Goal: Obtain resource: Download file/media

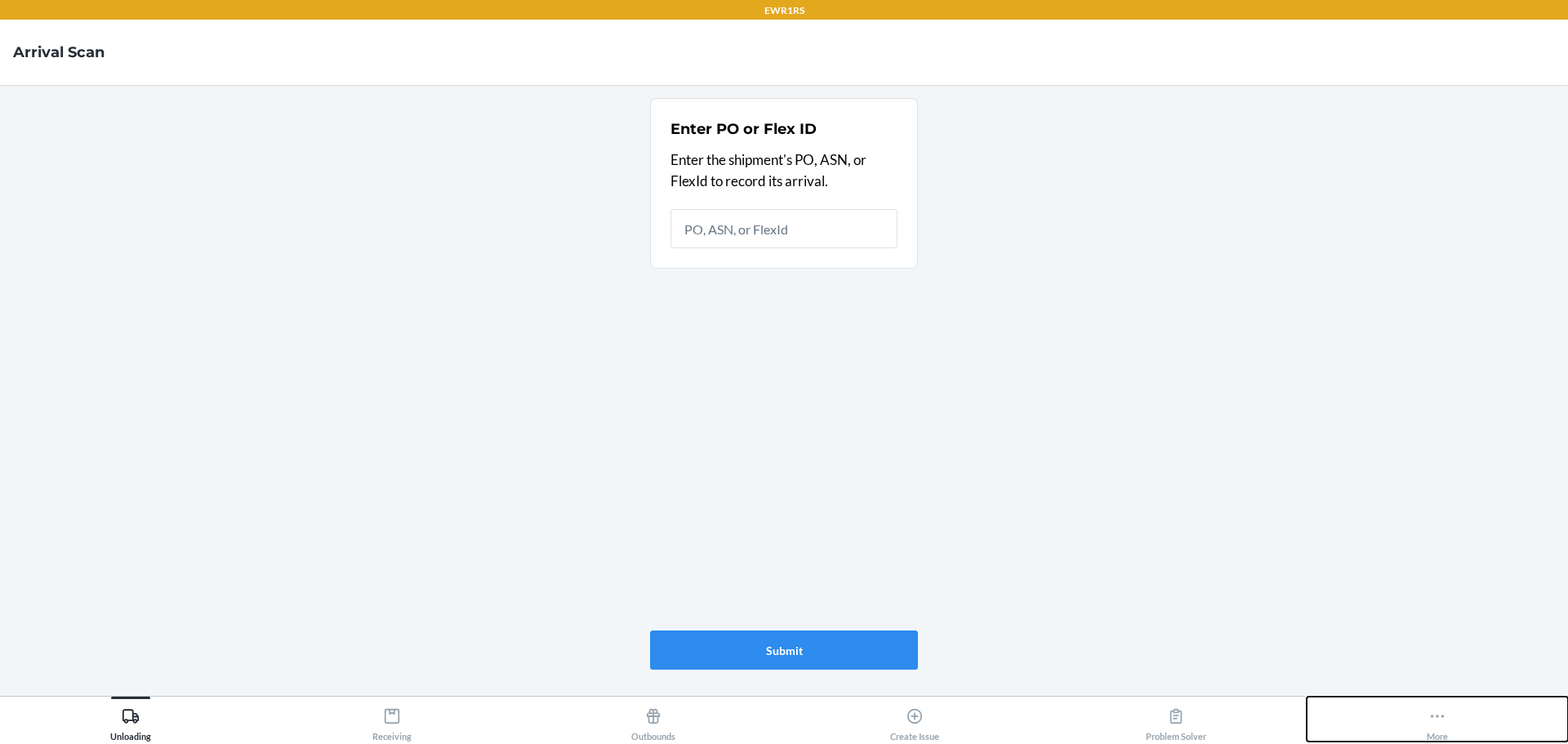
click at [1443, 719] on icon at bounding box center [1437, 715] width 18 height 18
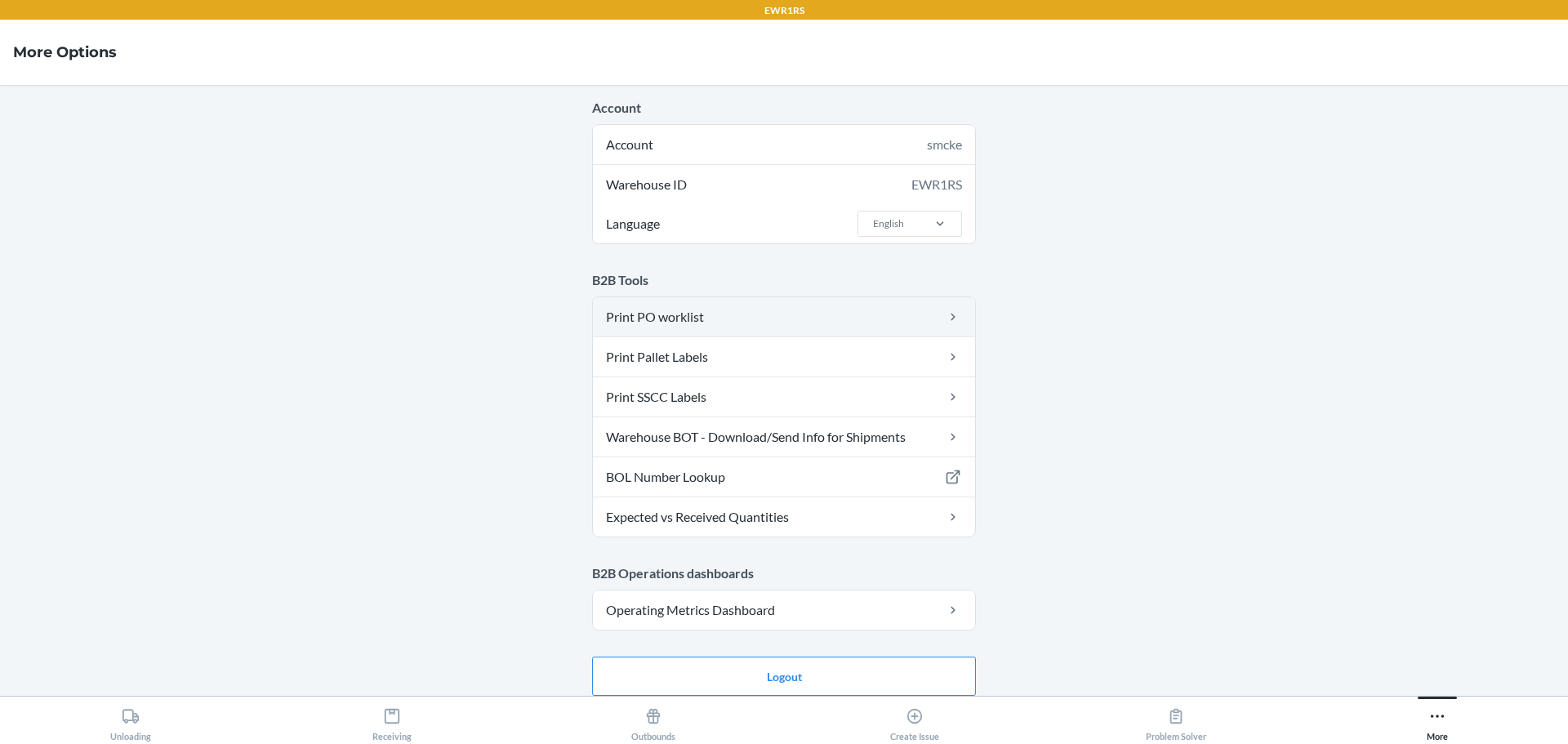
click at [644, 314] on link "Print PO worklist" at bounding box center [783, 317] width 382 height 39
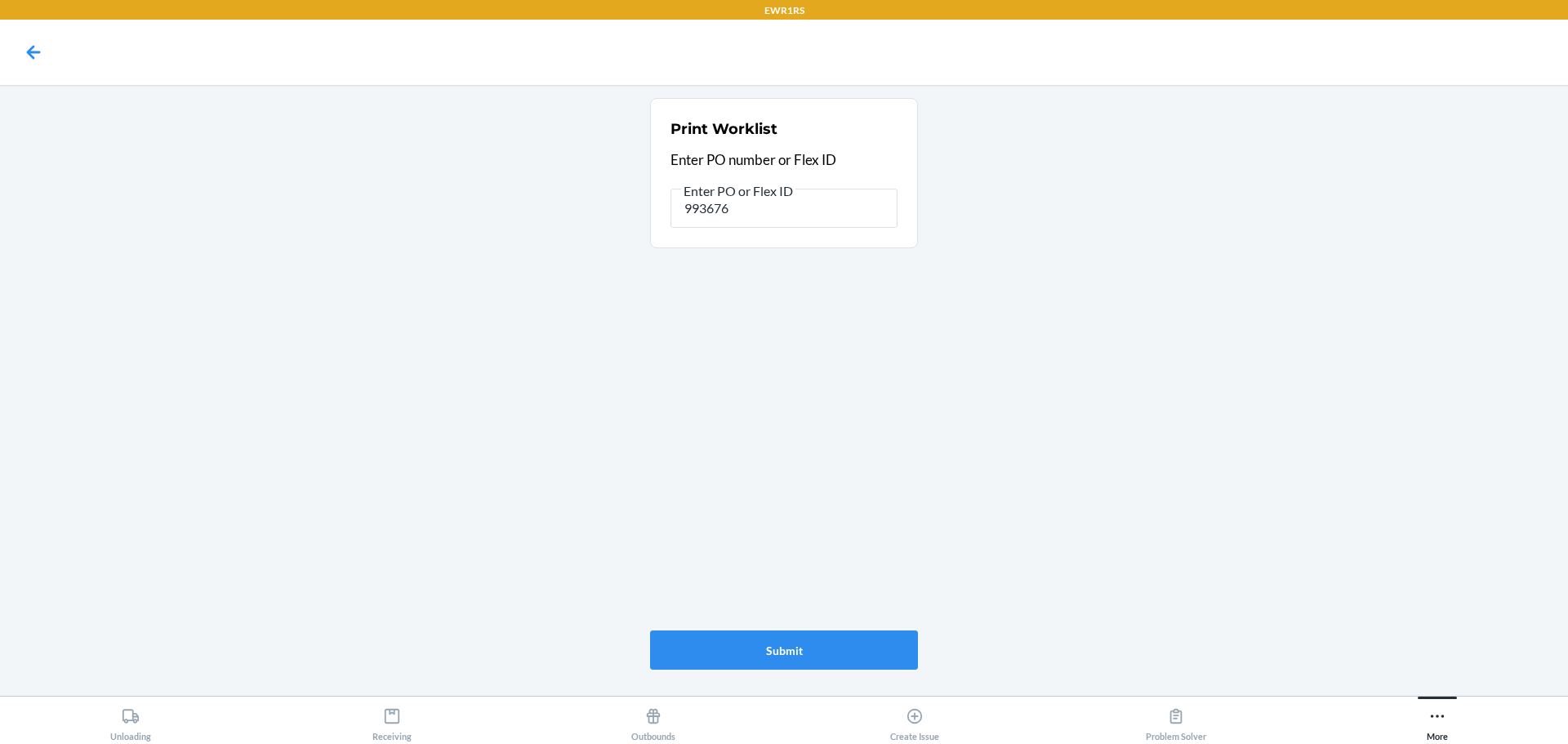
type input "9936764"
drag, startPoint x: 759, startPoint y: 208, endPoint x: 649, endPoint y: 205, distance: 110.0
click at [649, 205] on main "Print Worklist Enter PO number or Flex ID Enter PO or Flex ID 9936764 Submit" at bounding box center [784, 390] width 1568 height 611
drag, startPoint x: 649, startPoint y: 205, endPoint x: 599, endPoint y: 257, distance: 72.1
drag, startPoint x: 599, startPoint y: 257, endPoint x: 1294, endPoint y: 625, distance: 786.4
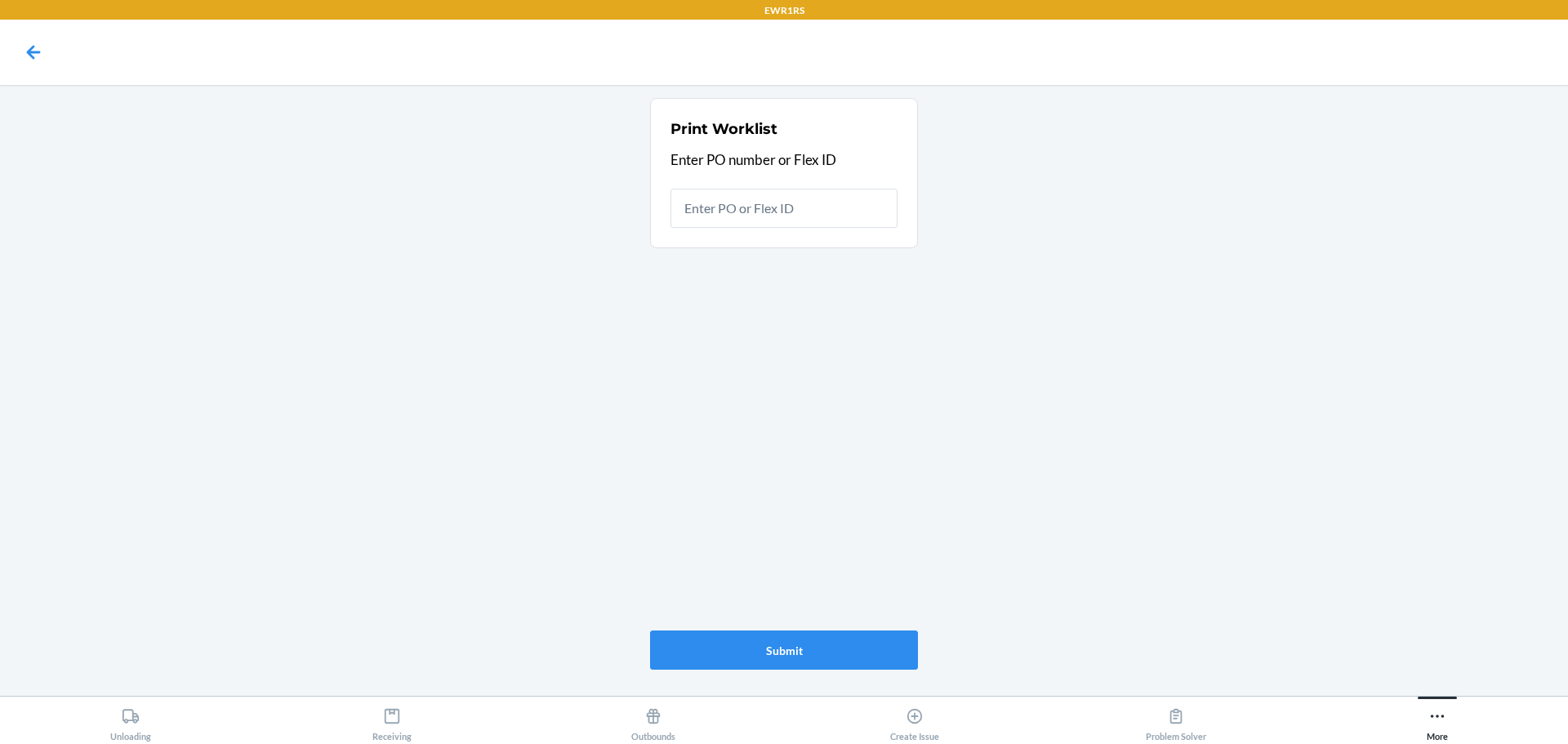
click at [1281, 628] on main "Print Worklist Enter PO number or Flex ID Submit" at bounding box center [784, 390] width 1568 height 611
click at [1441, 721] on icon at bounding box center [1437, 715] width 18 height 18
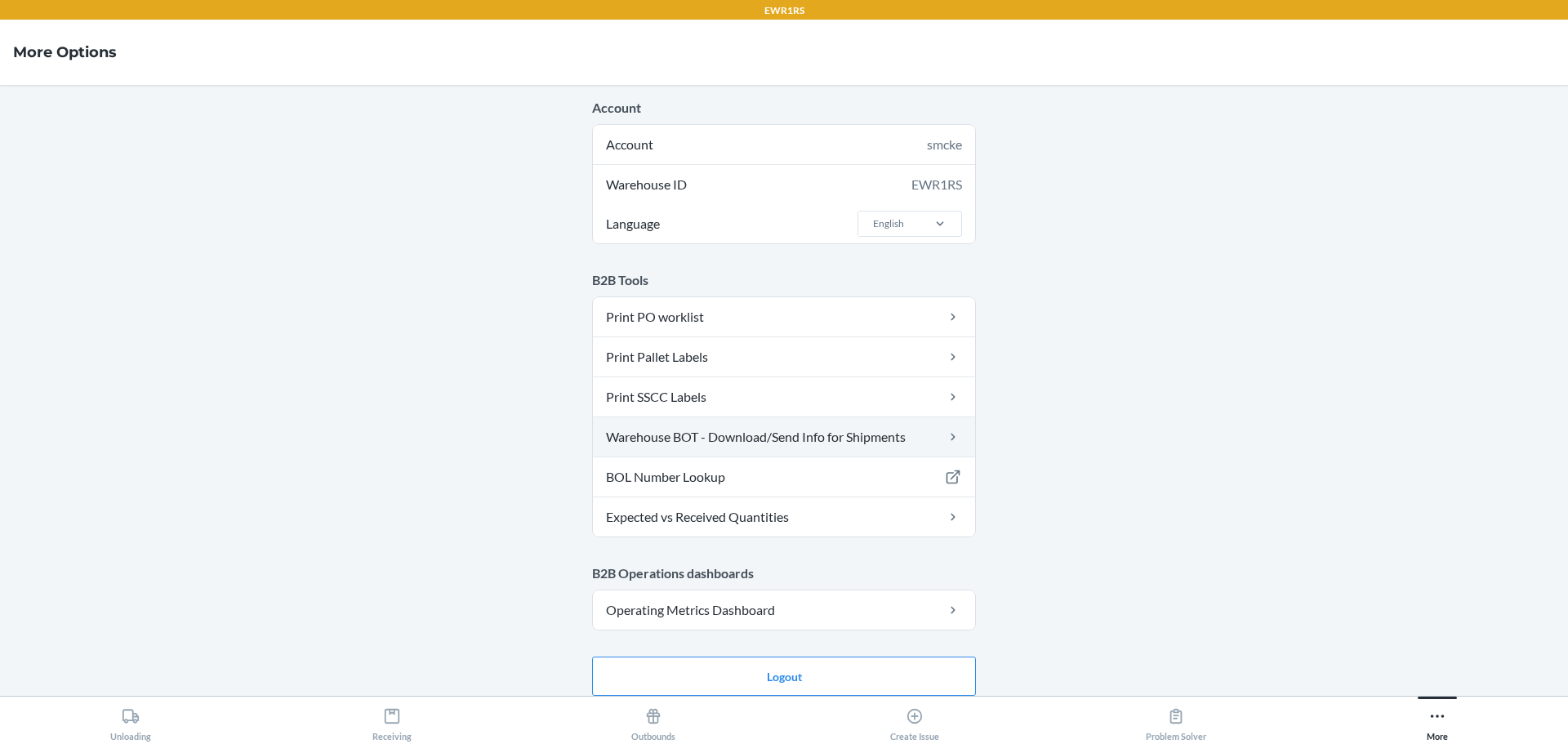
click at [754, 434] on link "Warehouse BOT - Download/Send Info for Shipments" at bounding box center [783, 437] width 382 height 39
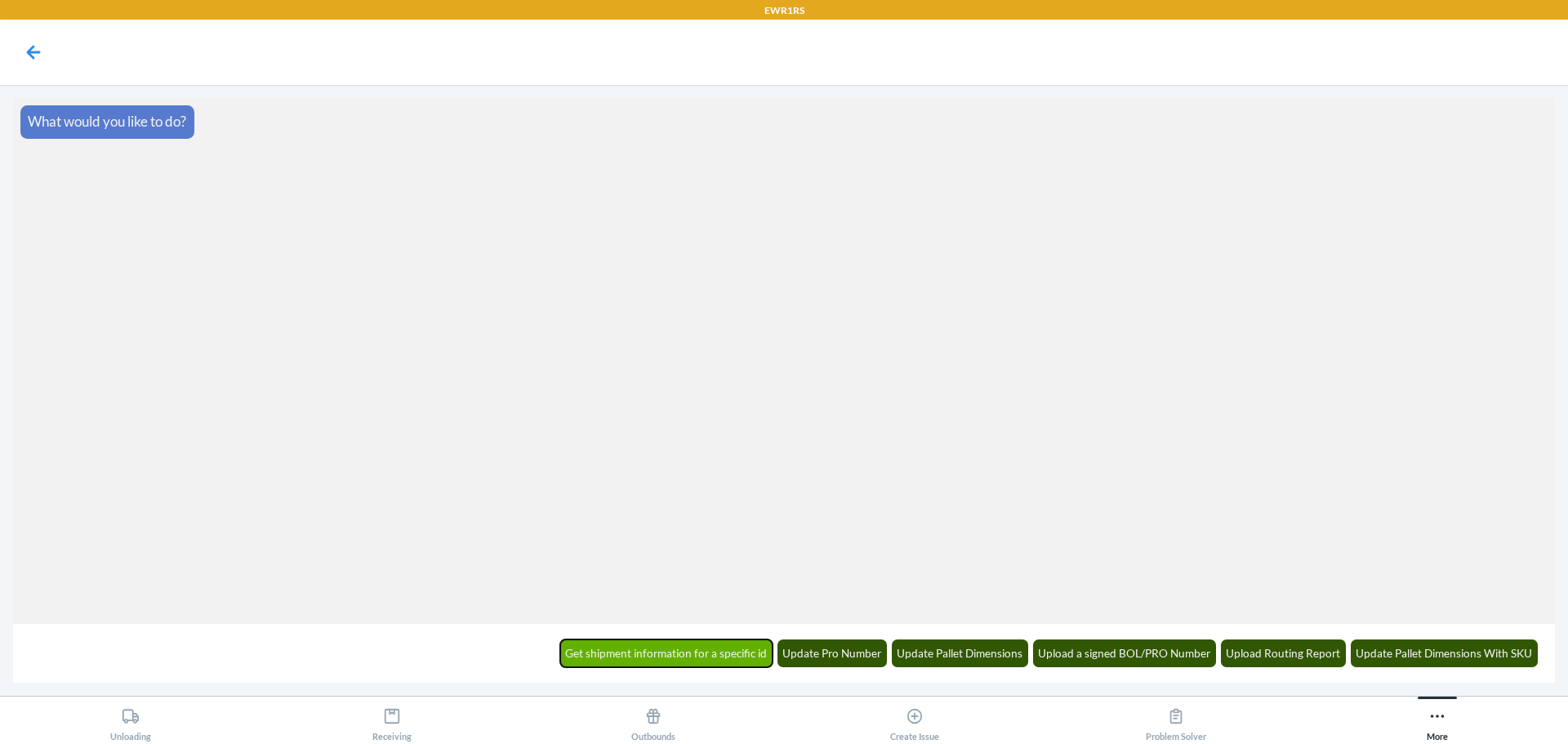
click at [621, 650] on button "Get shipment information for a specific id" at bounding box center [667, 653] width 213 height 28
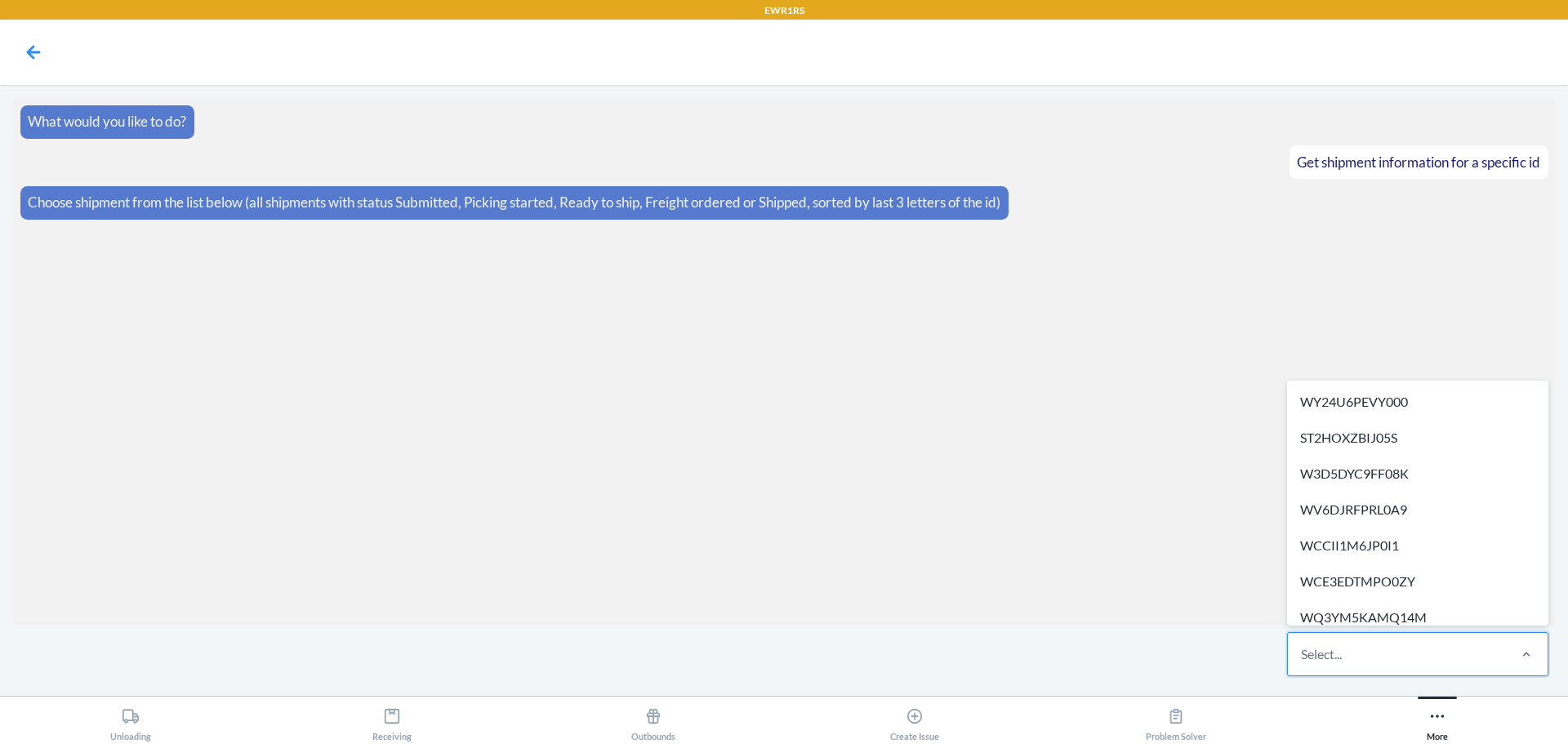
click at [1416, 655] on div "Select..." at bounding box center [1396, 654] width 218 height 42
click at [1303, 655] on input "option WY24U6PEVY000 focused, 1 of 289. 289 results available. Use Up and Down …" at bounding box center [1302, 653] width 2 height 19
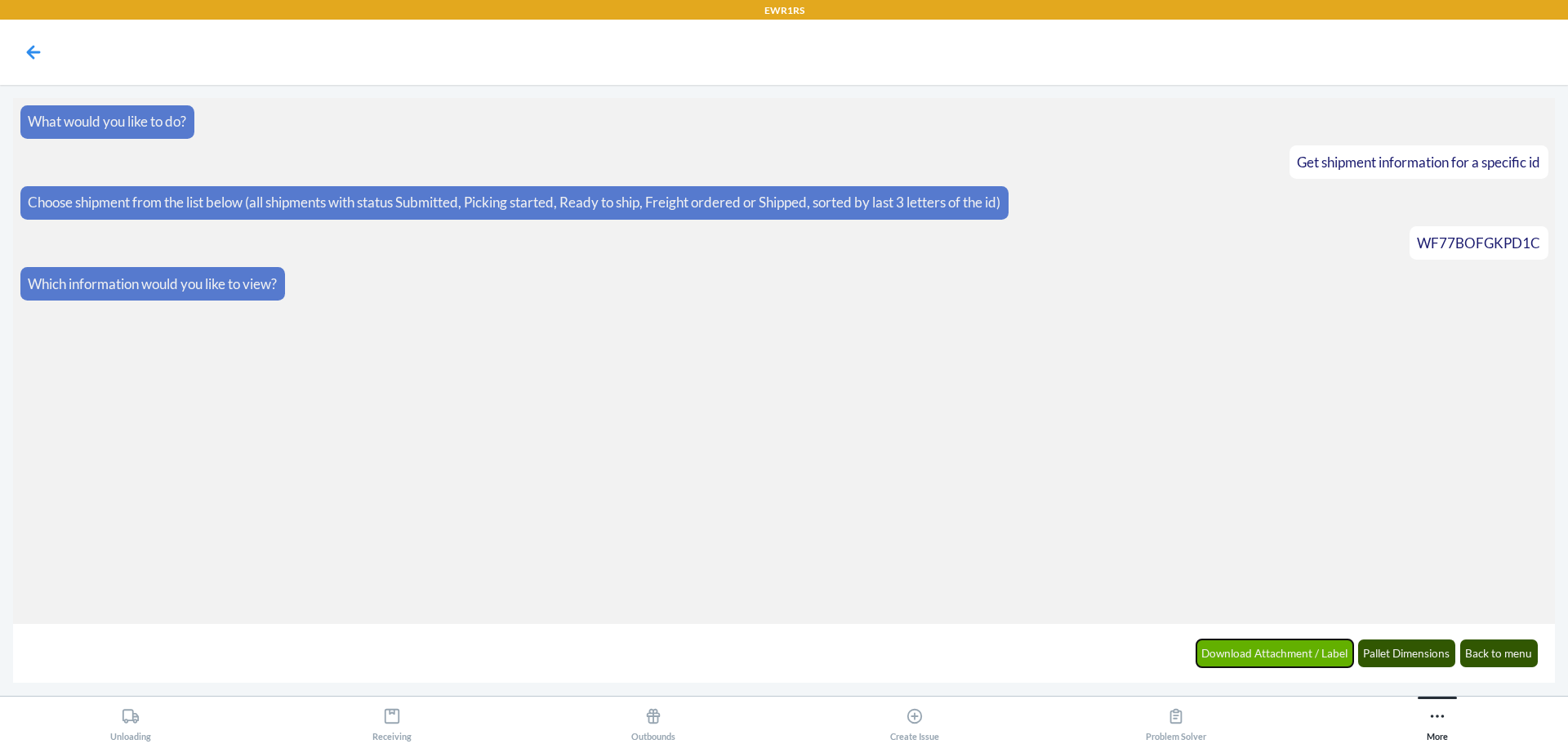
click at [1289, 661] on button "Download Attachment / Label" at bounding box center [1275, 653] width 157 height 28
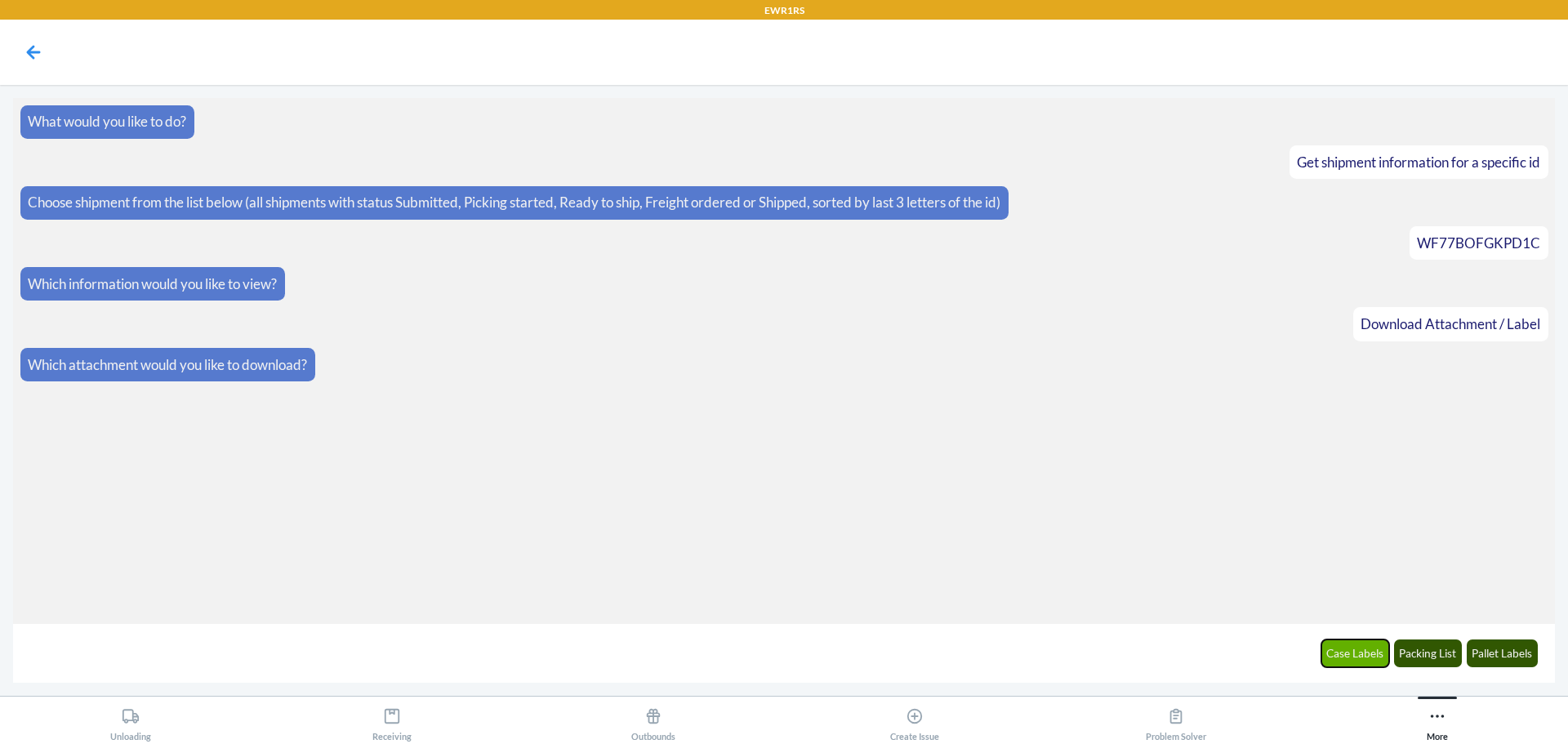
click at [1336, 659] on button "Case Labels" at bounding box center [1355, 653] width 69 height 28
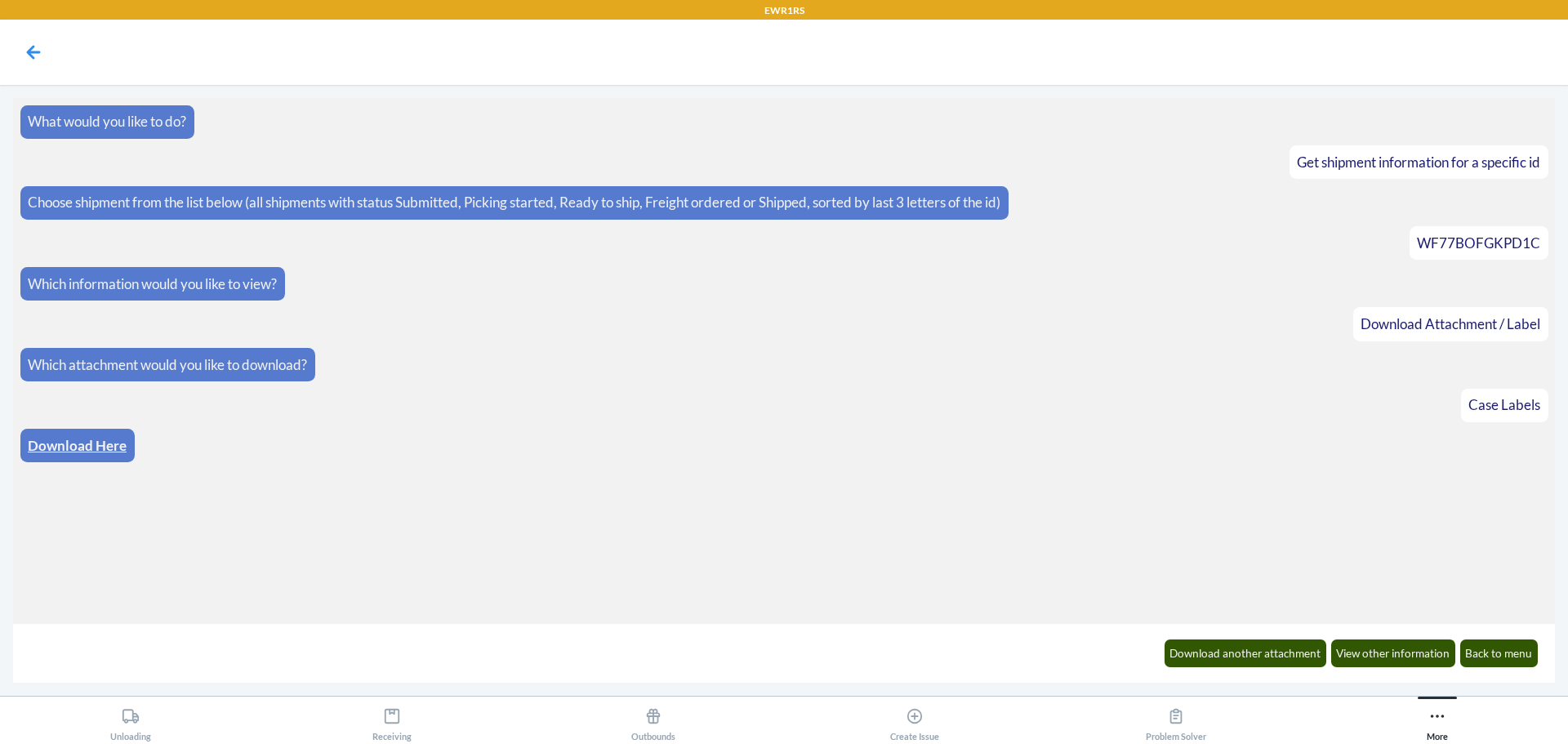
click at [36, 449] on link "Download Here" at bounding box center [77, 445] width 99 height 17
click at [1211, 653] on button "Download another attachment" at bounding box center [1246, 653] width 163 height 28
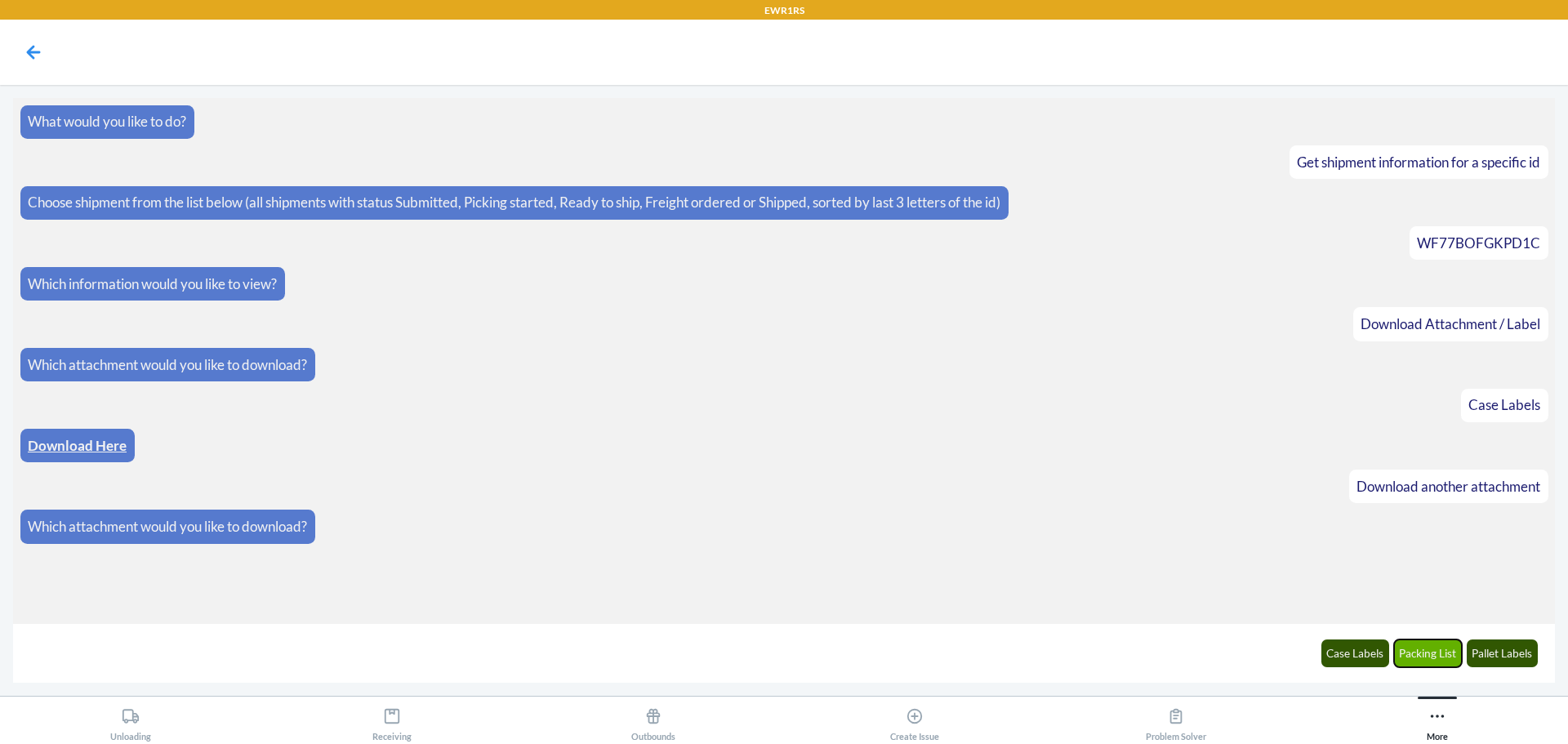
click at [1438, 654] on button "Packing List" at bounding box center [1428, 653] width 69 height 28
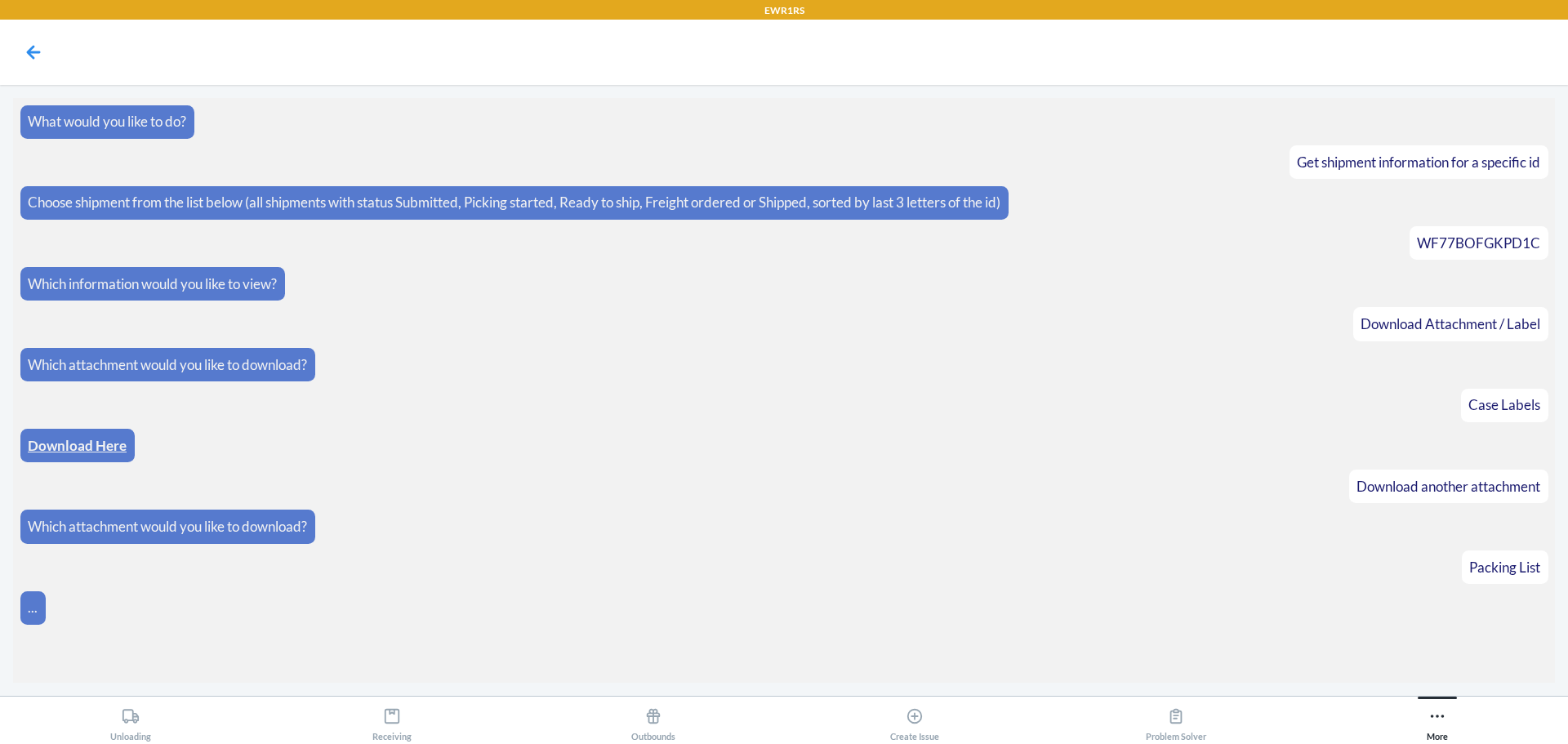
scroll to position [8, 0]
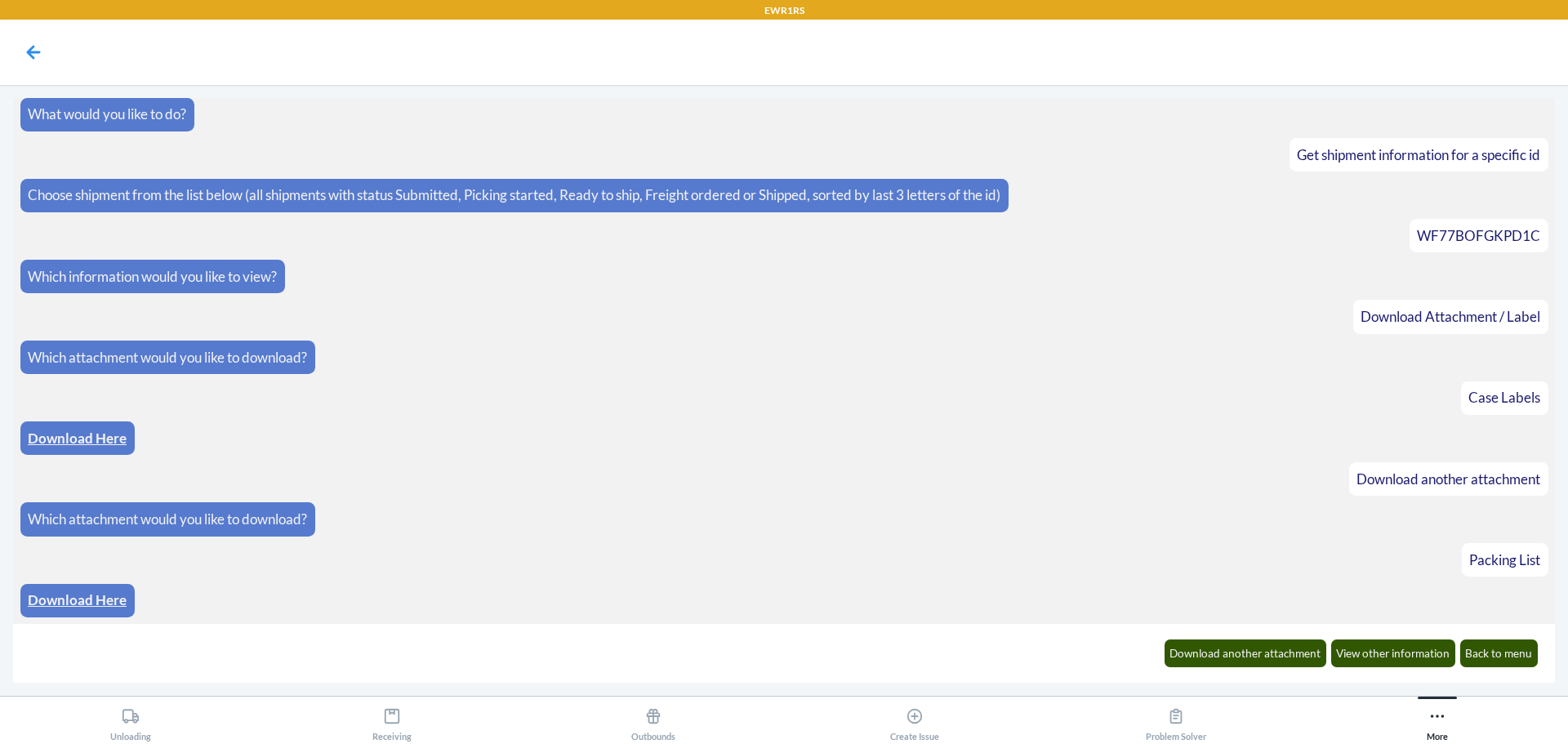
click at [83, 607] on link "Download Here" at bounding box center [77, 599] width 99 height 17
click at [1302, 650] on button "Download another attachment" at bounding box center [1246, 653] width 163 height 28
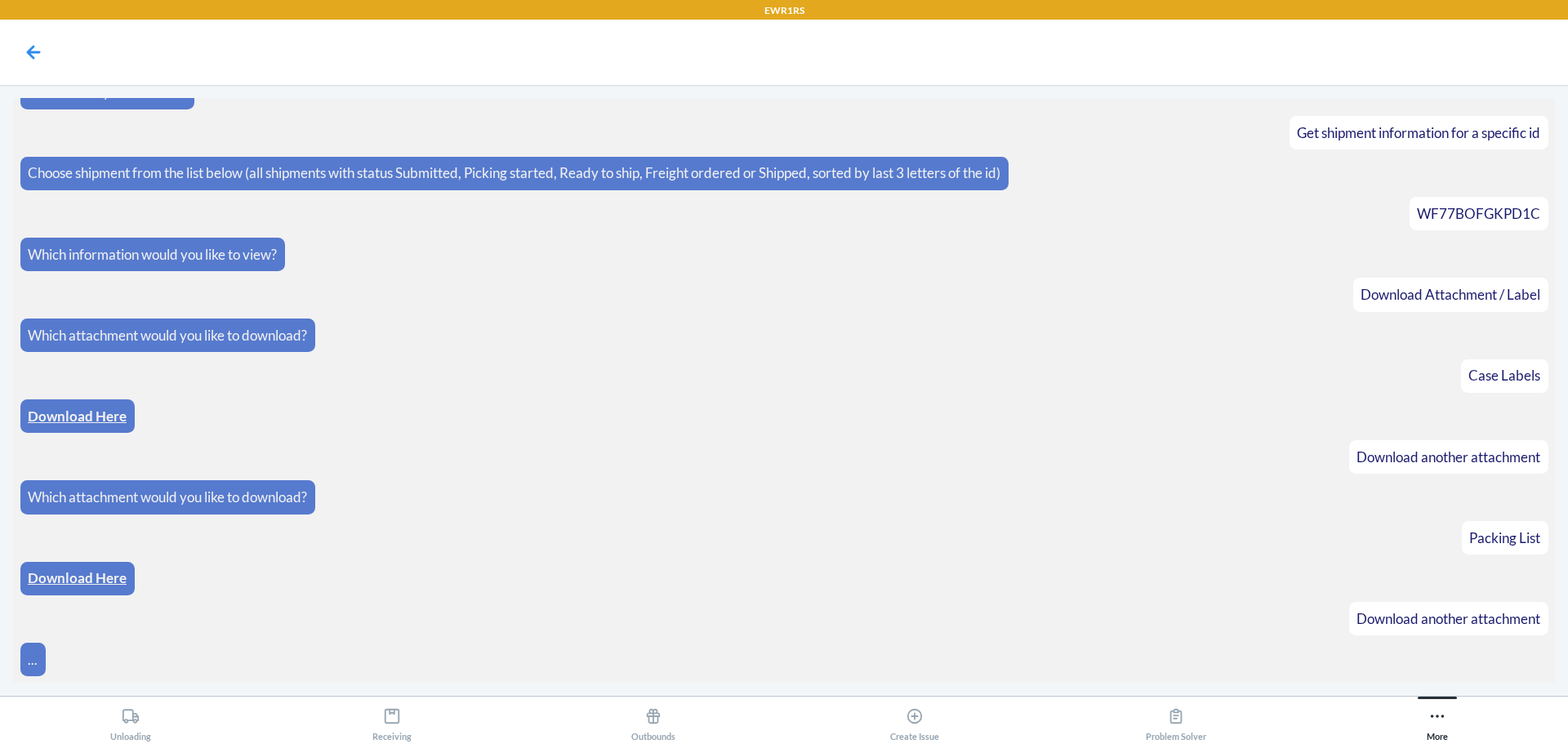
scroll to position [88, 0]
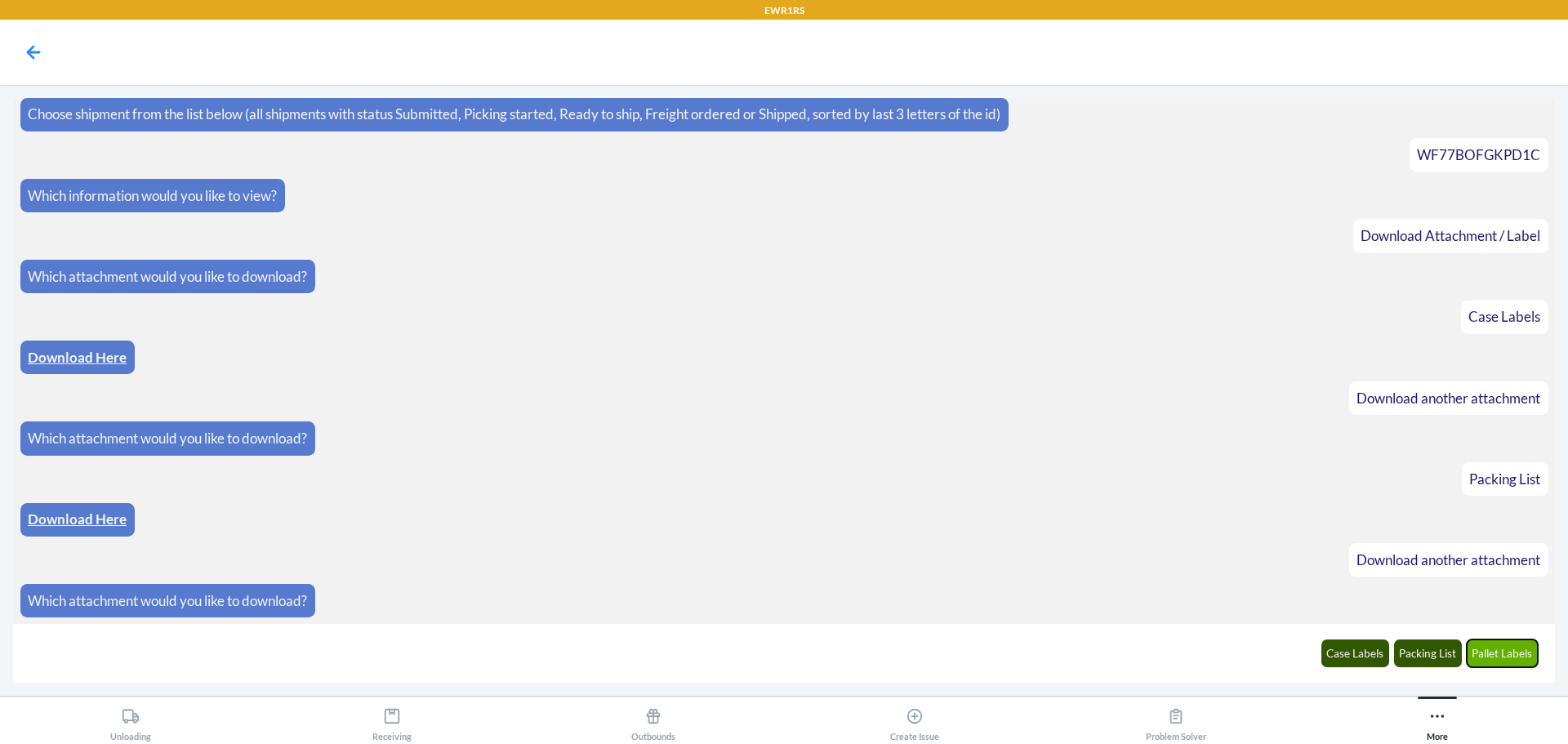
click at [1497, 661] on button "Pallet Labels" at bounding box center [1502, 653] width 72 height 28
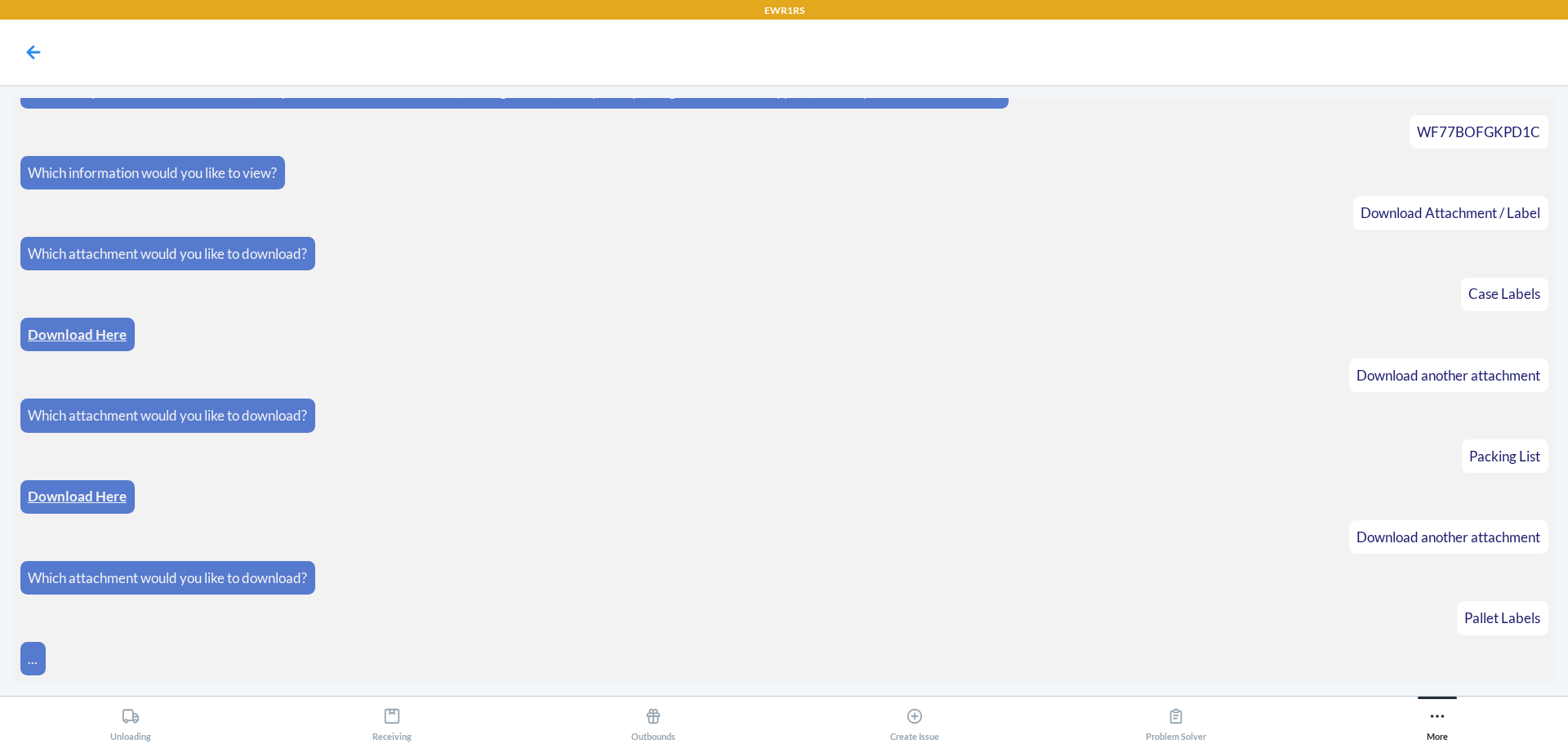
scroll to position [170, 0]
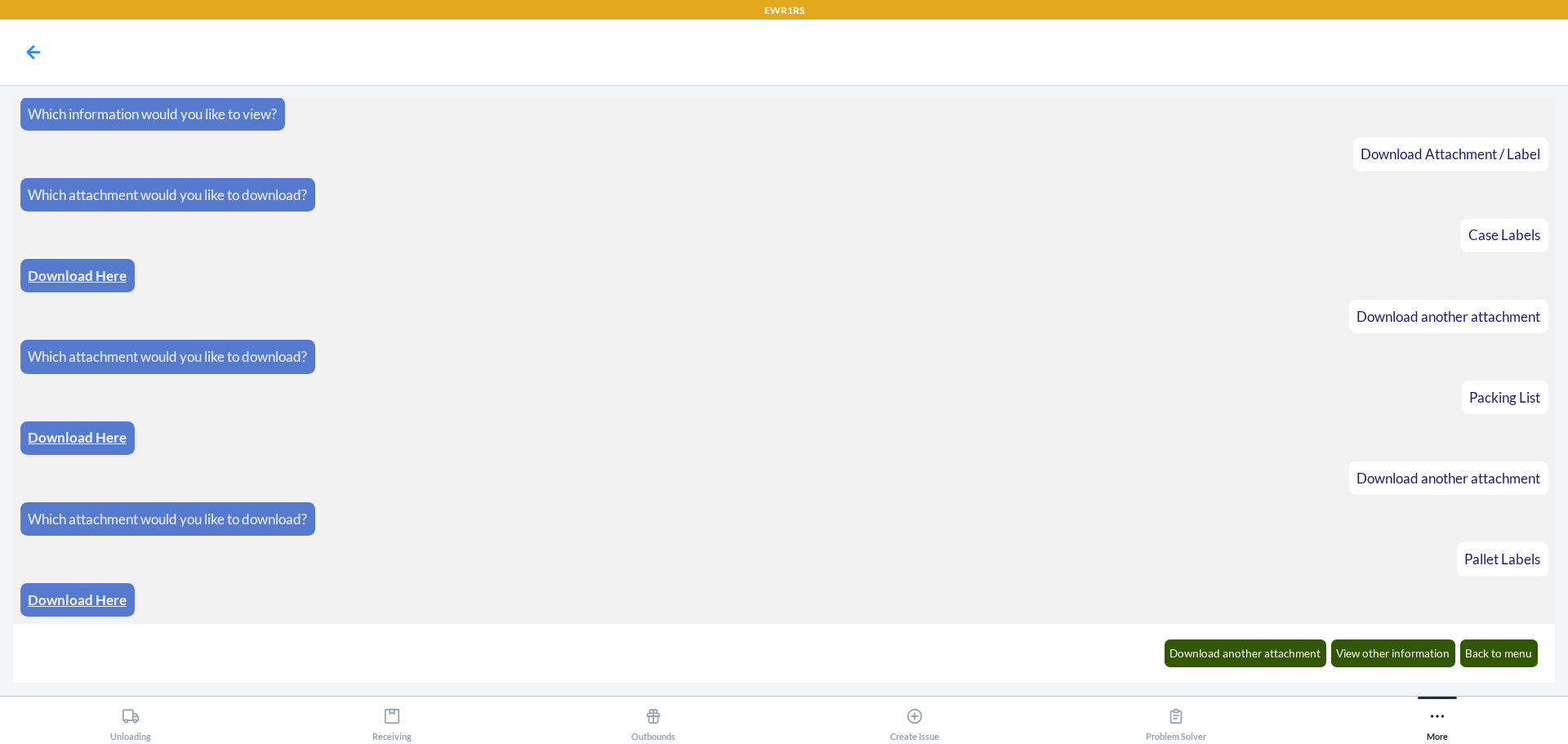
click at [109, 611] on div "Download Here" at bounding box center [77, 600] width 114 height 34
click at [108, 608] on link "Download Here" at bounding box center [77, 599] width 99 height 17
click at [1500, 658] on button "Back to menu" at bounding box center [1499, 653] width 79 height 28
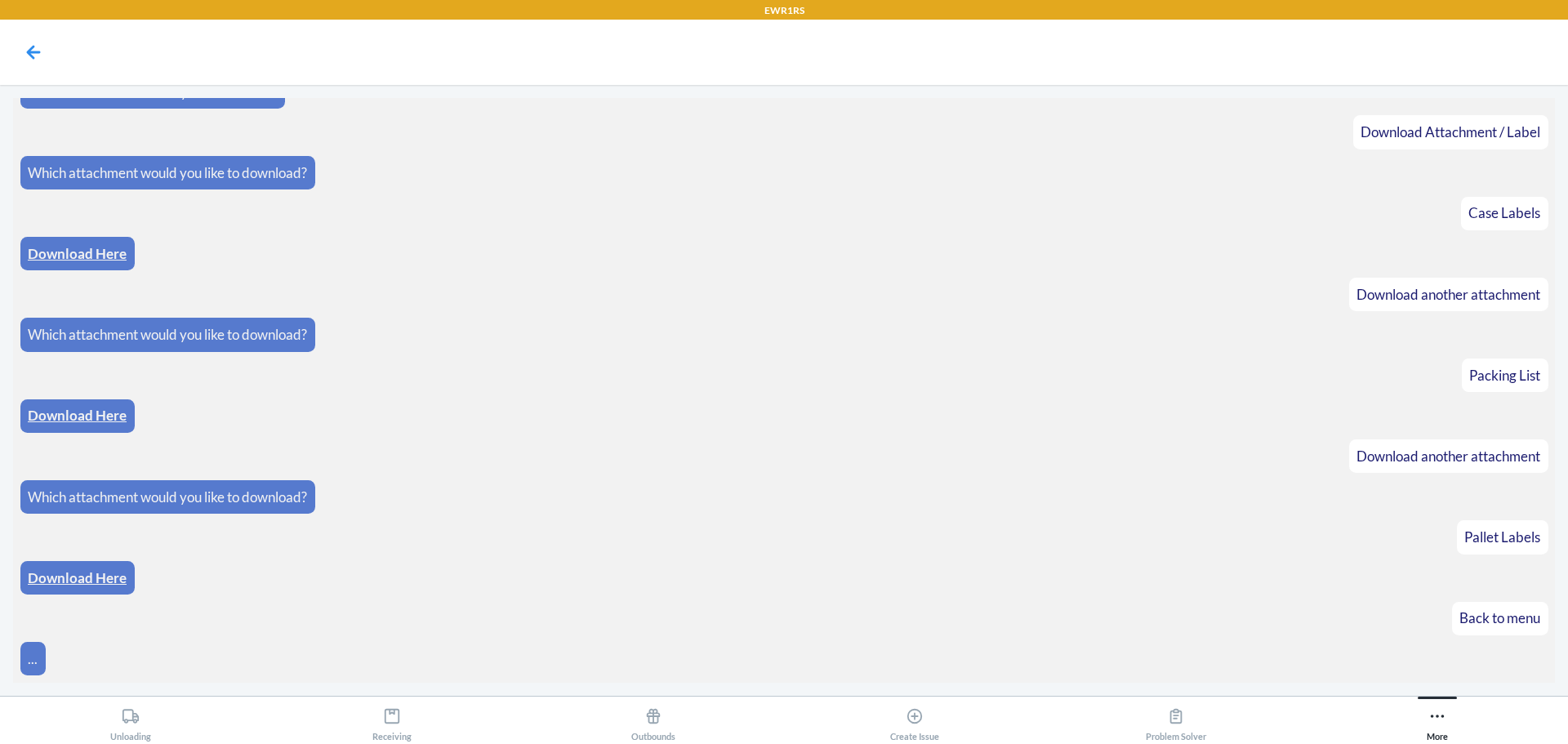
scroll to position [251, 0]
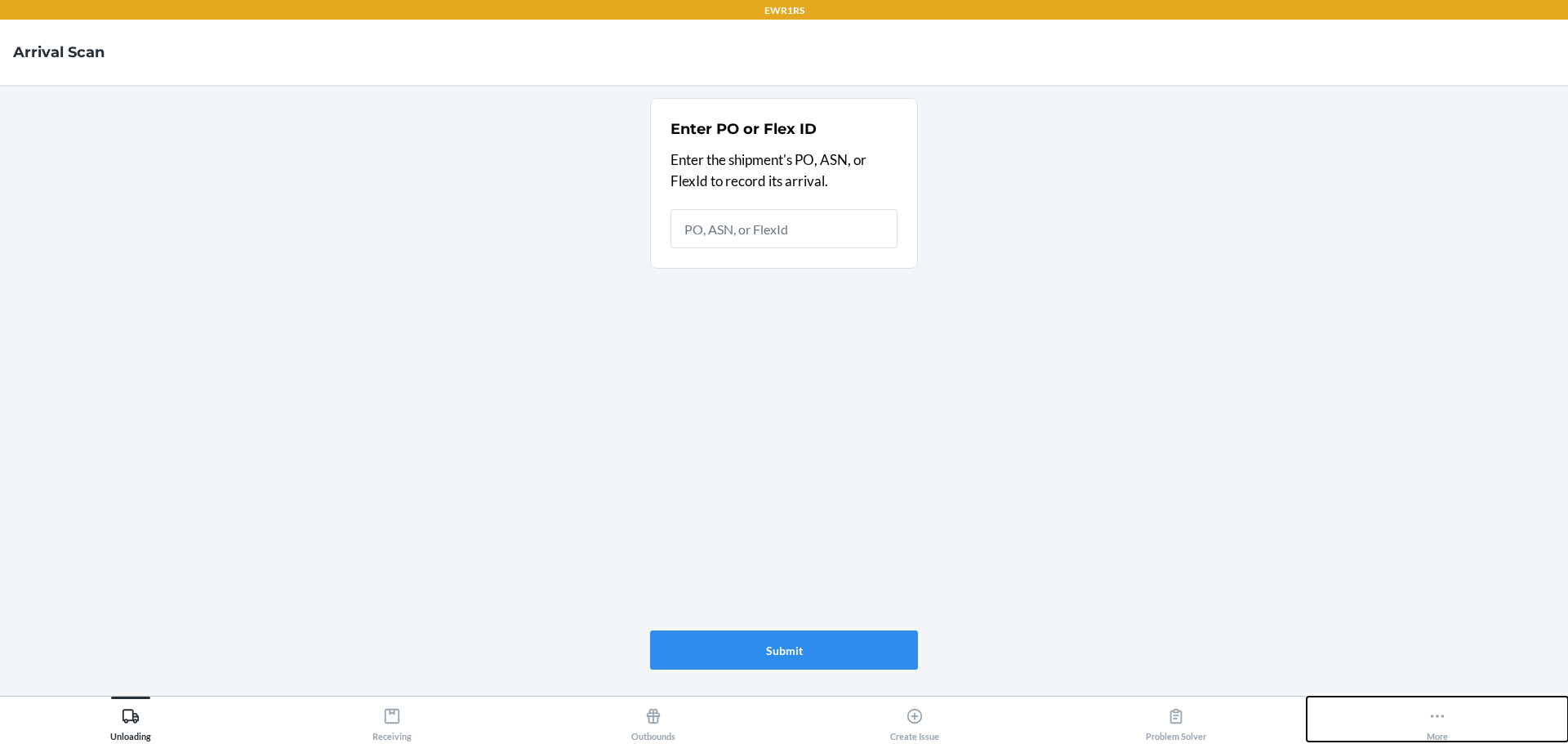
click at [1429, 719] on icon at bounding box center [1437, 715] width 18 height 18
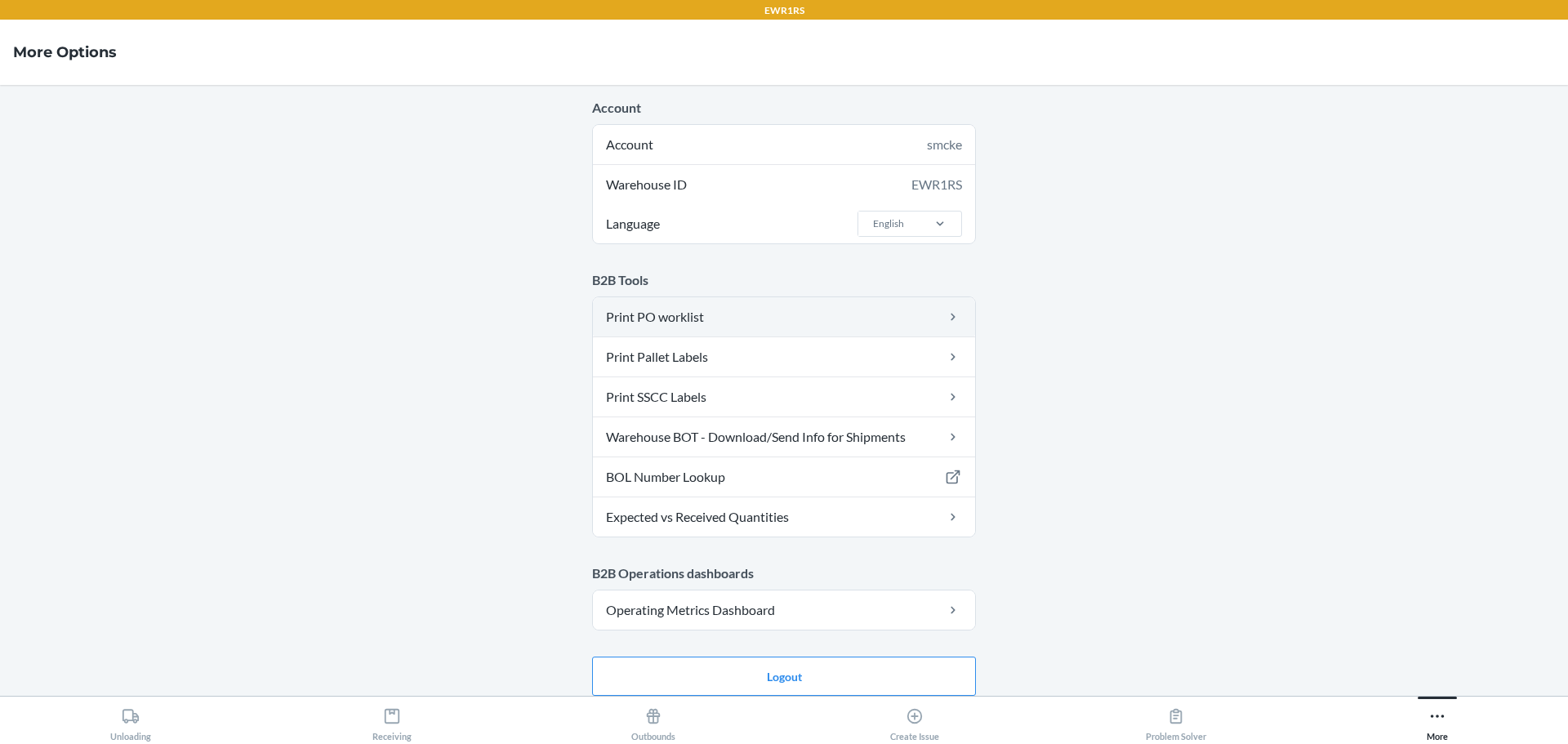
click at [672, 314] on link "Print PO worklist" at bounding box center [783, 317] width 382 height 39
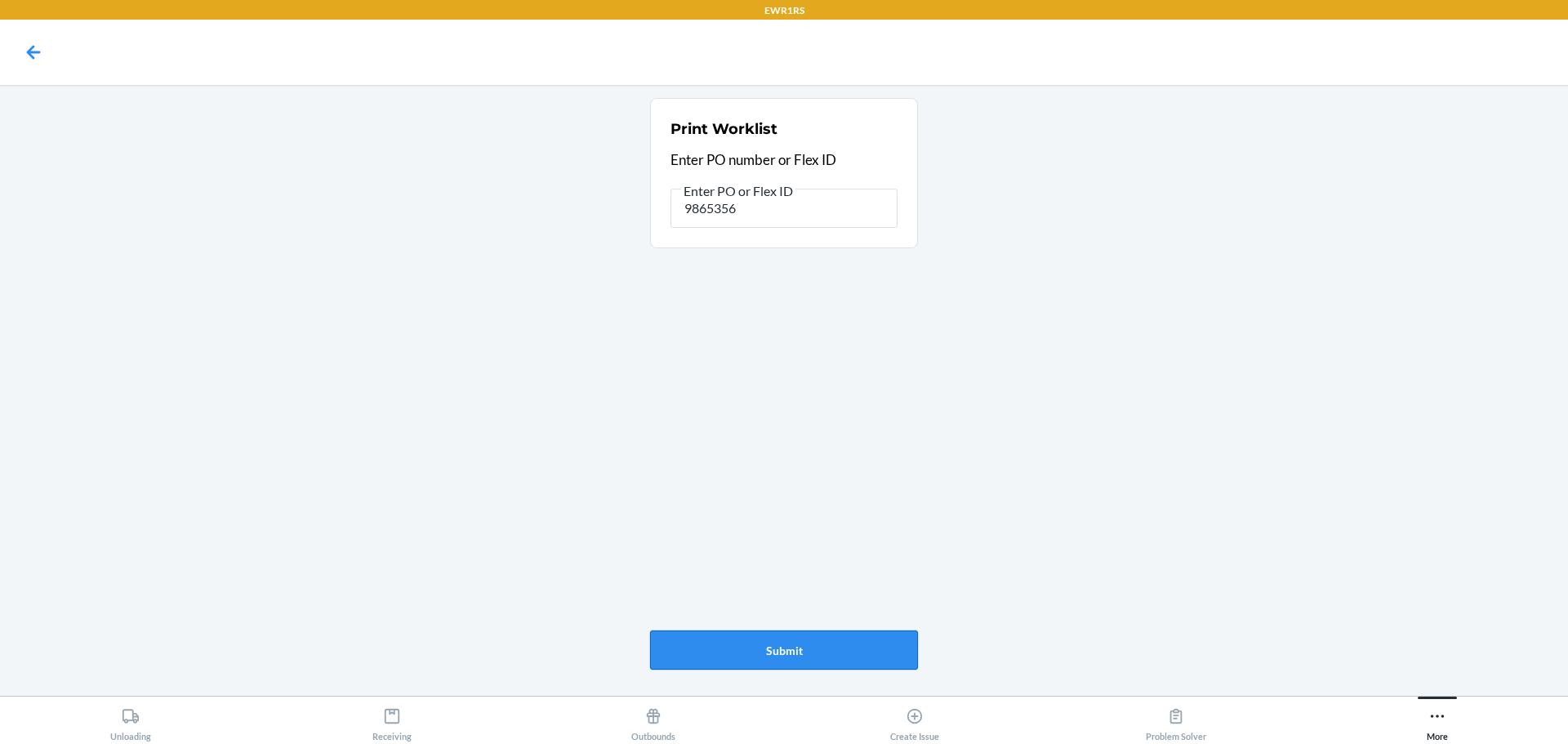
type input "9865356"
click at [760, 651] on button "Submit" at bounding box center [784, 650] width 268 height 39
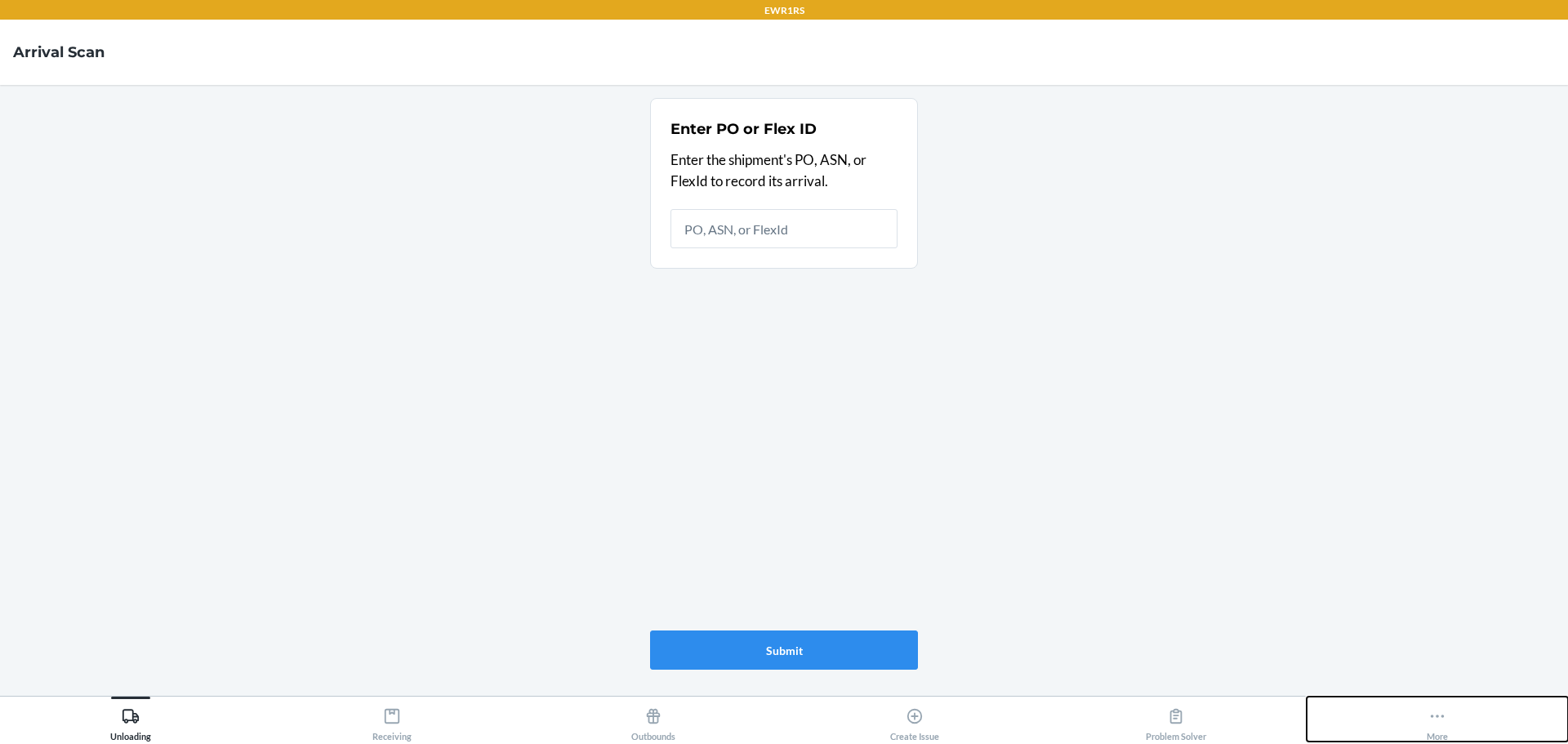
click at [1440, 729] on div "More" at bounding box center [1437, 721] width 21 height 41
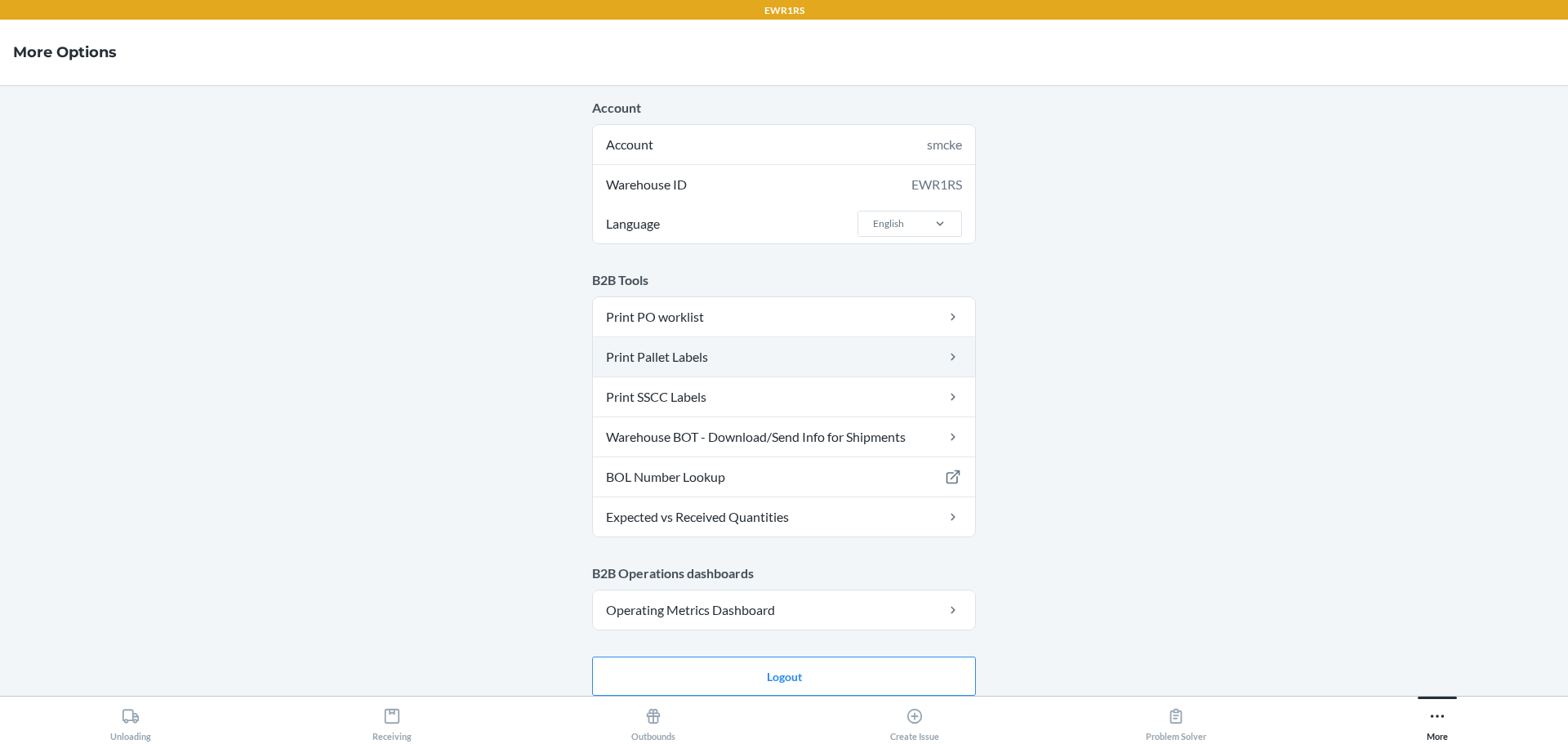
click at [682, 352] on link "Print Pallet Labels" at bounding box center [783, 356] width 382 height 39
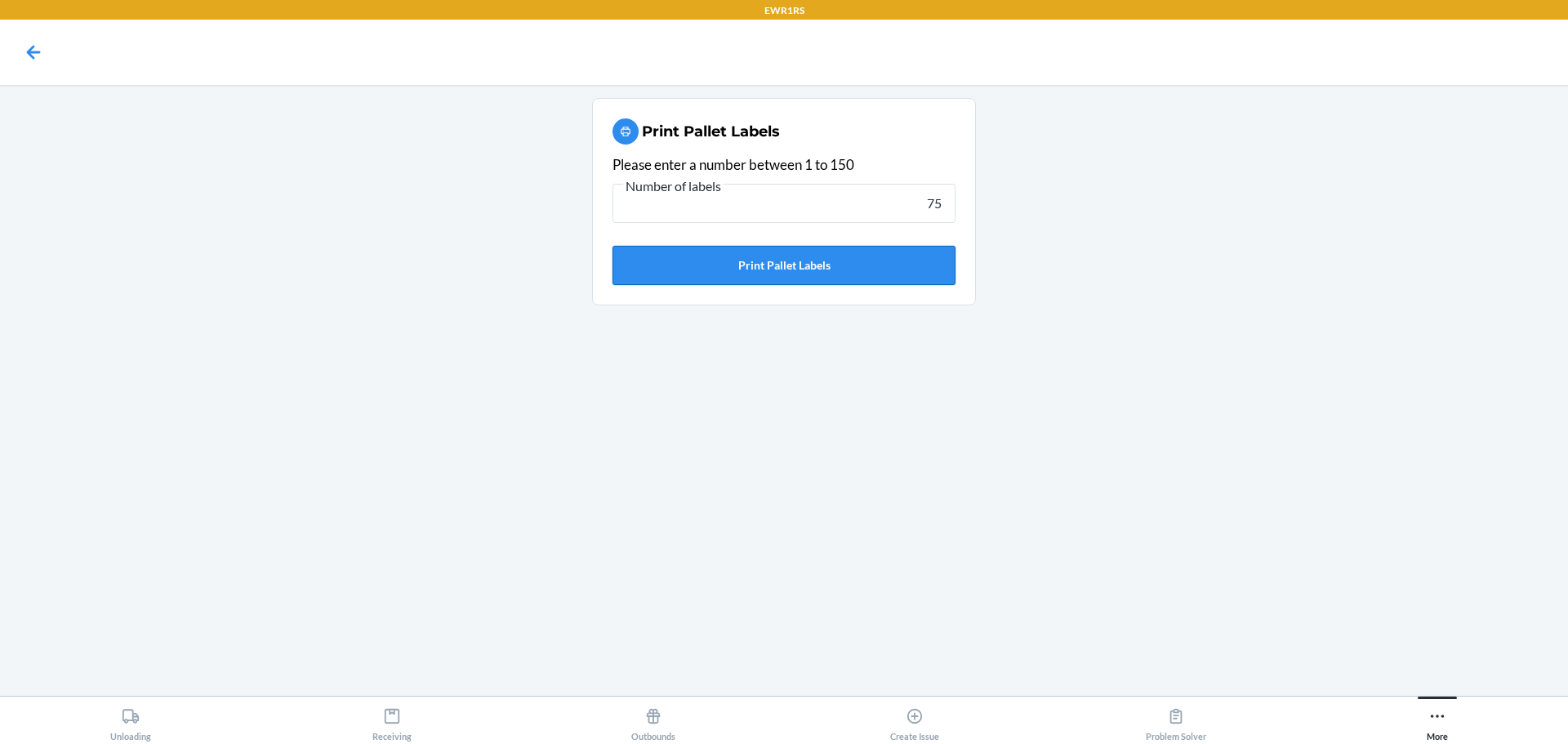
type input "75"
click at [809, 263] on button "Print Pallet Labels" at bounding box center [783, 265] width 343 height 39
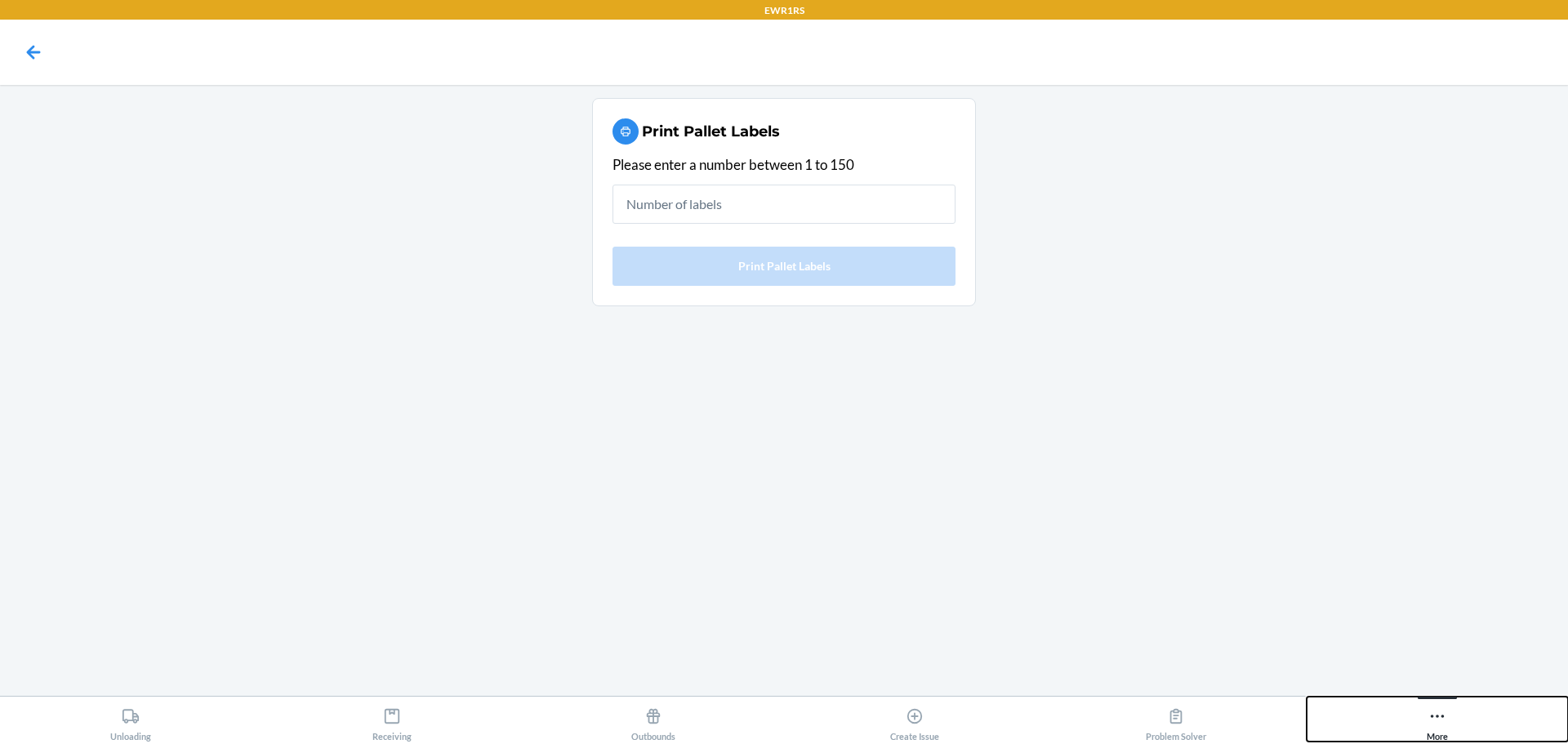
drag, startPoint x: 1438, startPoint y: 719, endPoint x: 1446, endPoint y: 714, distance: 9.4
click at [1439, 719] on icon at bounding box center [1437, 715] width 18 height 18
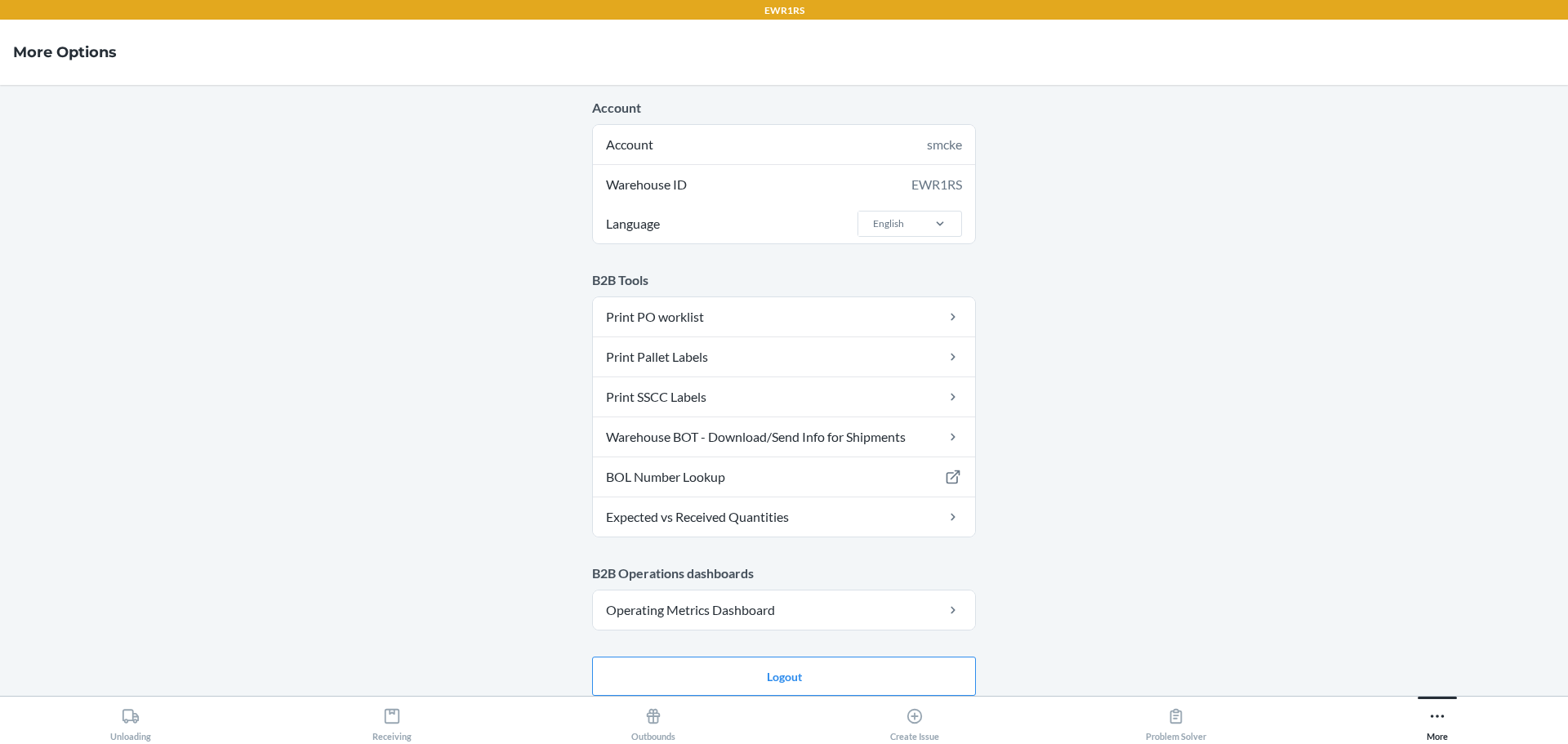
click at [197, 112] on main "Account Account smcke Warehouse ID EWR1RS Language English B2B Tools Print PO w…" at bounding box center [784, 390] width 1568 height 611
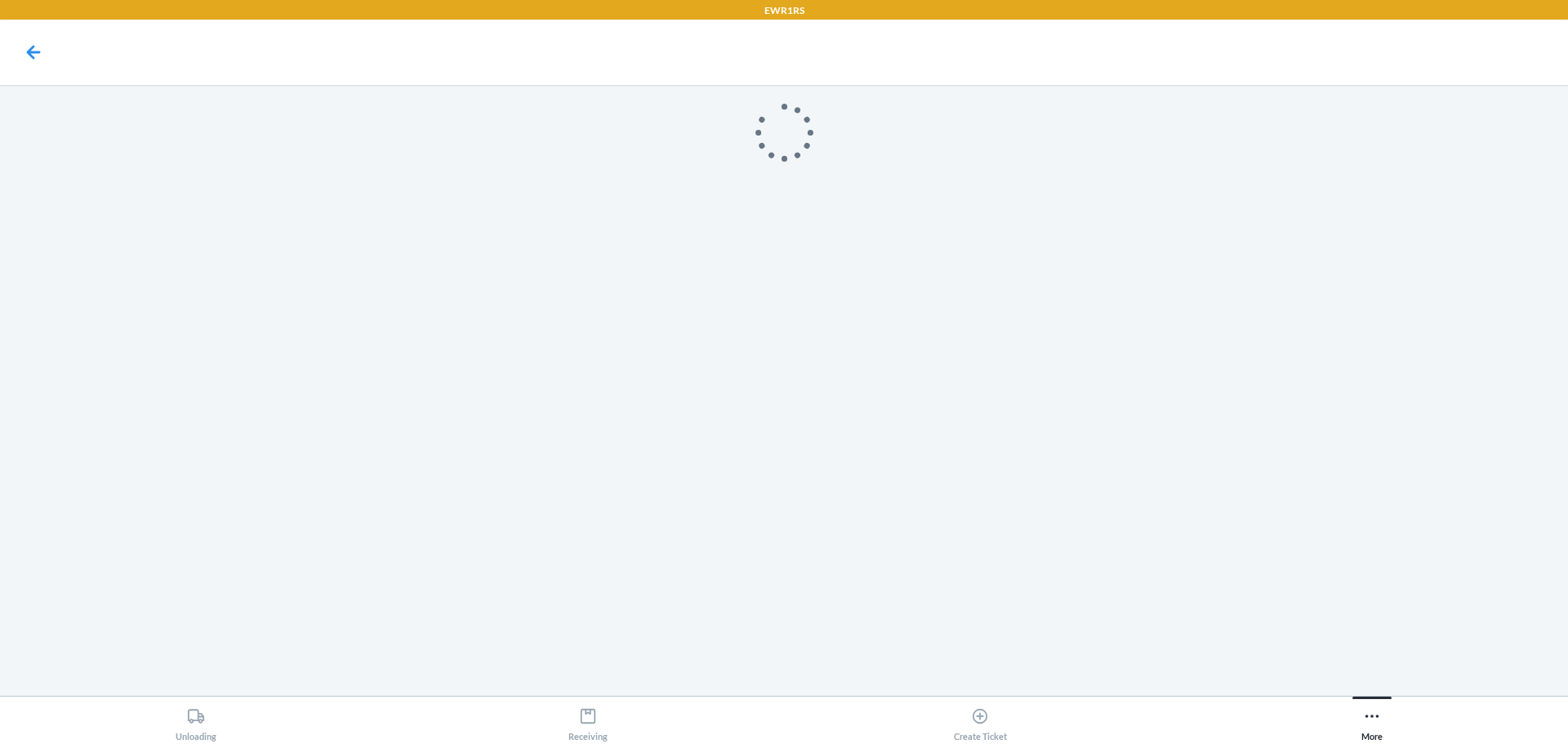
click at [119, 676] on main at bounding box center [784, 390] width 1568 height 611
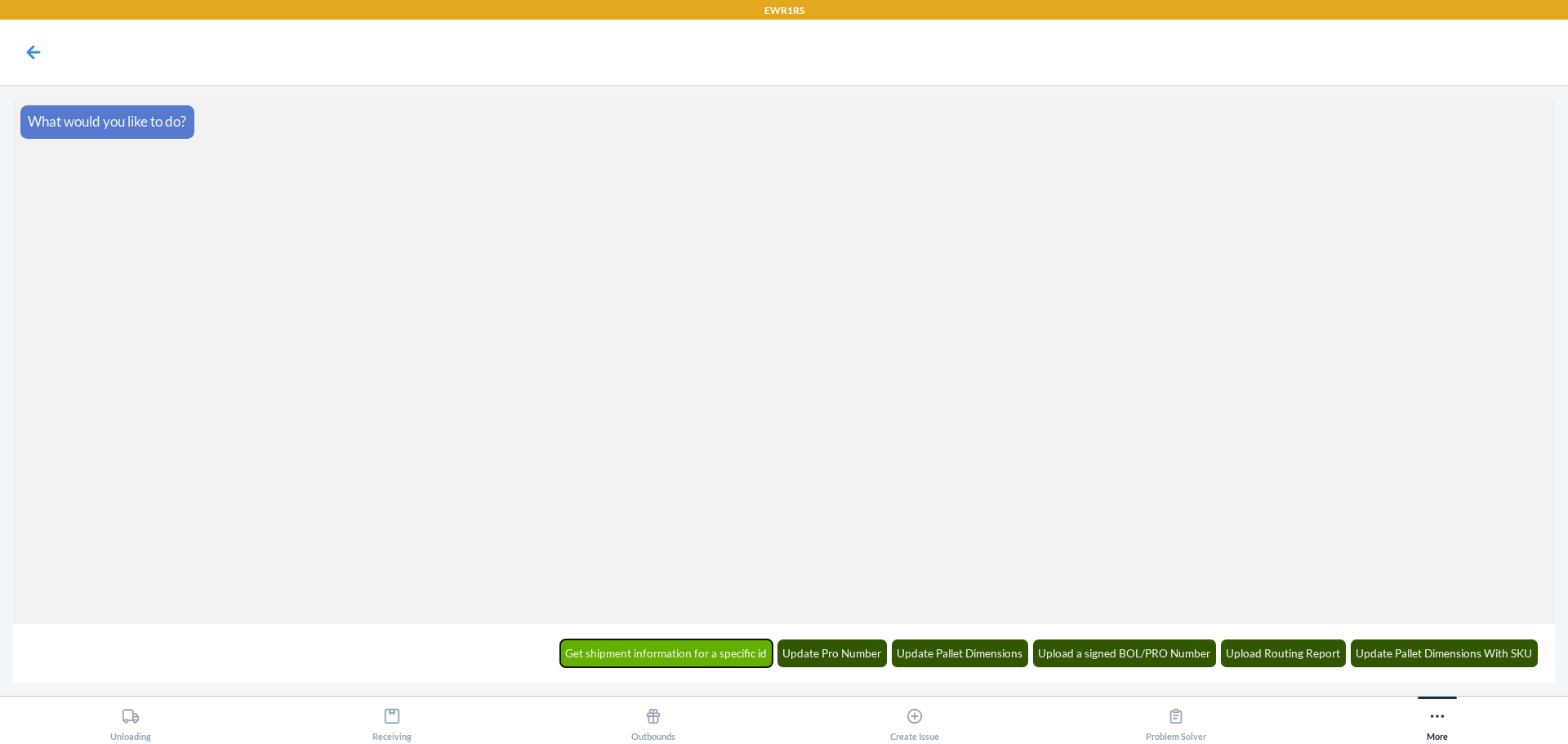
click at [763, 663] on button "Get shipment information for a specific id" at bounding box center [667, 653] width 213 height 28
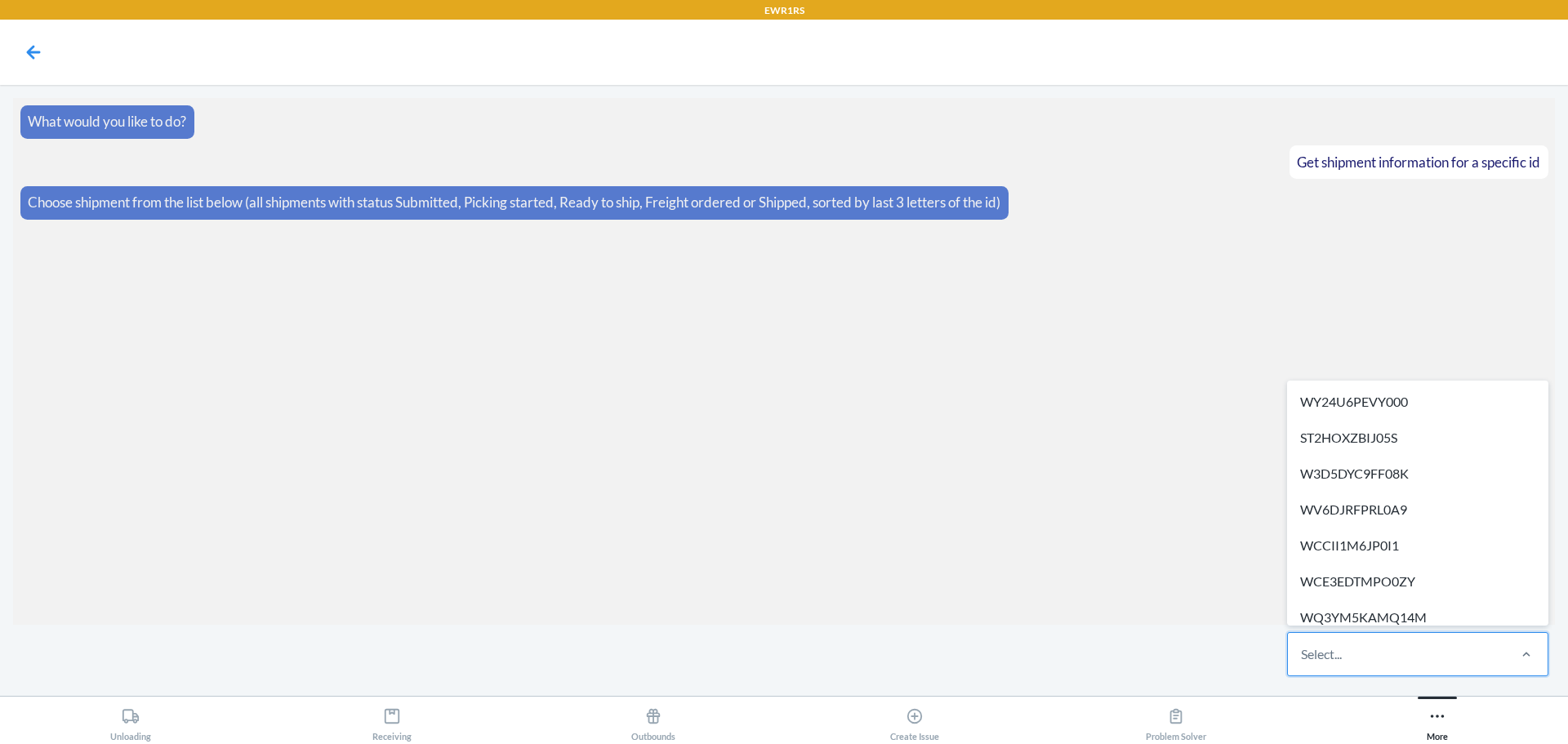
click at [1431, 643] on div "Select..." at bounding box center [1396, 654] width 218 height 42
click at [1303, 644] on input "option WY24U6PEVY000 focused, 1 of 289. 289 results available. Use Up and Down …" at bounding box center [1302, 653] width 2 height 19
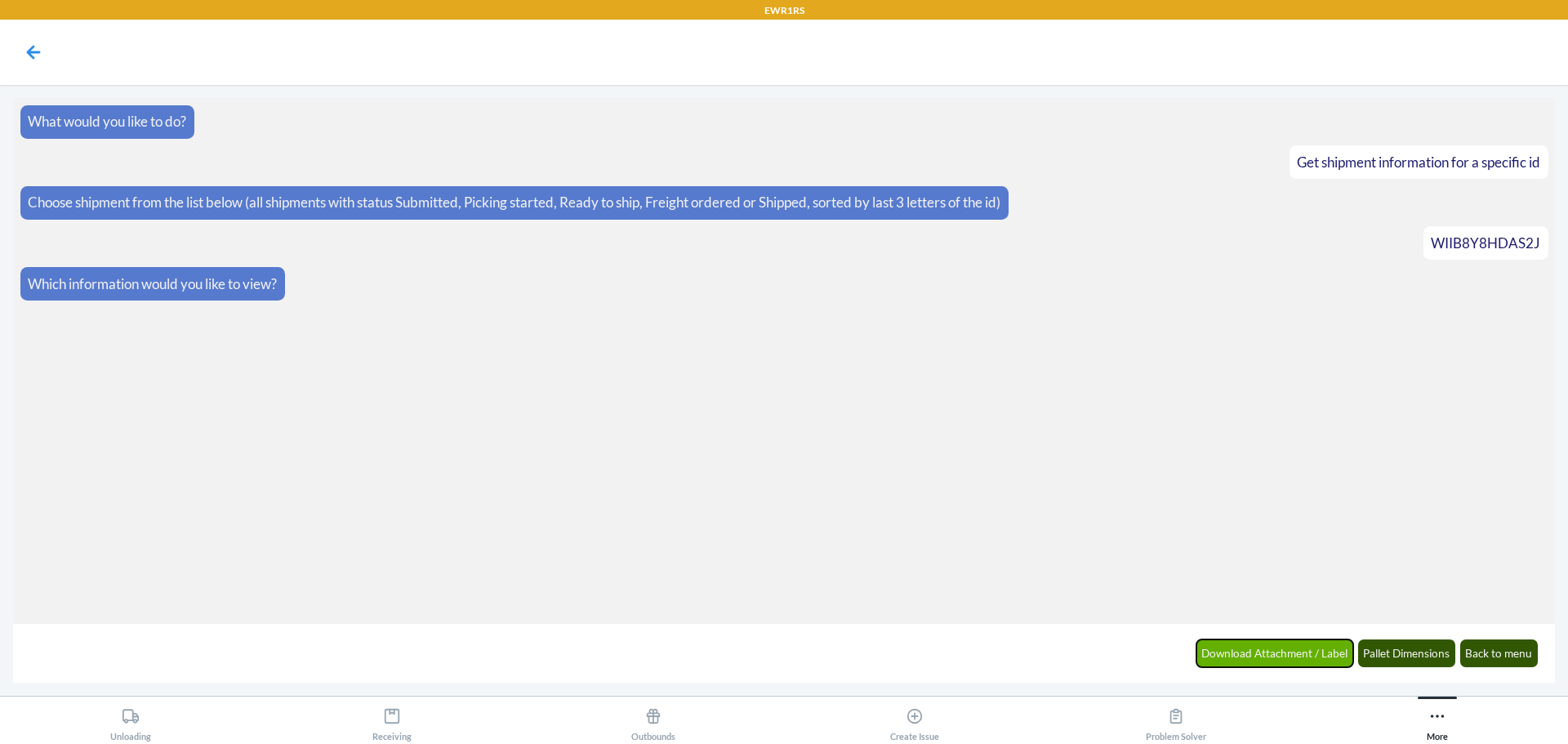
click at [1288, 648] on button "Download Attachment / Label" at bounding box center [1275, 653] width 157 height 28
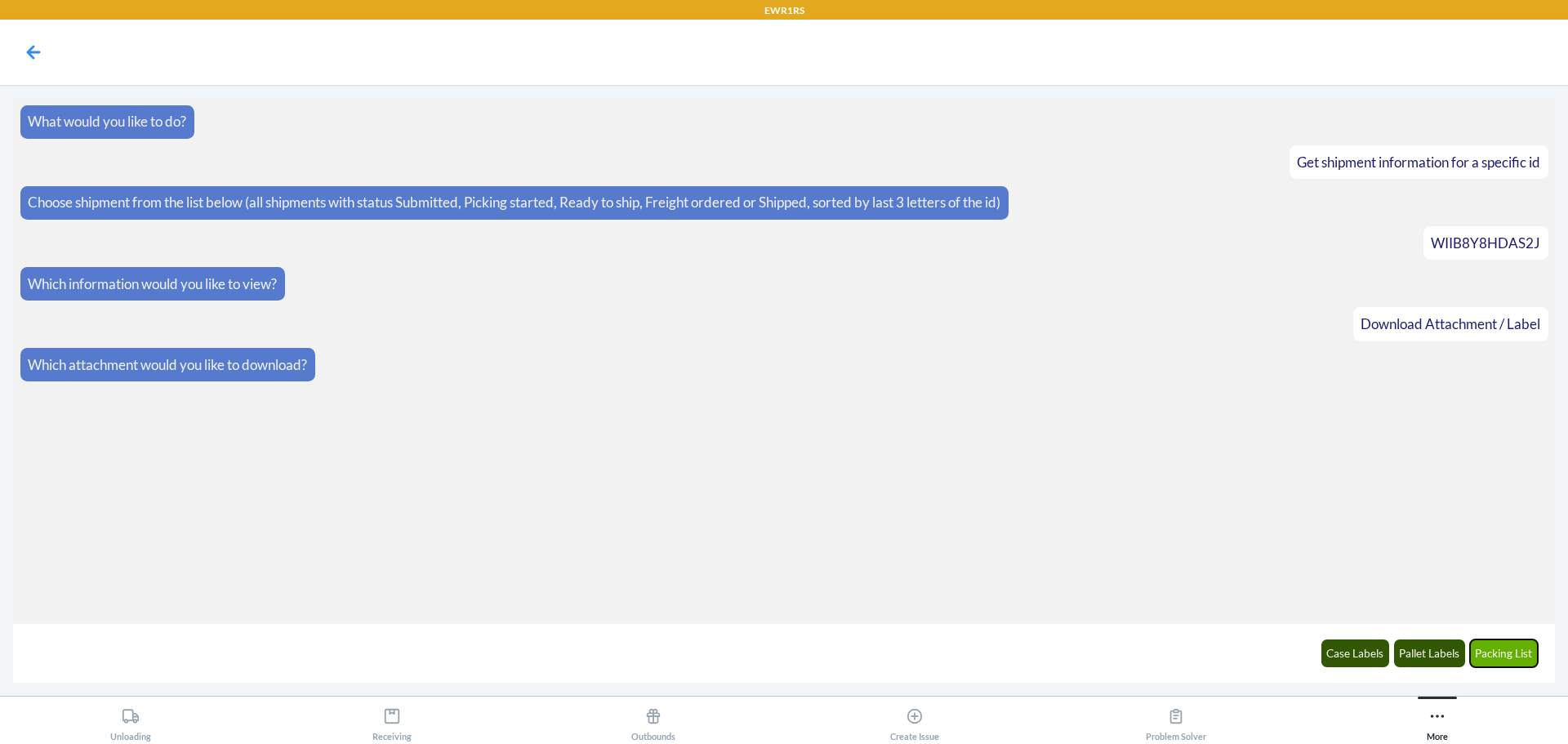
click at [1487, 659] on button "Packing List" at bounding box center [1504, 653] width 69 height 28
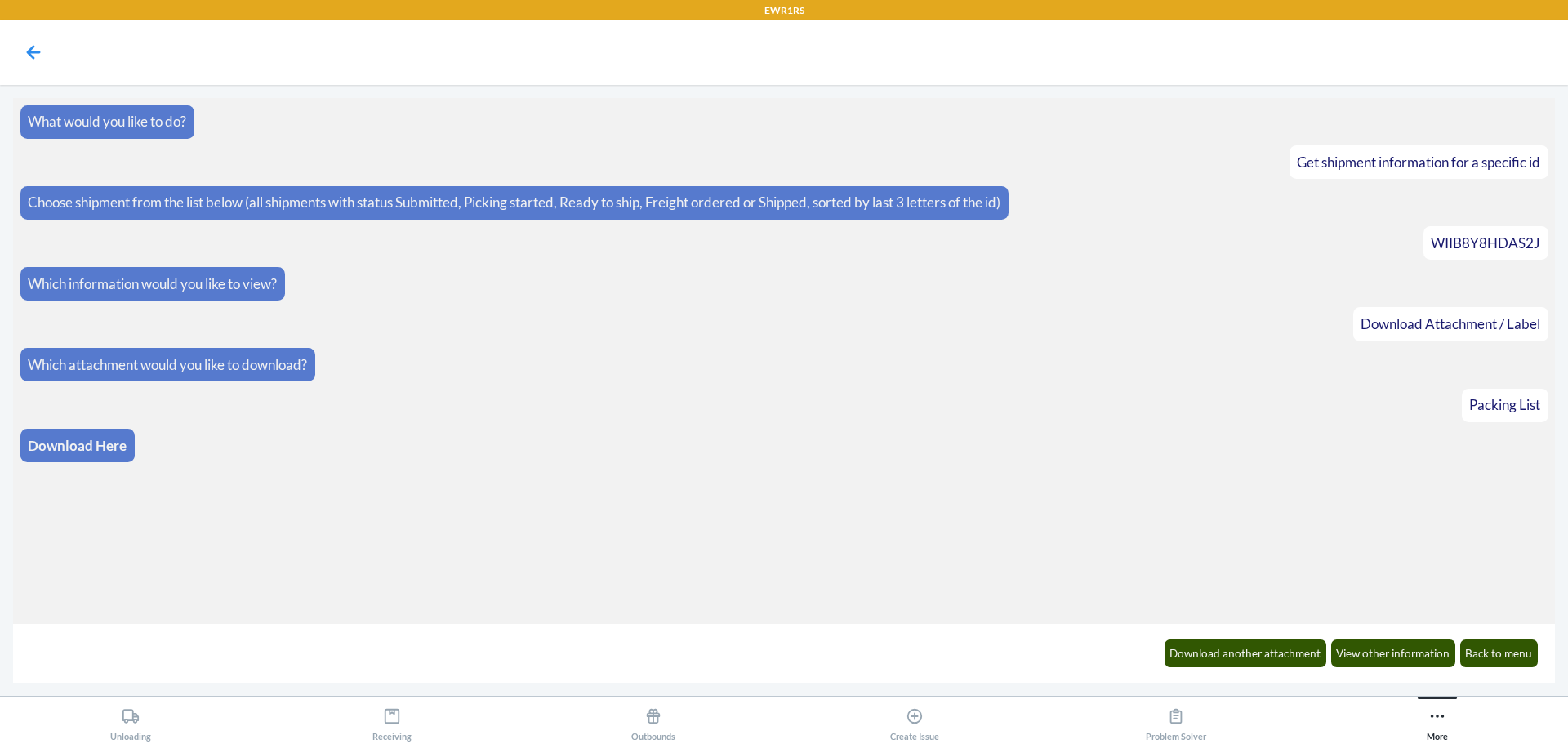
click at [123, 448] on link "Download Here" at bounding box center [77, 445] width 99 height 17
click at [1246, 648] on button "Download another attachment" at bounding box center [1246, 653] width 163 height 28
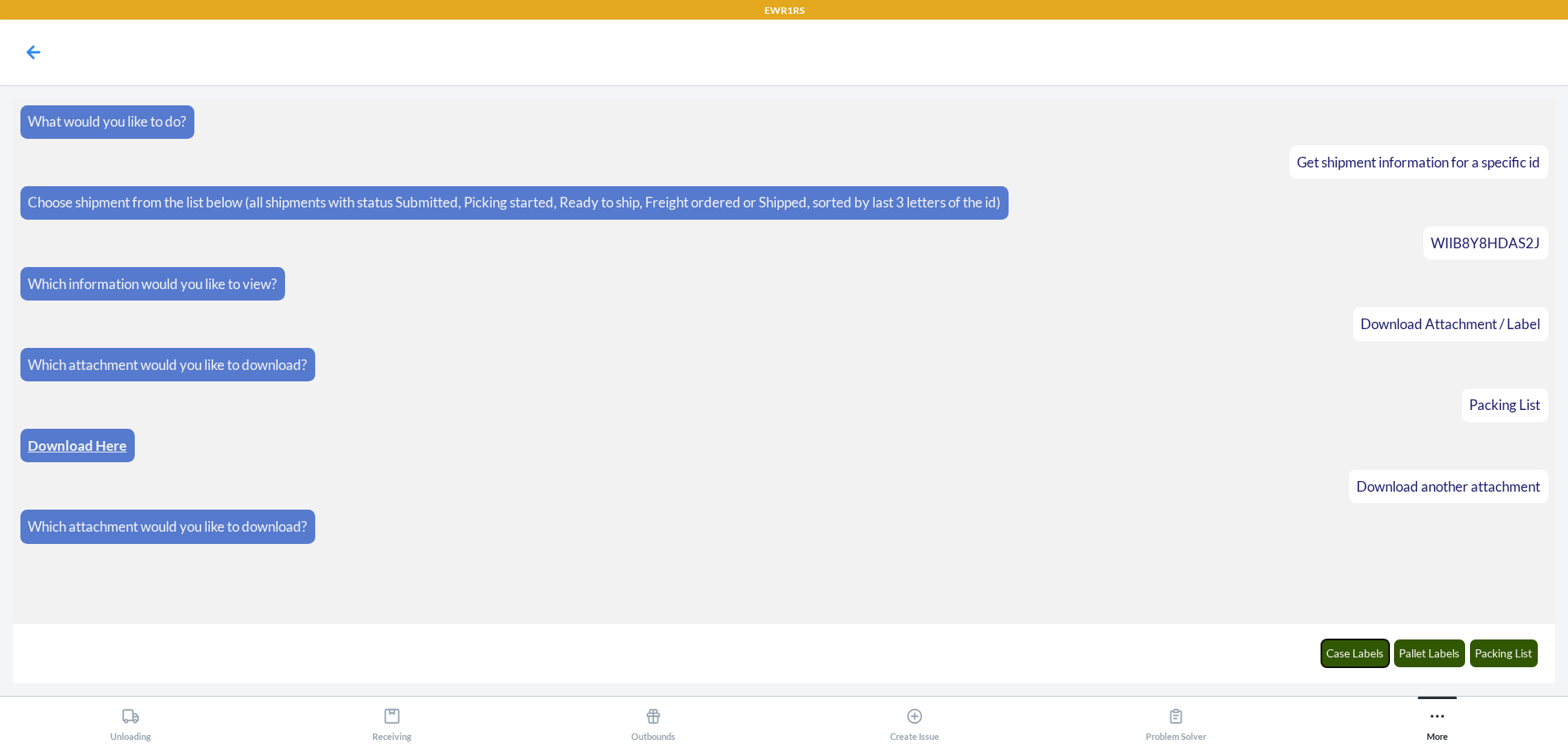
click at [1350, 657] on button "Case Labels" at bounding box center [1355, 653] width 69 height 28
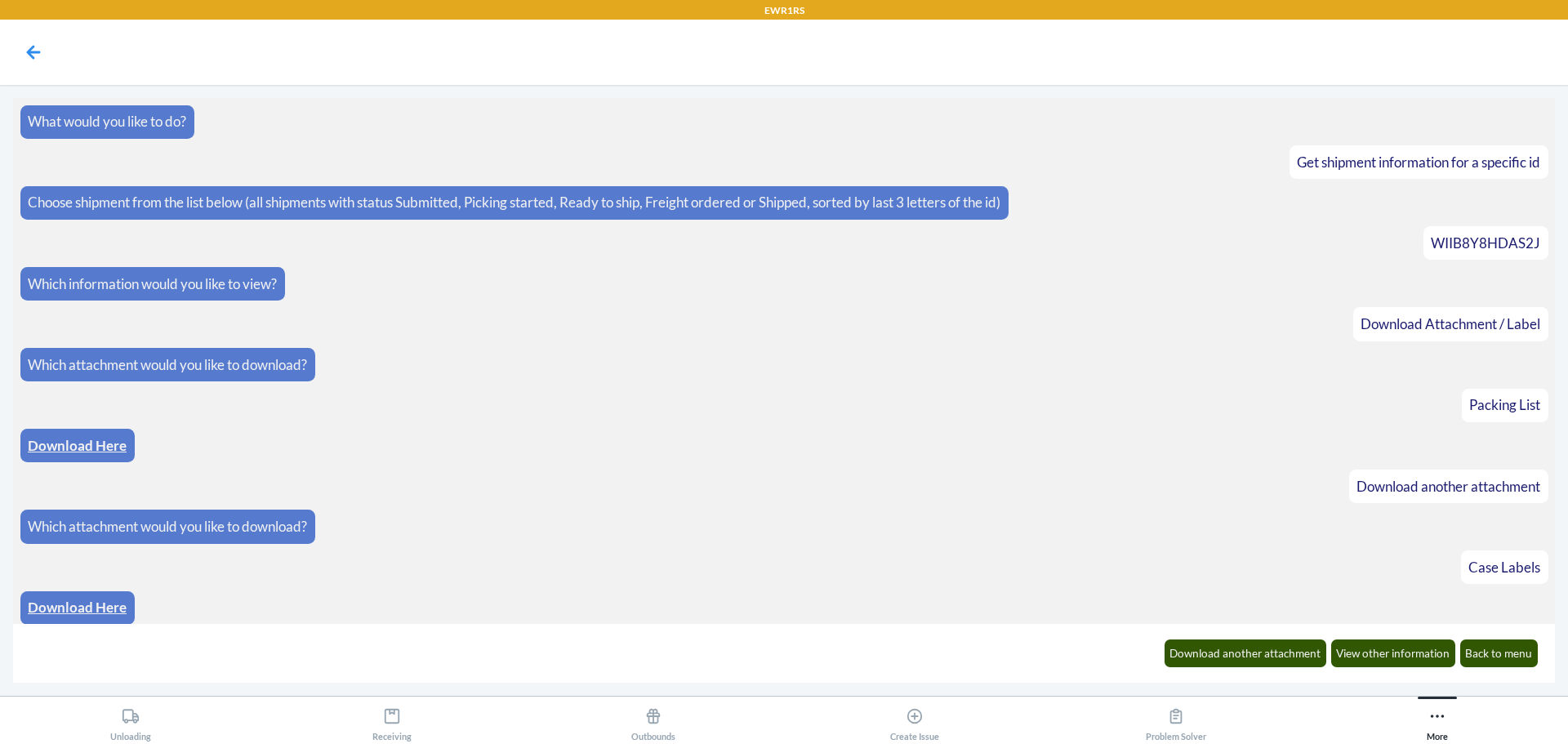
scroll to position [8, 0]
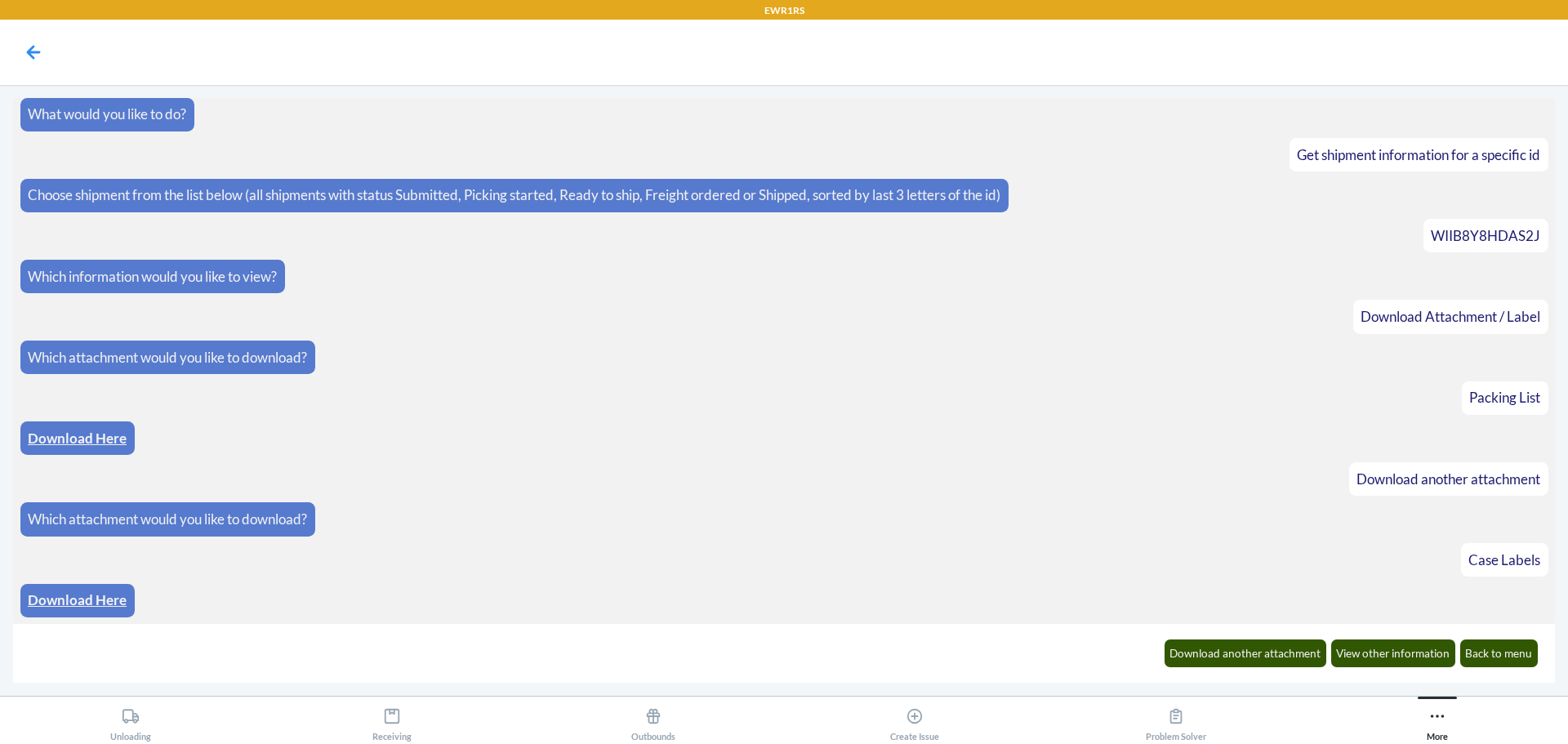
click at [91, 598] on link "Download Here" at bounding box center [77, 599] width 99 height 17
click at [1304, 647] on button "Download another attachment" at bounding box center [1246, 653] width 163 height 28
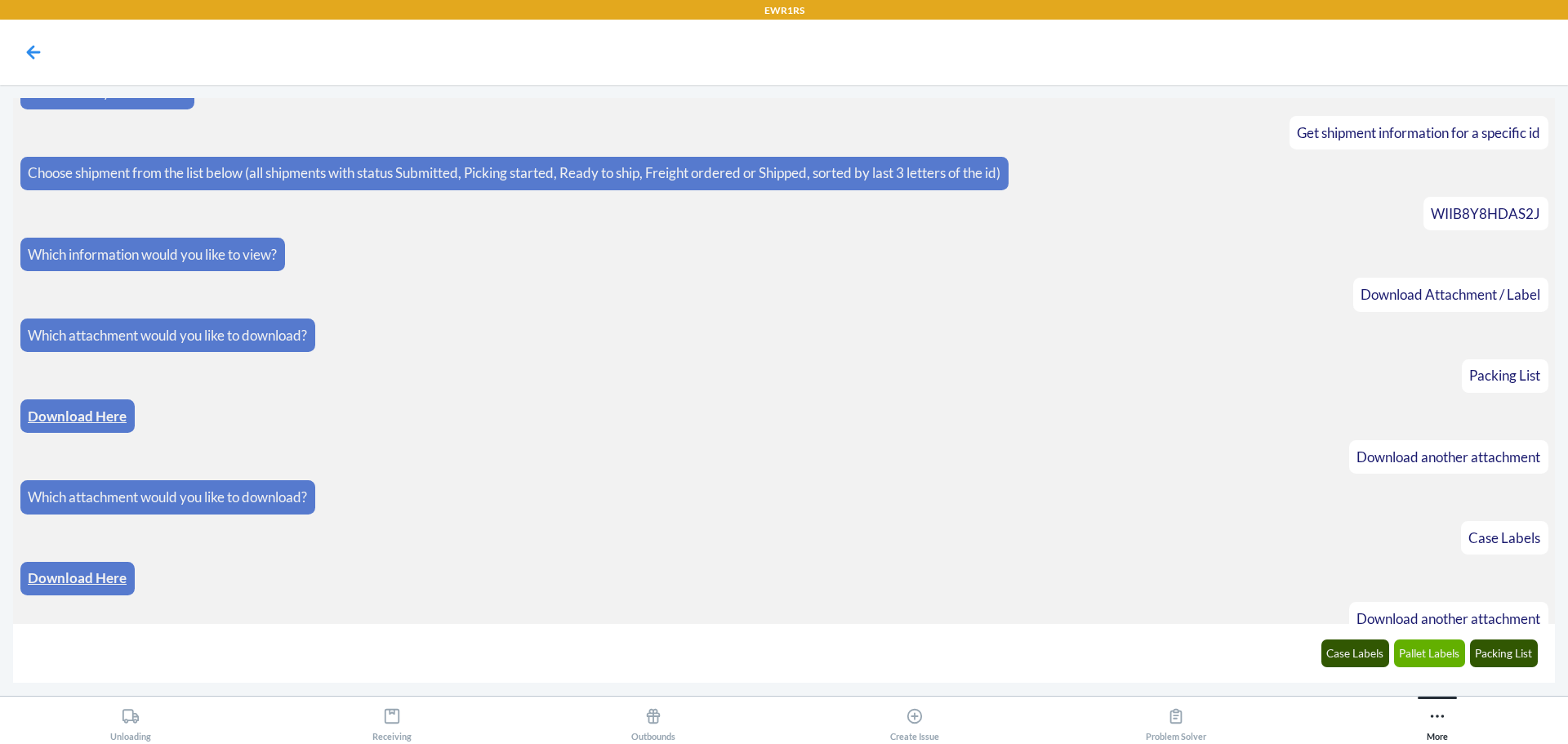
scroll to position [88, 0]
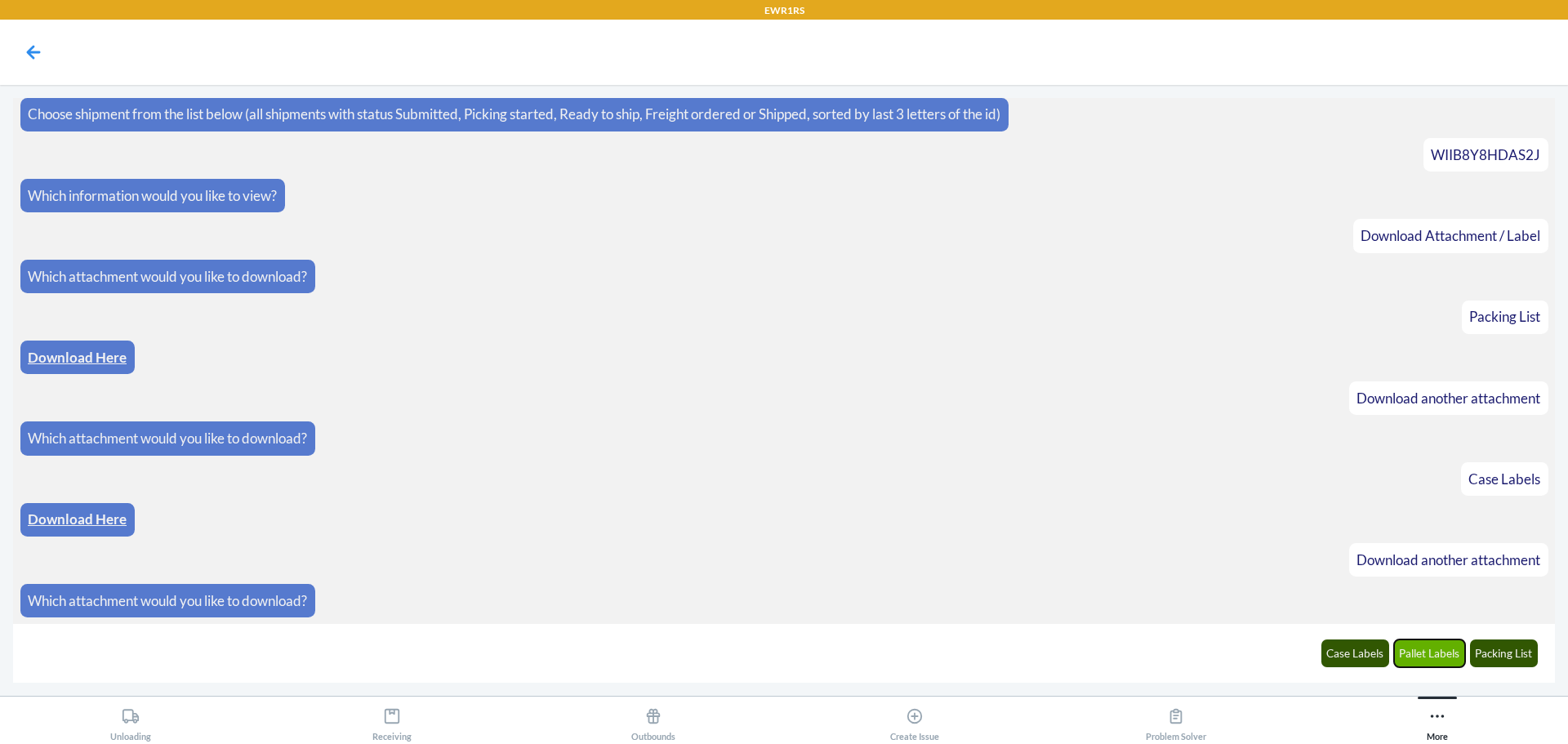
click at [1443, 658] on button "Pallet Labels" at bounding box center [1430, 653] width 72 height 28
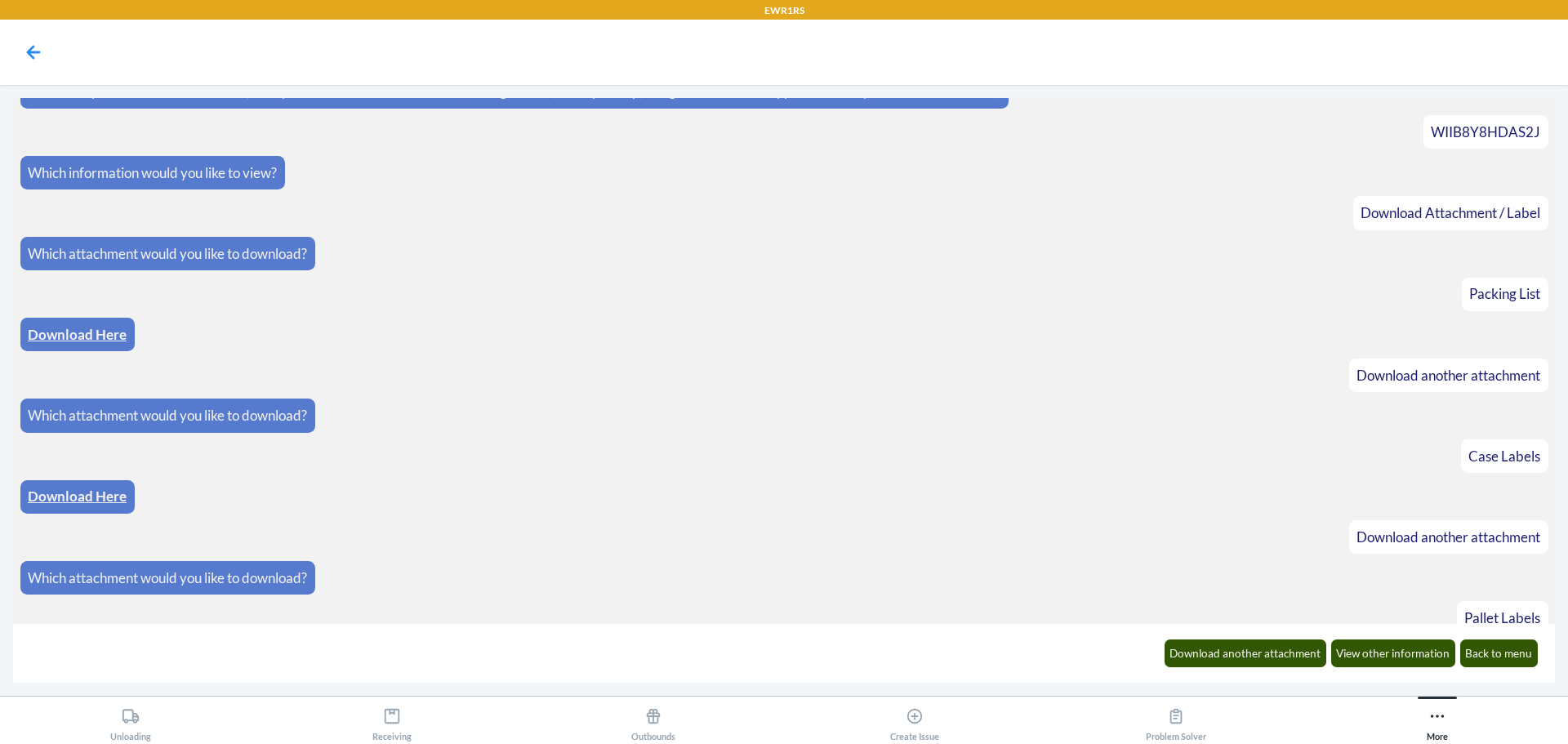
scroll to position [170, 0]
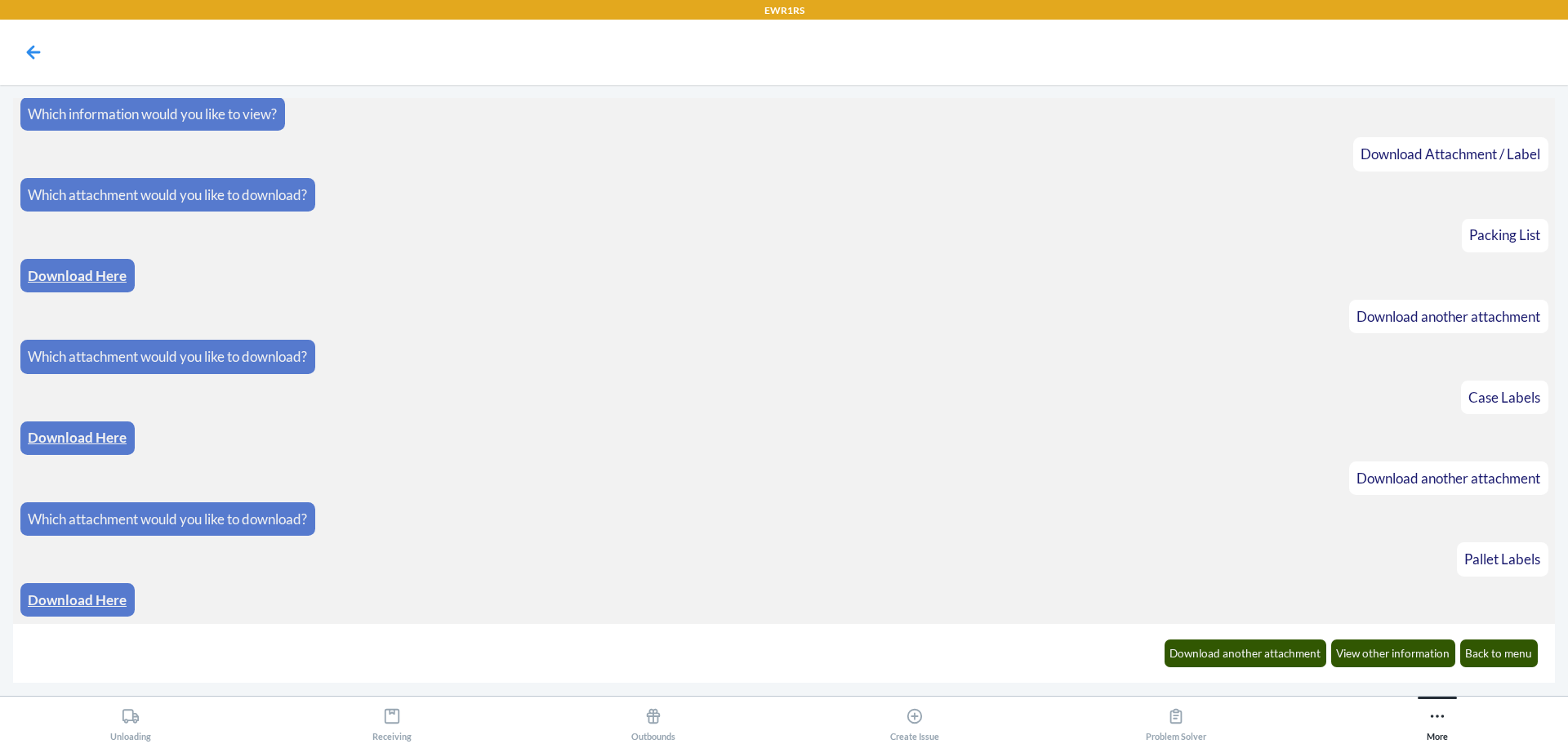
click at [123, 597] on link "Download Here" at bounding box center [77, 599] width 99 height 17
click at [1505, 656] on button "Back to menu" at bounding box center [1499, 653] width 79 height 28
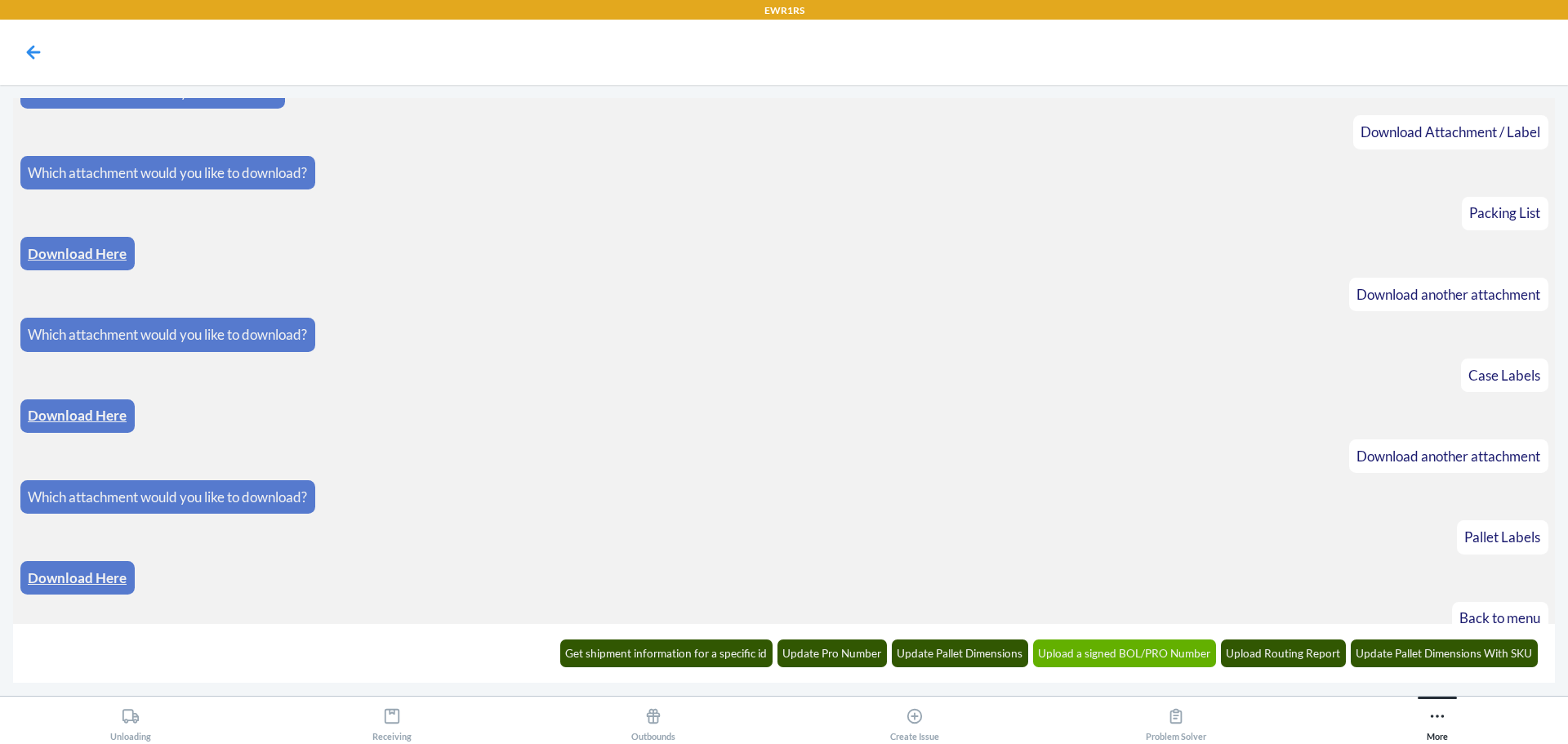
scroll to position [251, 0]
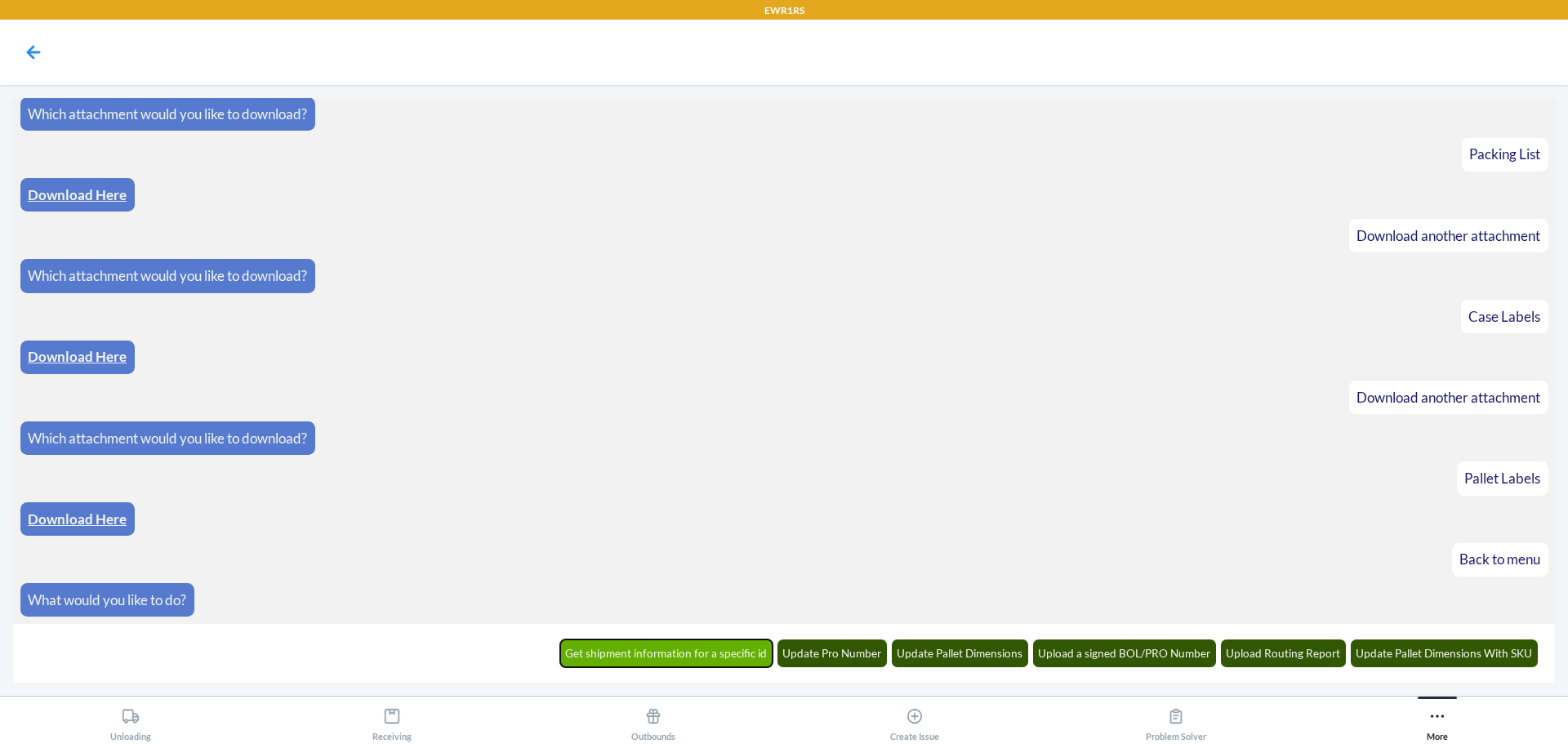
click at [702, 664] on button "Get shipment information for a specific id" at bounding box center [667, 653] width 213 height 28
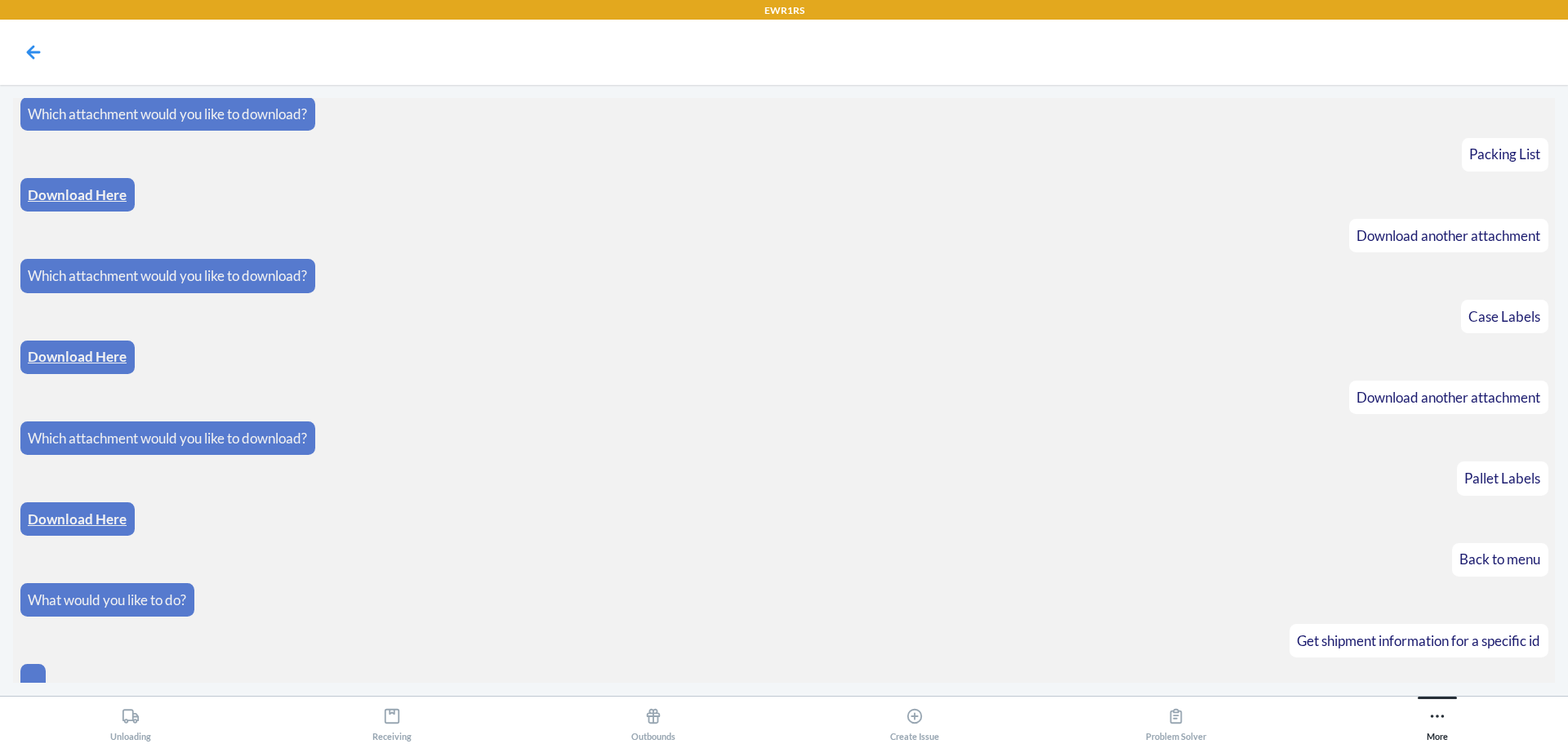
scroll to position [273, 0]
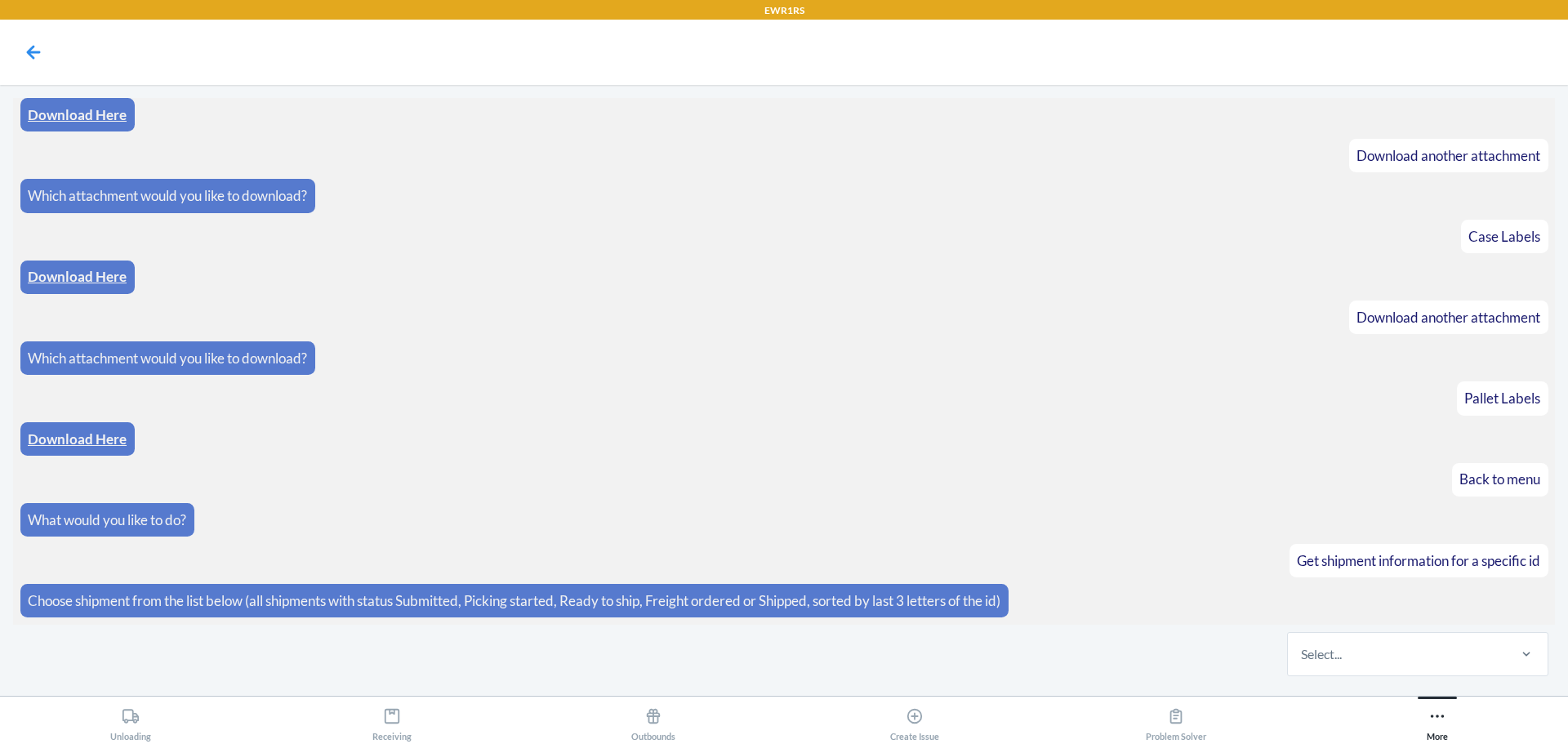
click at [1336, 664] on div "Select..." at bounding box center [1396, 654] width 218 height 42
click at [1303, 664] on input "Select..." at bounding box center [1302, 653] width 2 height 19
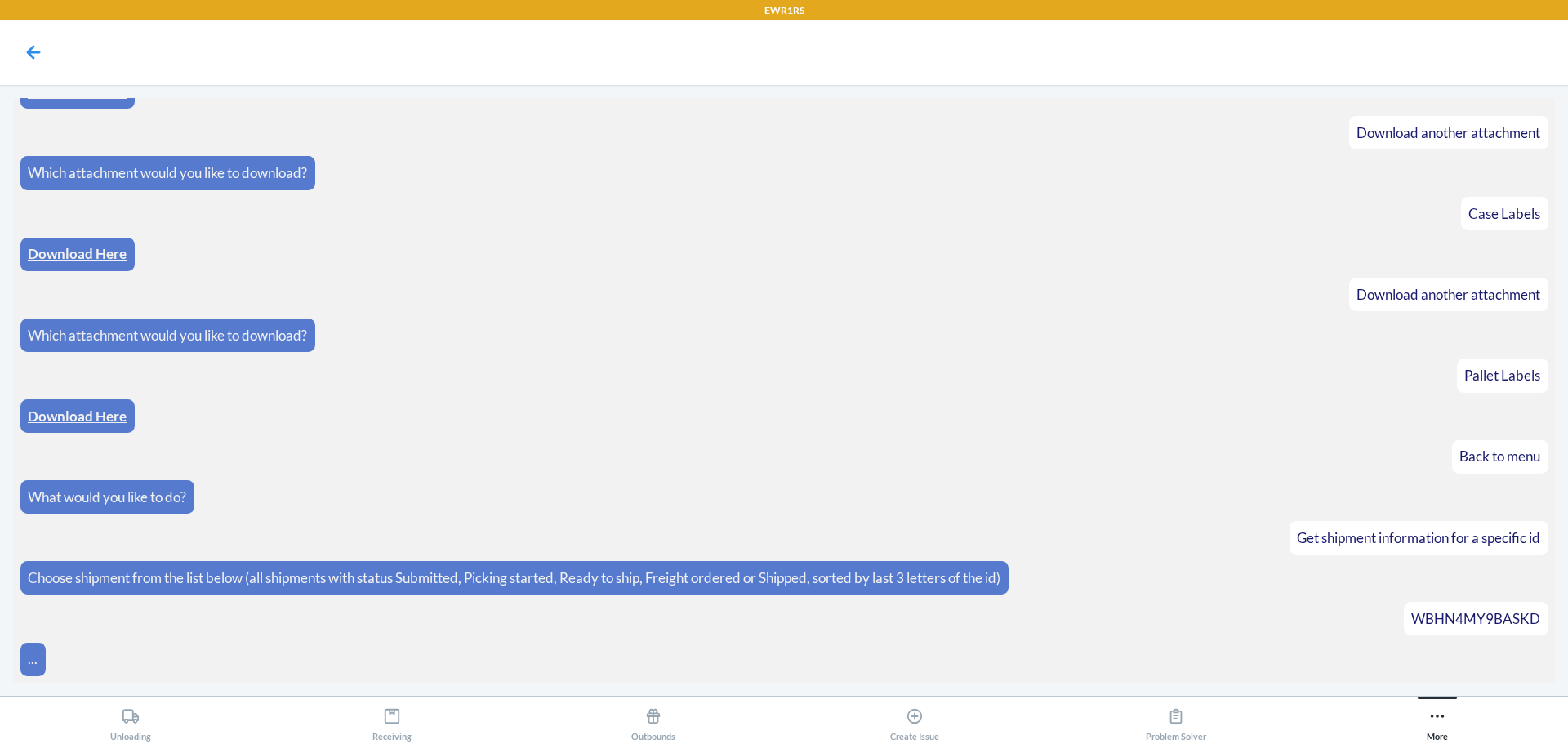
scroll to position [412, 0]
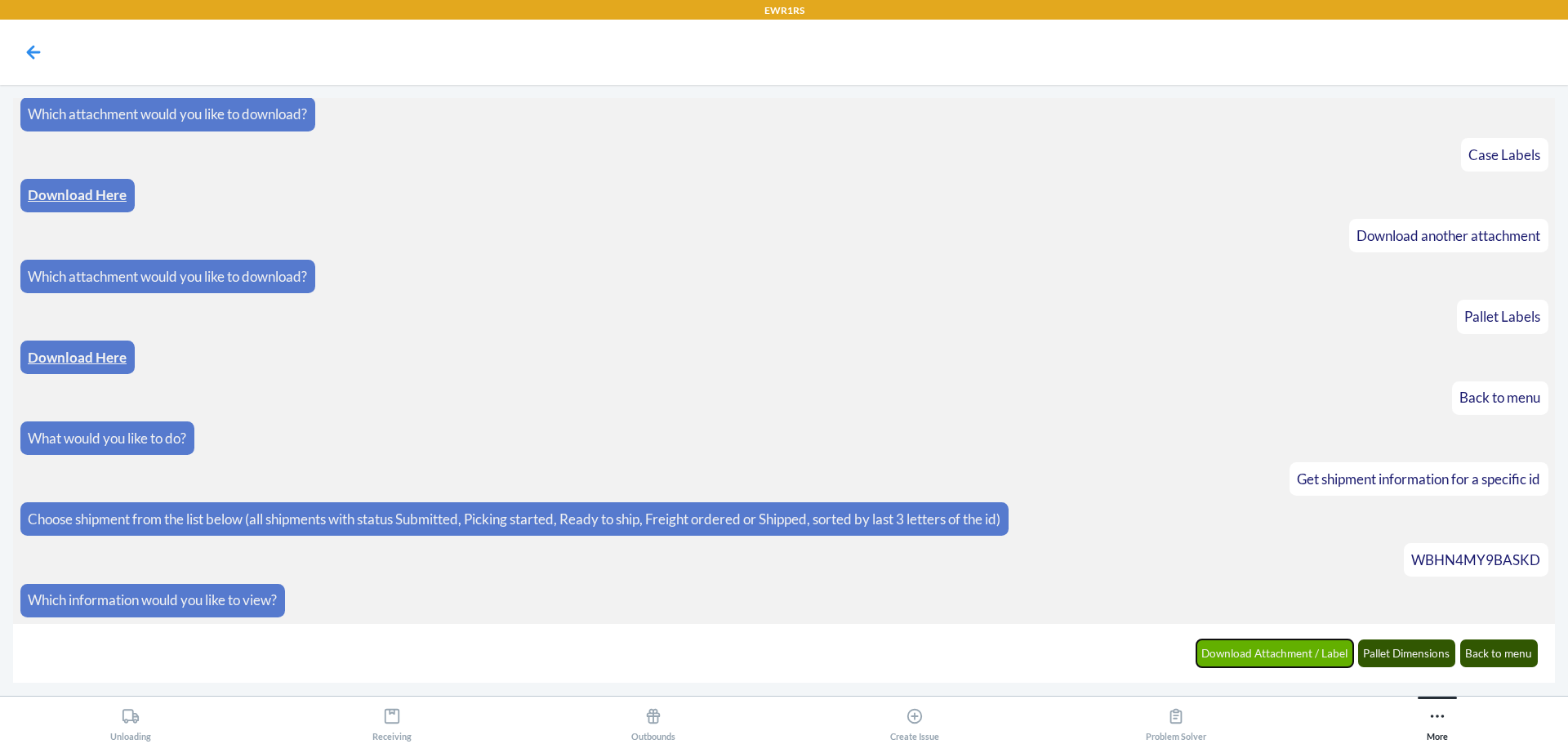
click at [1320, 658] on button "Download Attachment / Label" at bounding box center [1275, 653] width 157 height 28
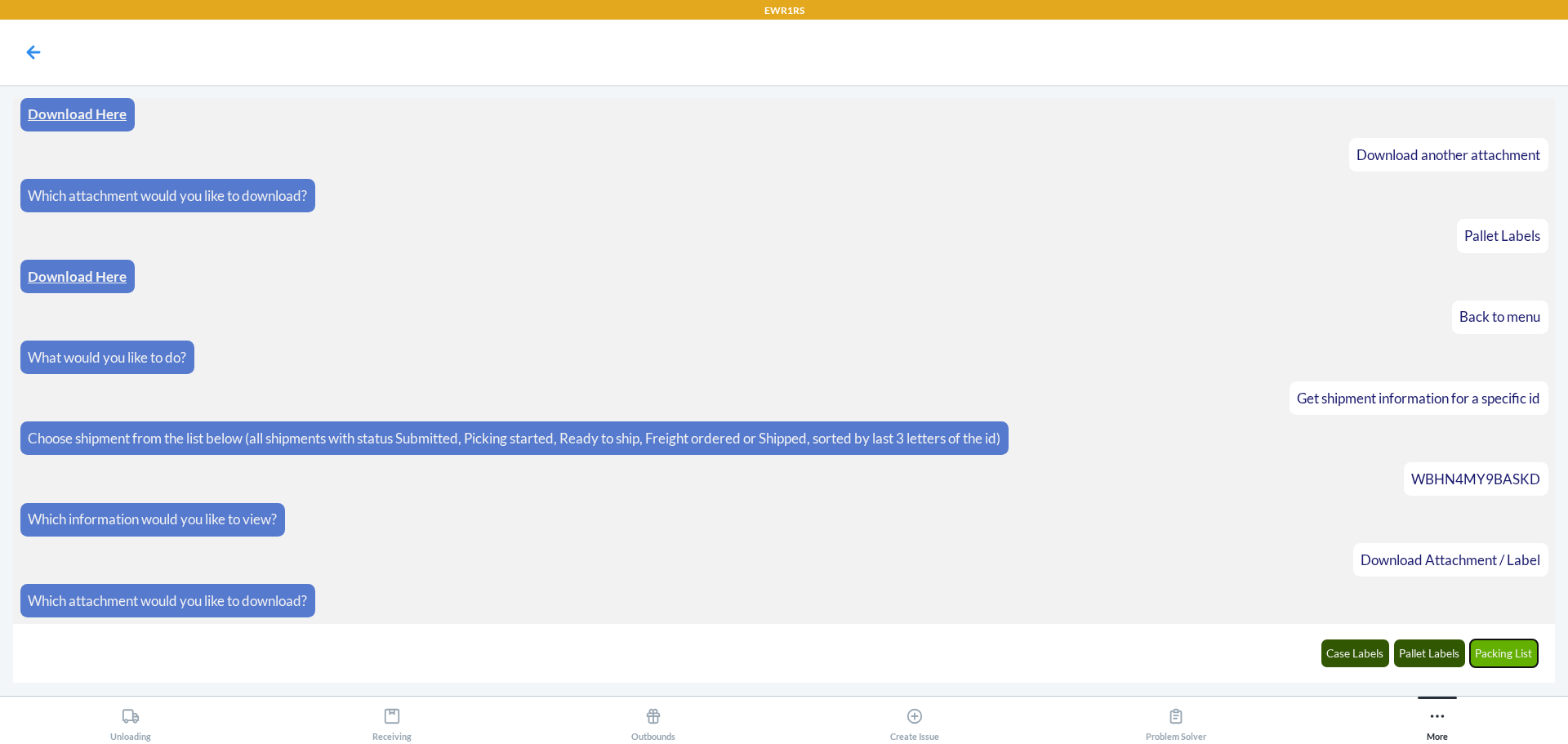
click at [1491, 663] on button "Packing List" at bounding box center [1504, 653] width 69 height 28
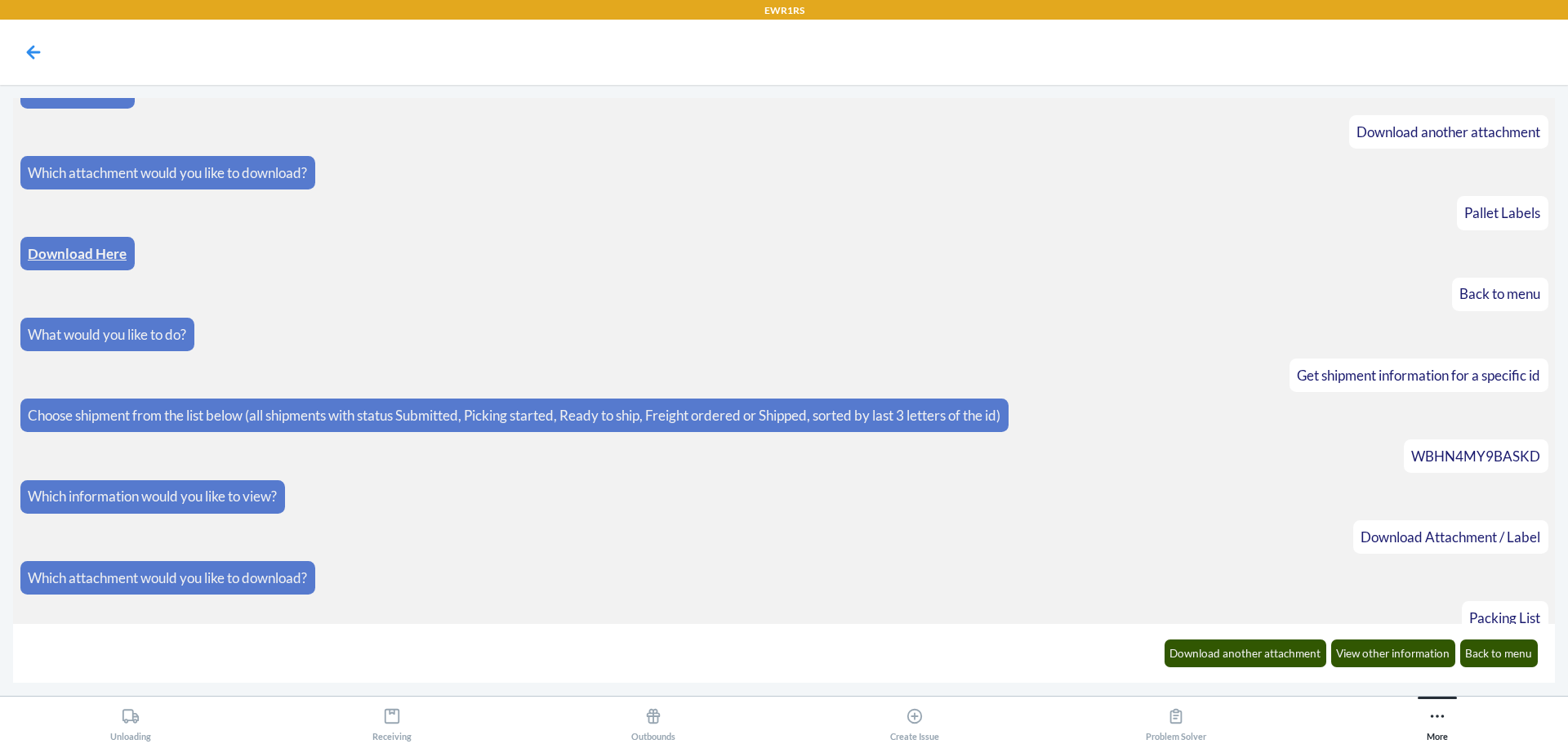
scroll to position [575, 0]
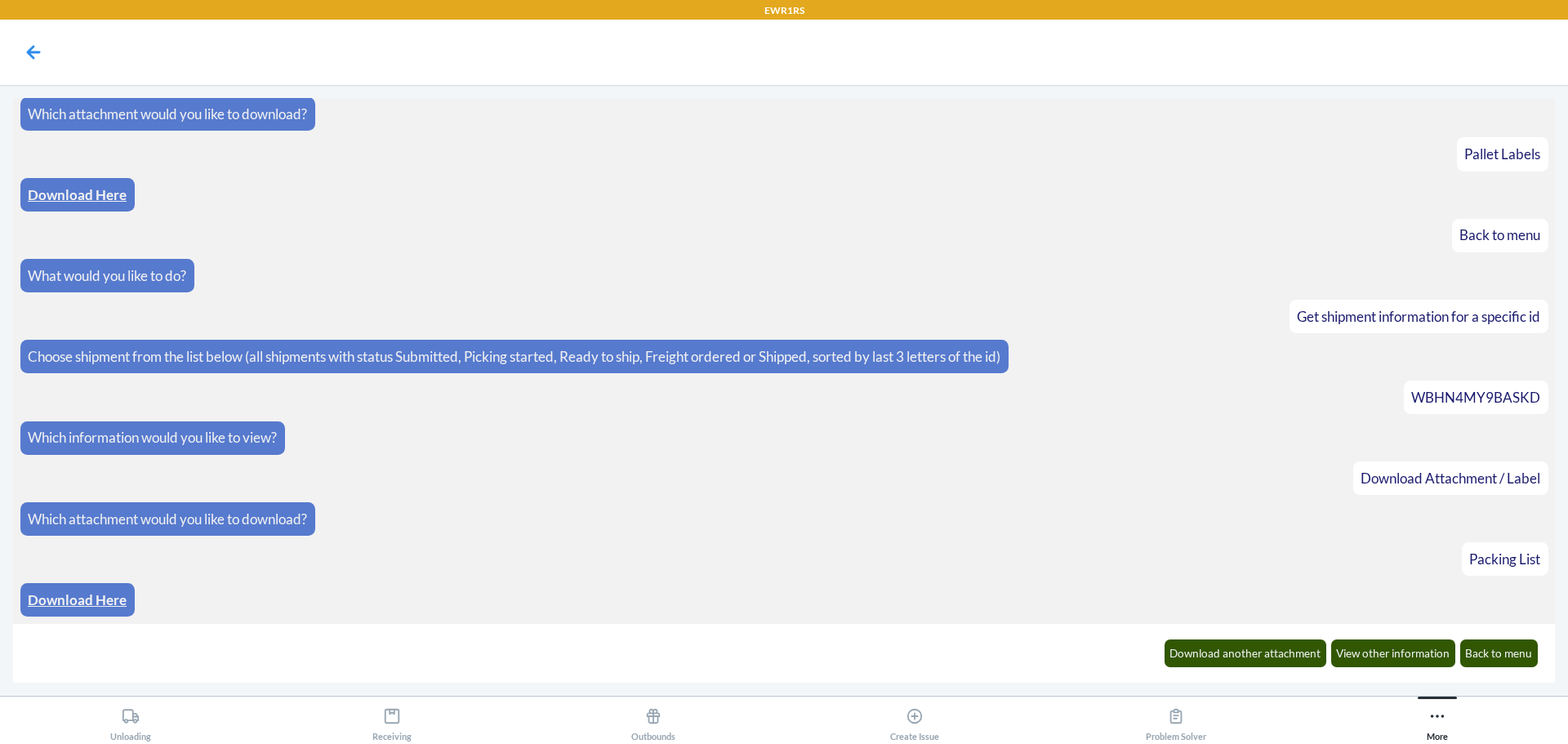
click at [120, 602] on link "Download Here" at bounding box center [77, 599] width 99 height 17
click at [1221, 651] on button "Download another attachment" at bounding box center [1246, 653] width 163 height 28
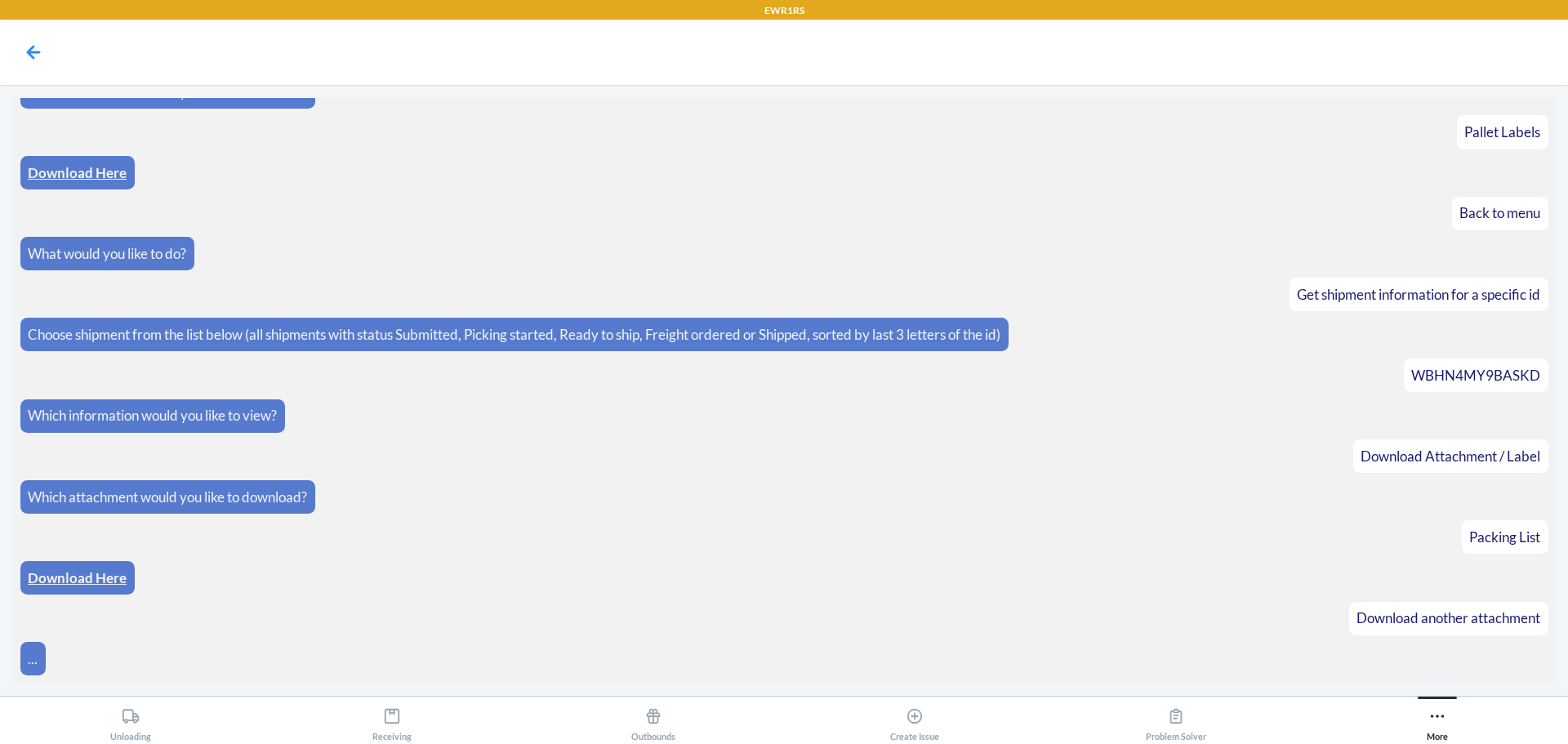
scroll to position [656, 0]
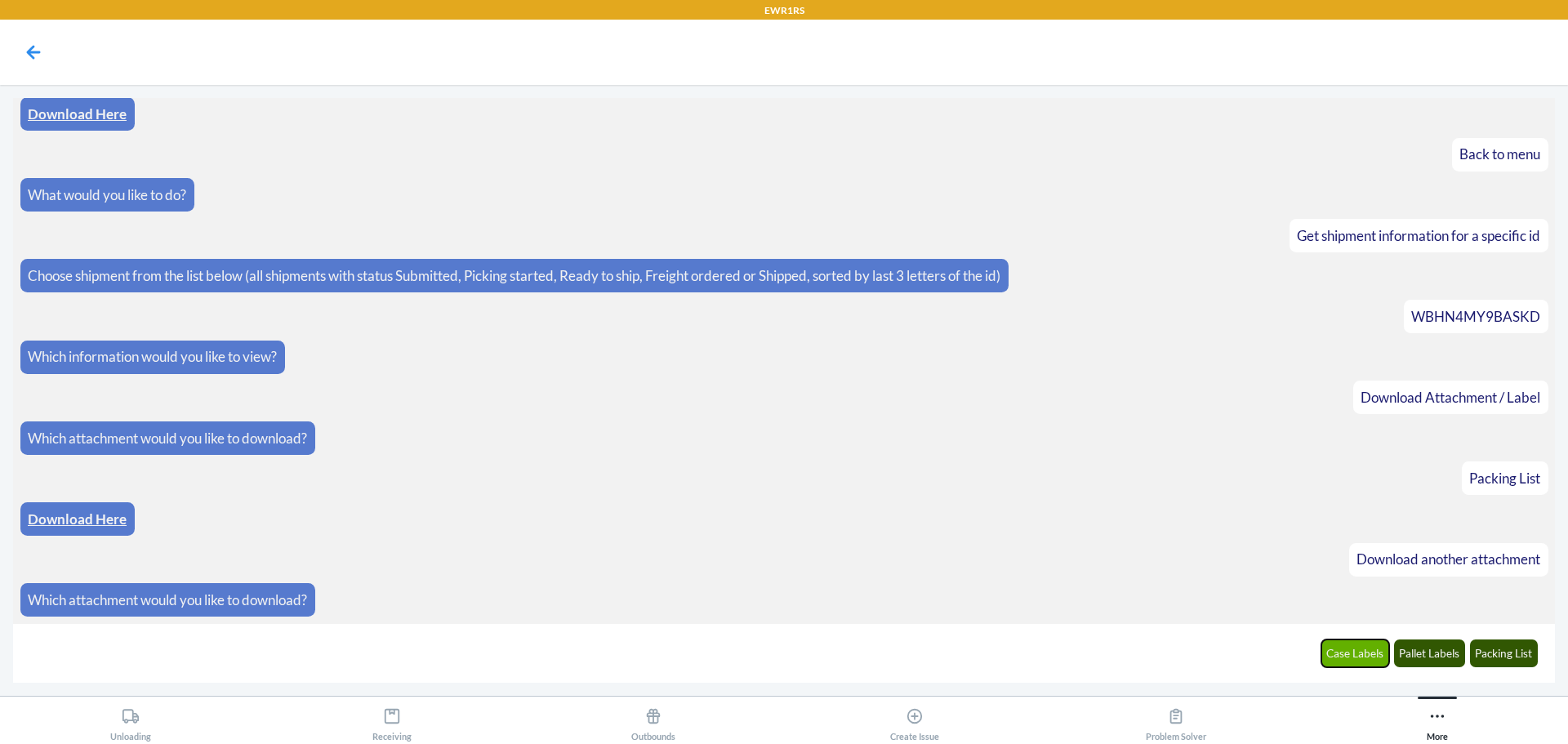
click at [1366, 660] on button "Case Labels" at bounding box center [1355, 653] width 69 height 28
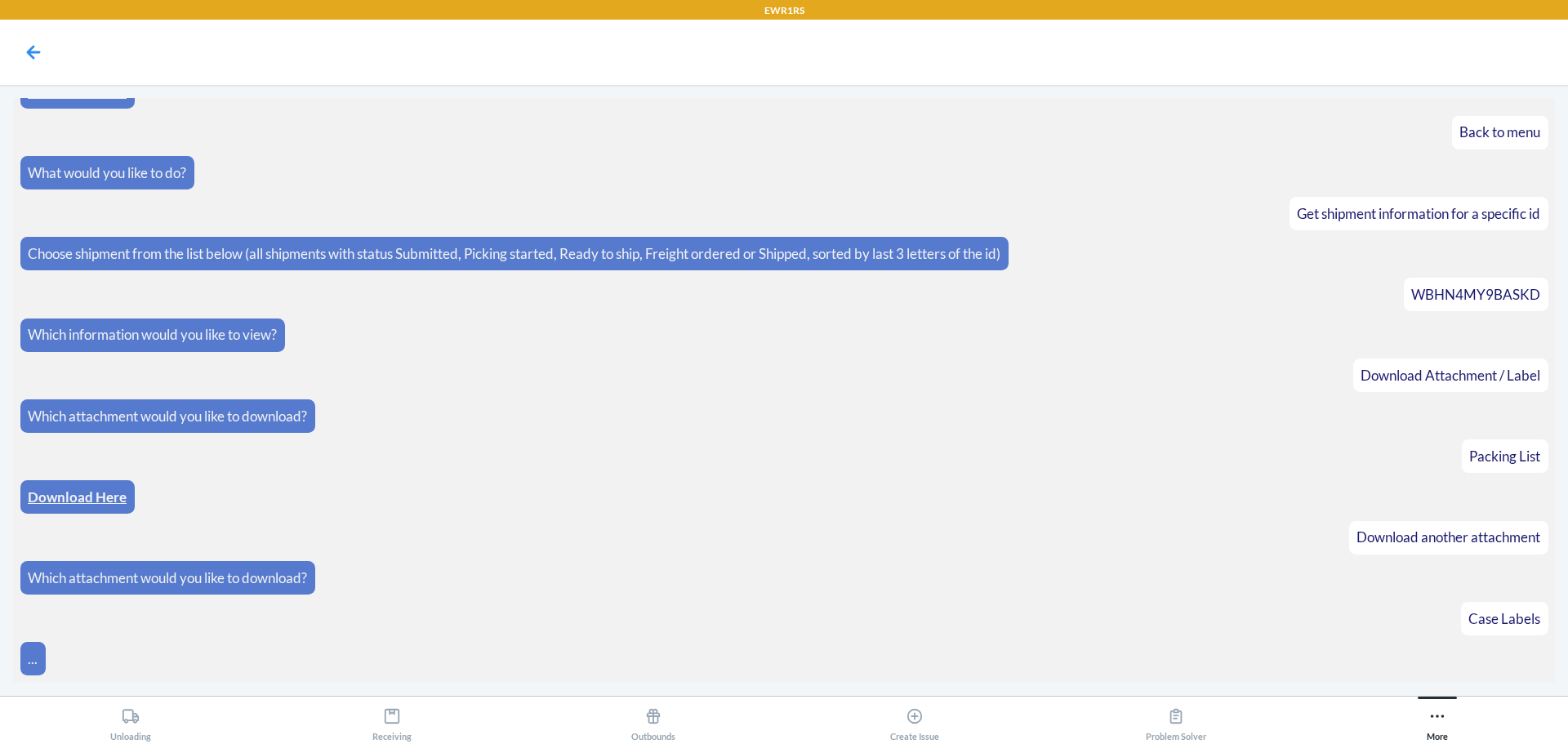
scroll to position [736, 0]
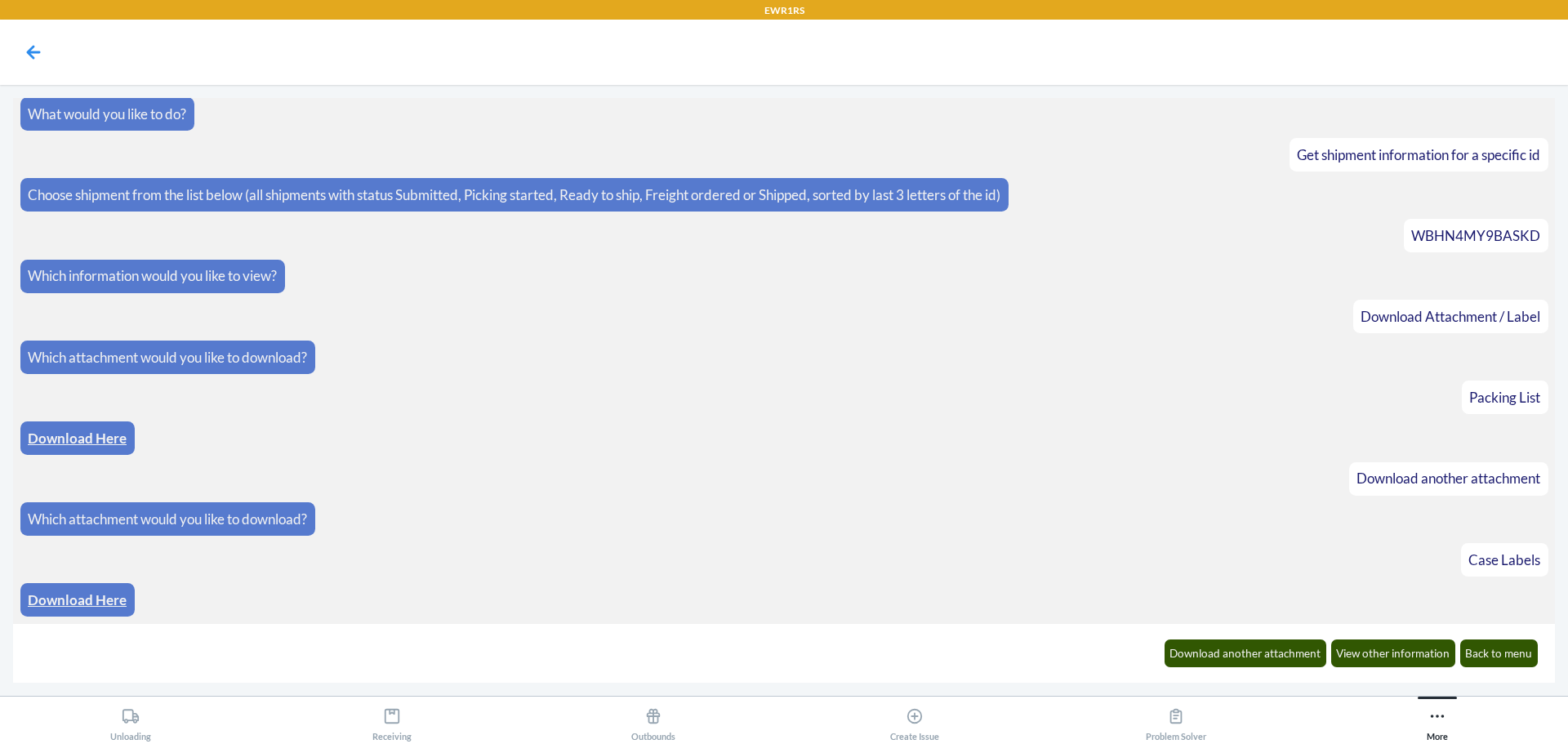
click at [108, 603] on link "Download Here" at bounding box center [77, 599] width 99 height 17
click at [1238, 658] on button "Download another attachment" at bounding box center [1246, 653] width 163 height 28
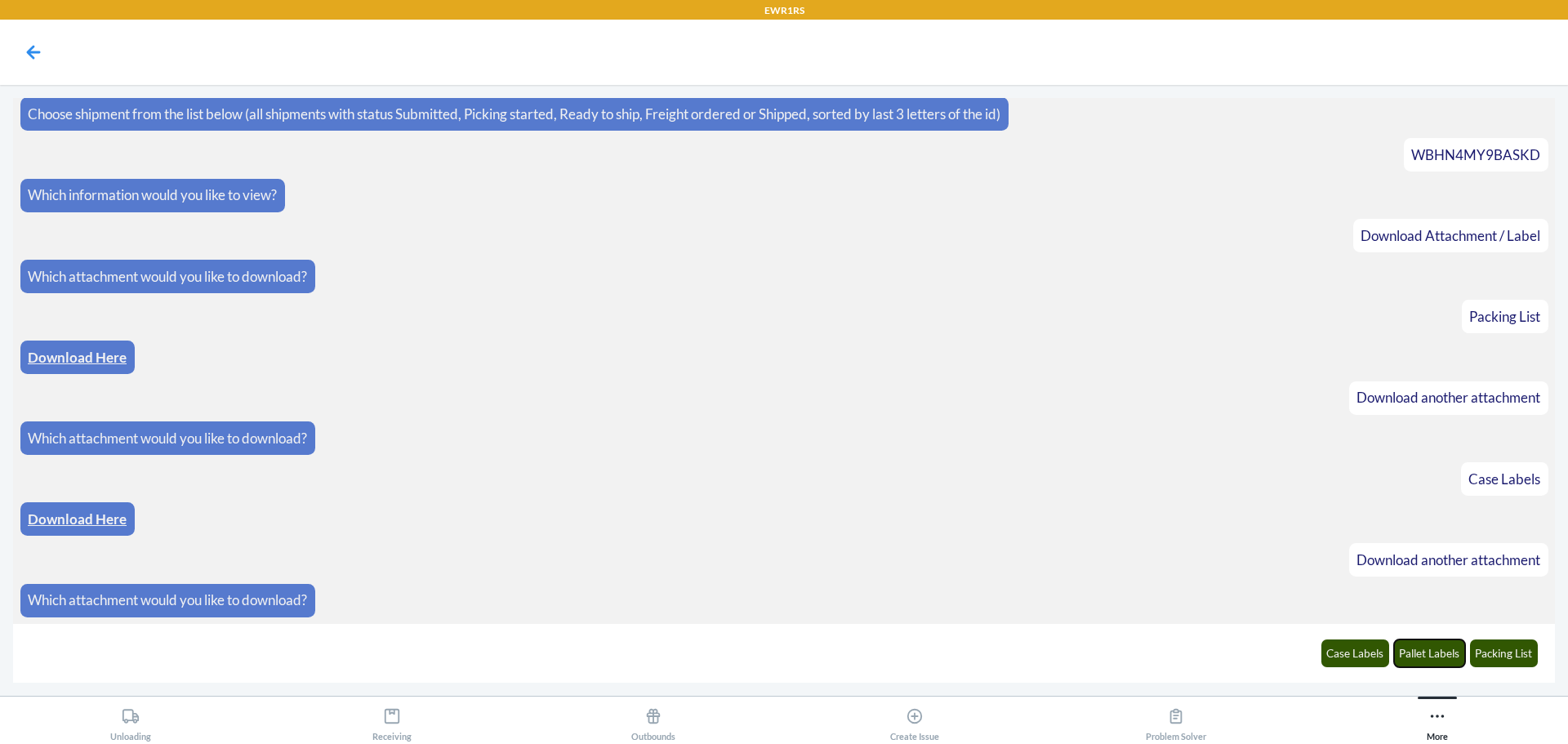
click at [1417, 658] on button "Pallet Labels" at bounding box center [1430, 653] width 72 height 28
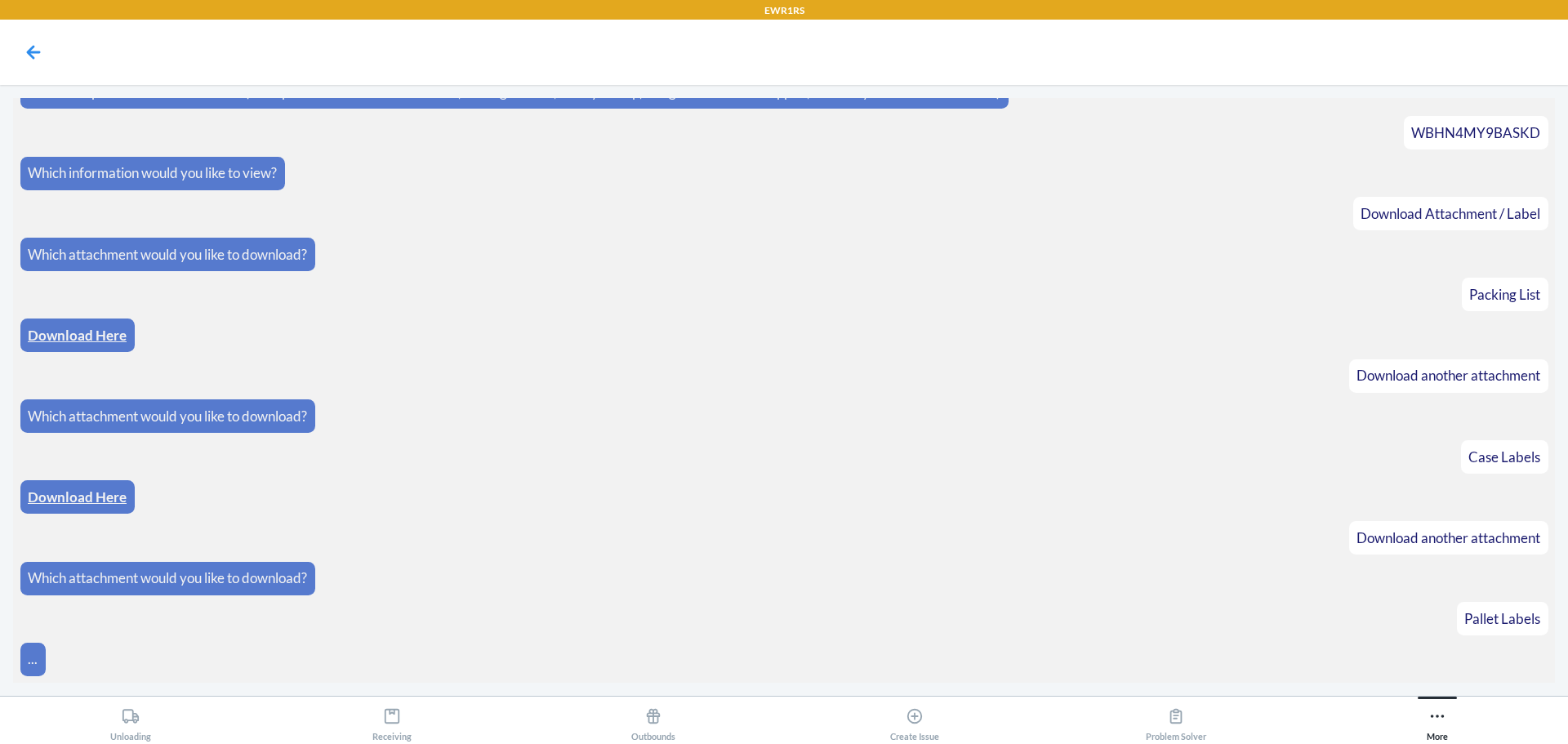
scroll to position [898, 0]
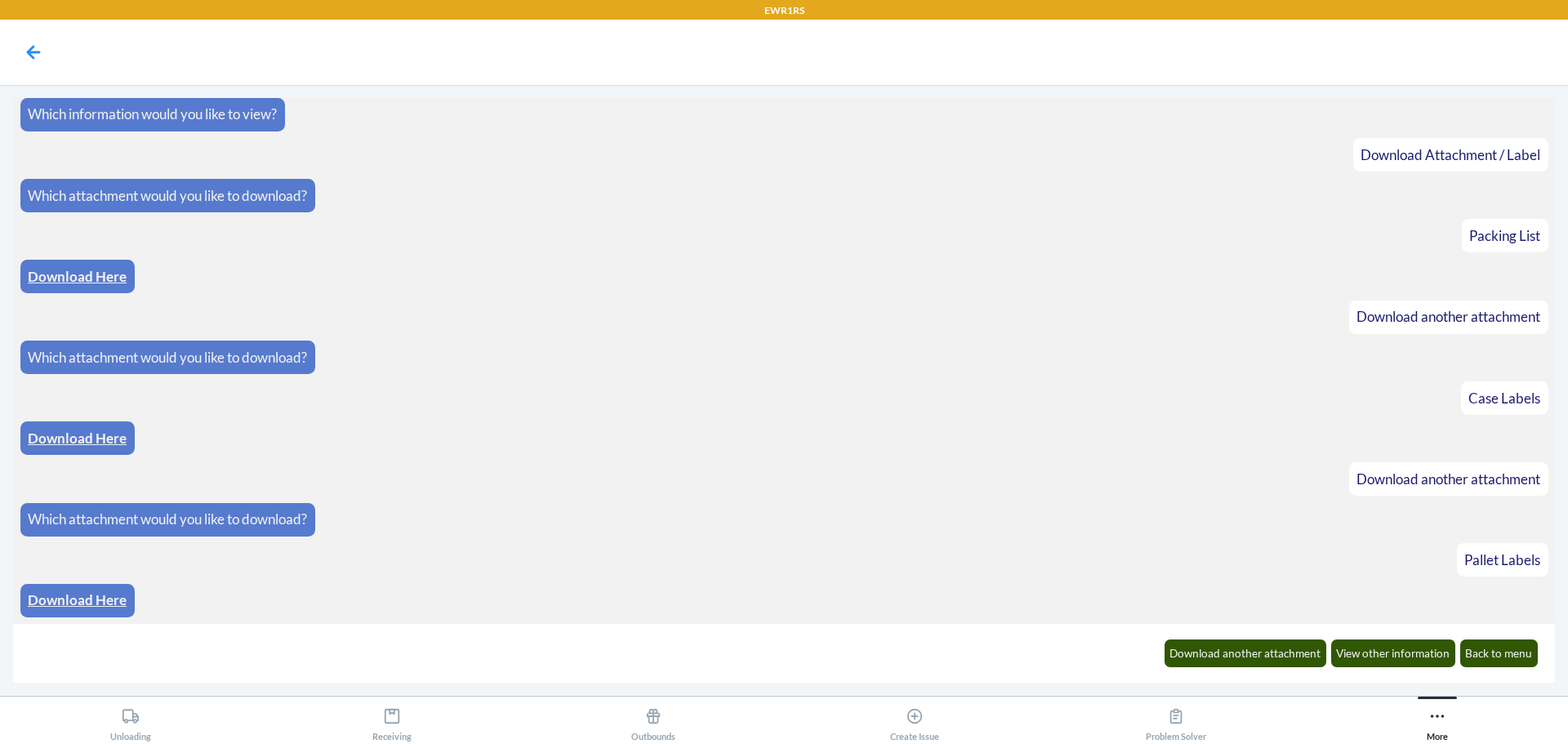
click at [64, 604] on link "Download Here" at bounding box center [77, 599] width 99 height 17
click at [1505, 653] on button "Back to menu" at bounding box center [1499, 653] width 79 height 28
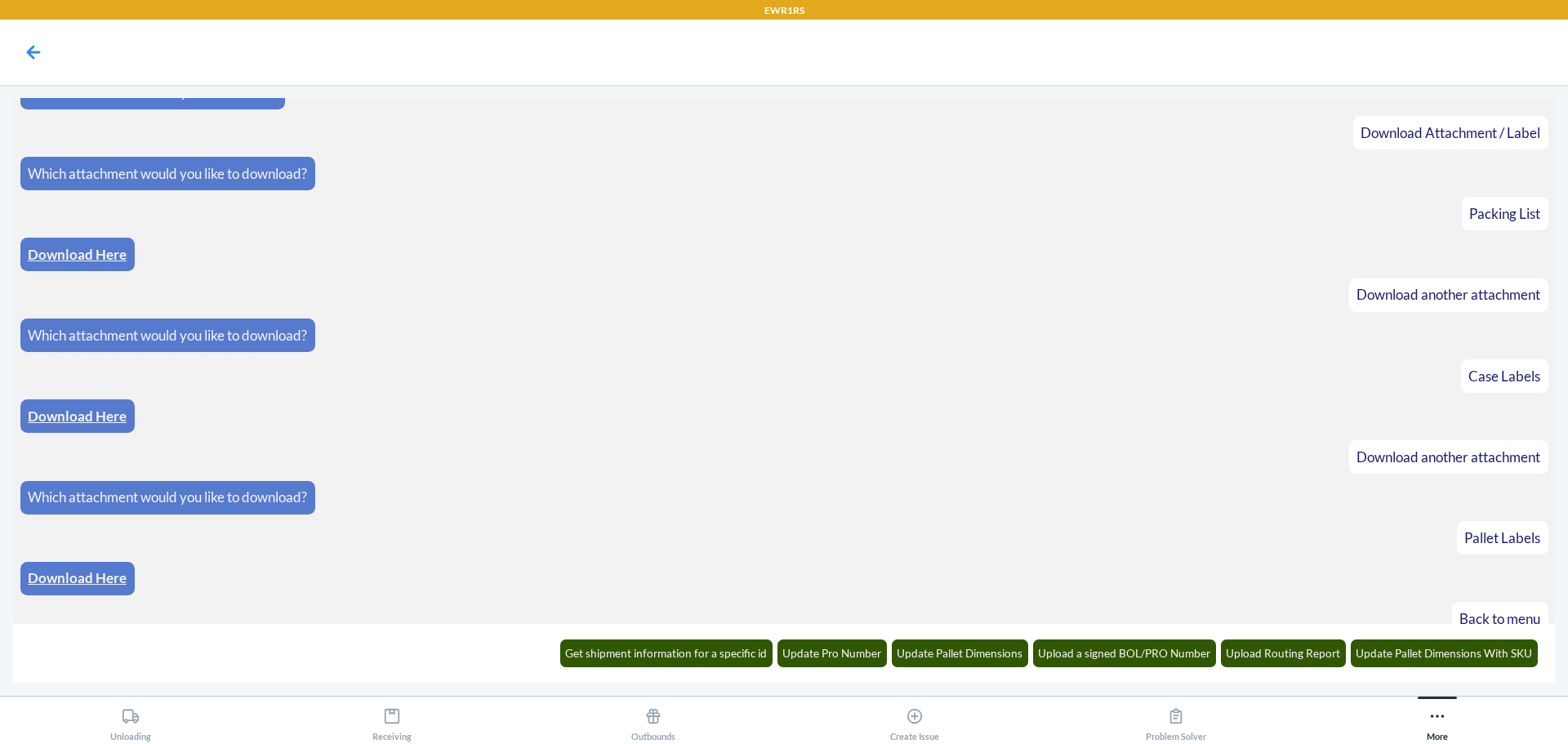
scroll to position [979, 0]
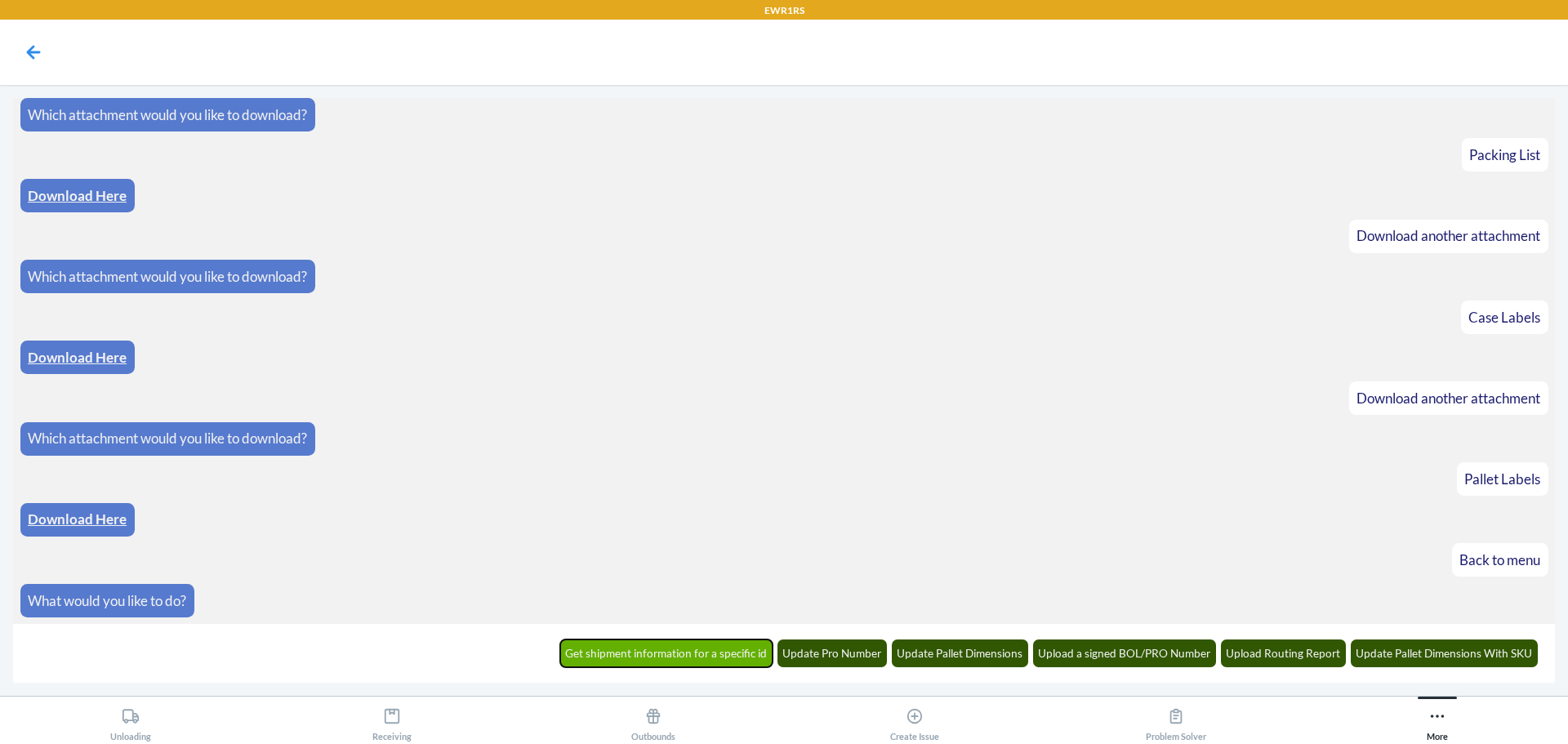
click at [686, 657] on button "Get shipment information for a specific id" at bounding box center [667, 653] width 213 height 28
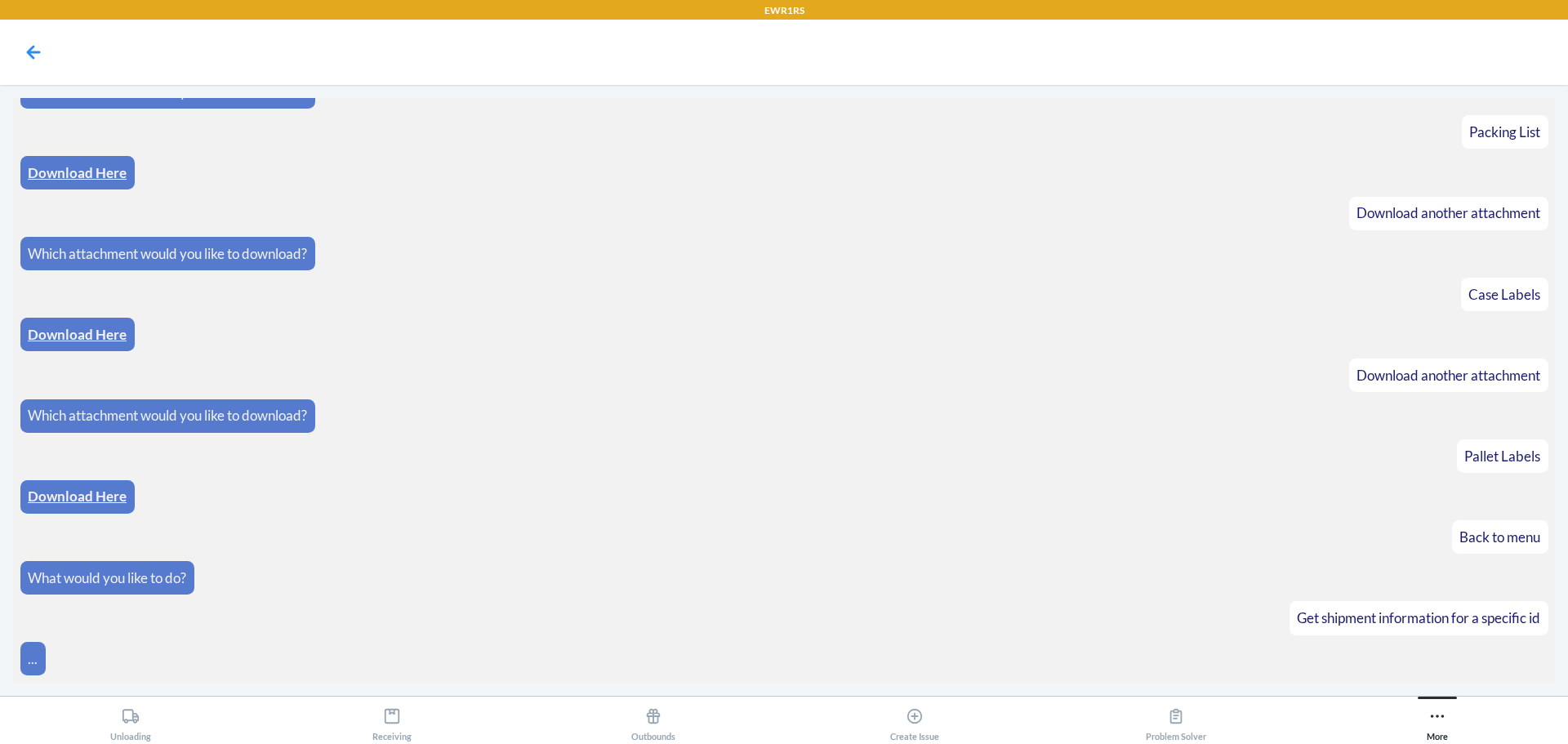
scroll to position [1060, 0]
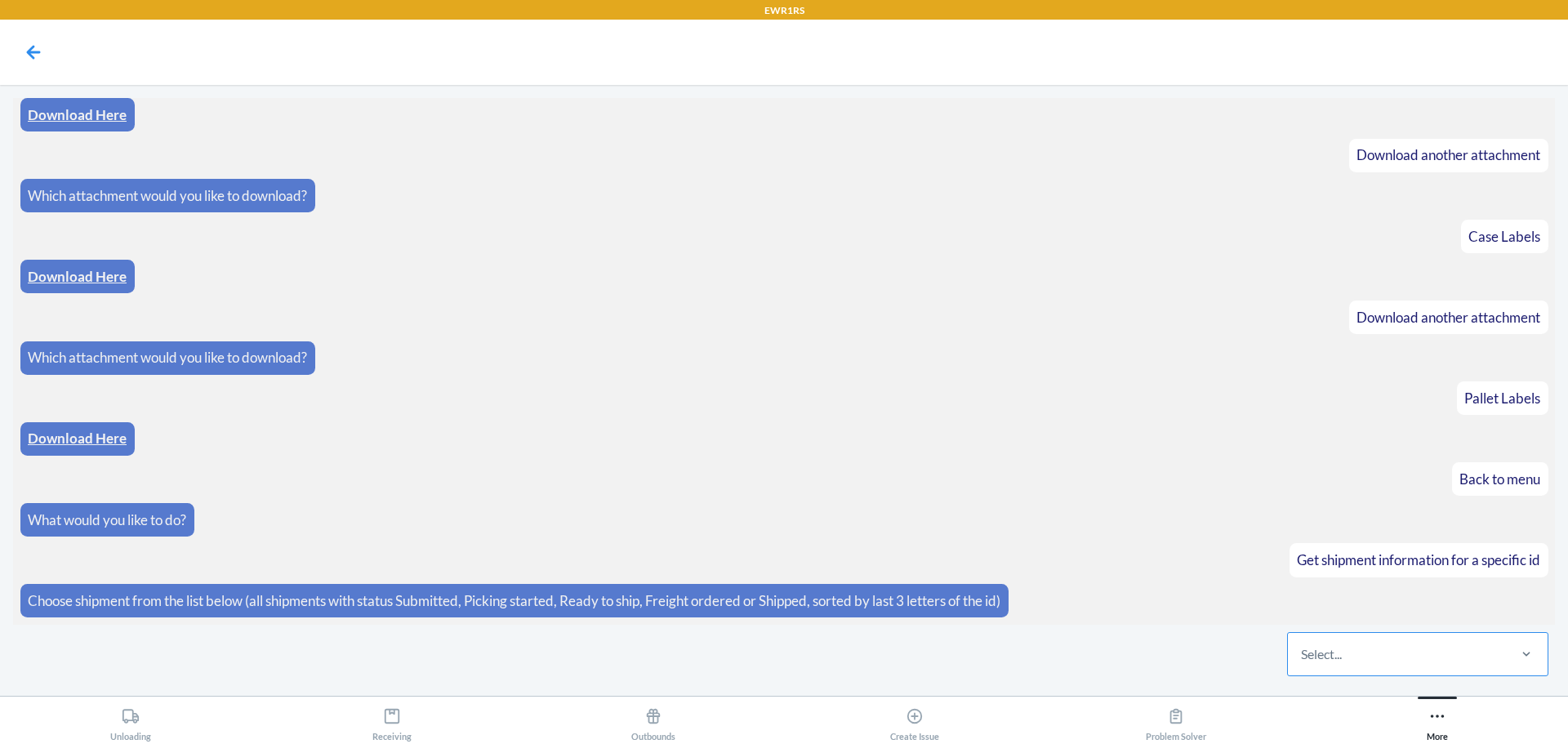
click at [1449, 643] on div "Select..." at bounding box center [1396, 654] width 218 height 42
click at [1303, 644] on input "Select..." at bounding box center [1302, 653] width 2 height 19
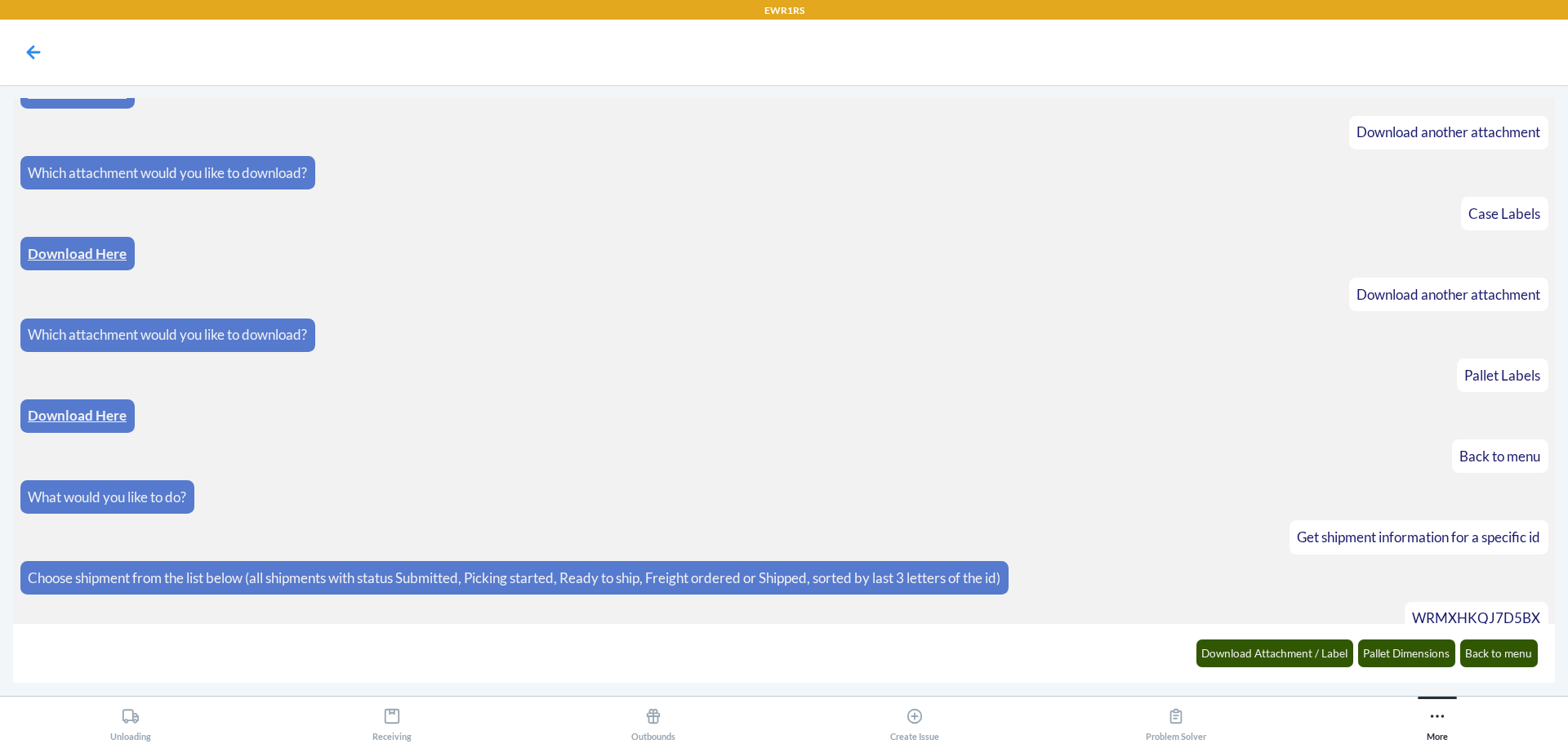
scroll to position [1142, 0]
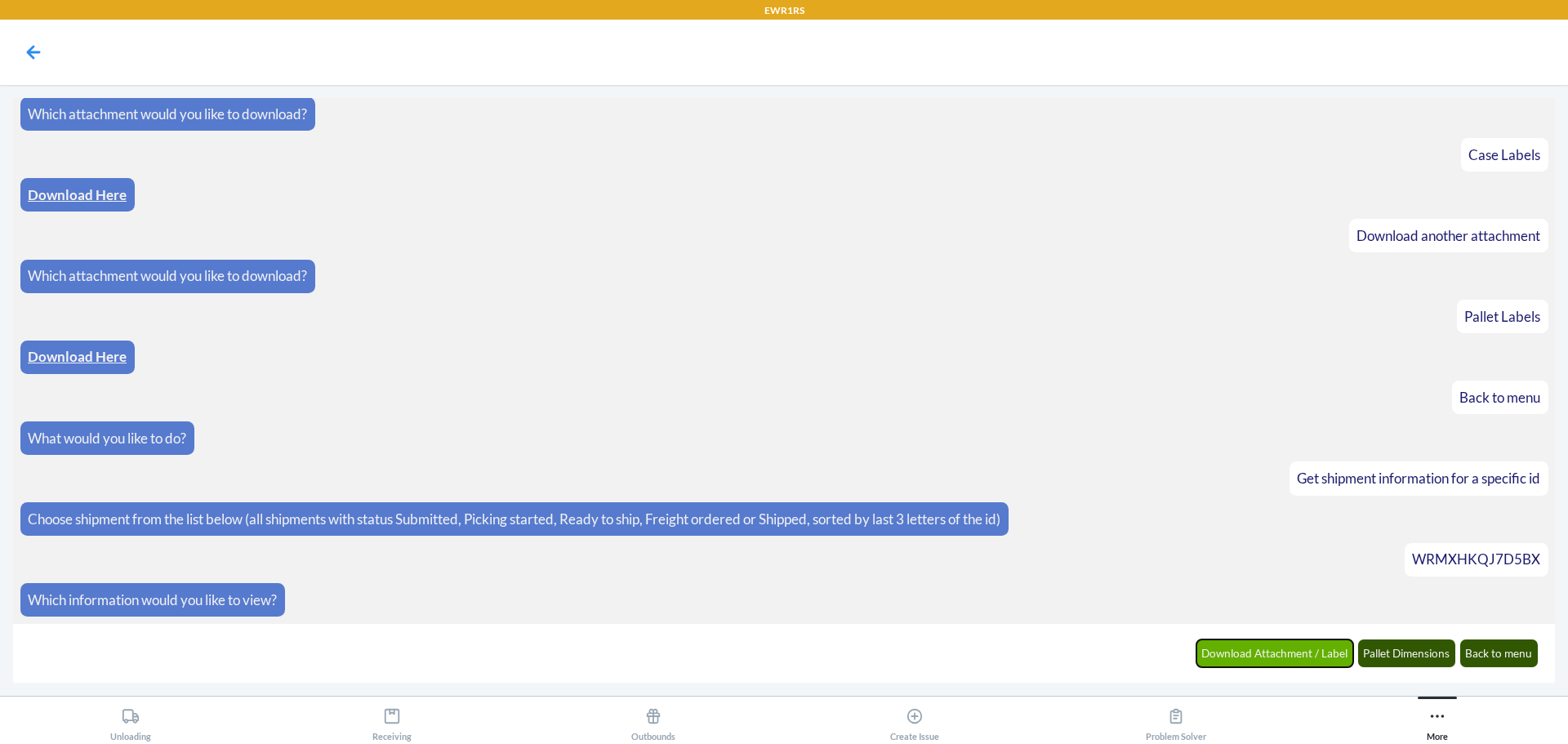
click at [1282, 655] on button "Download Attachment / Label" at bounding box center [1275, 653] width 157 height 28
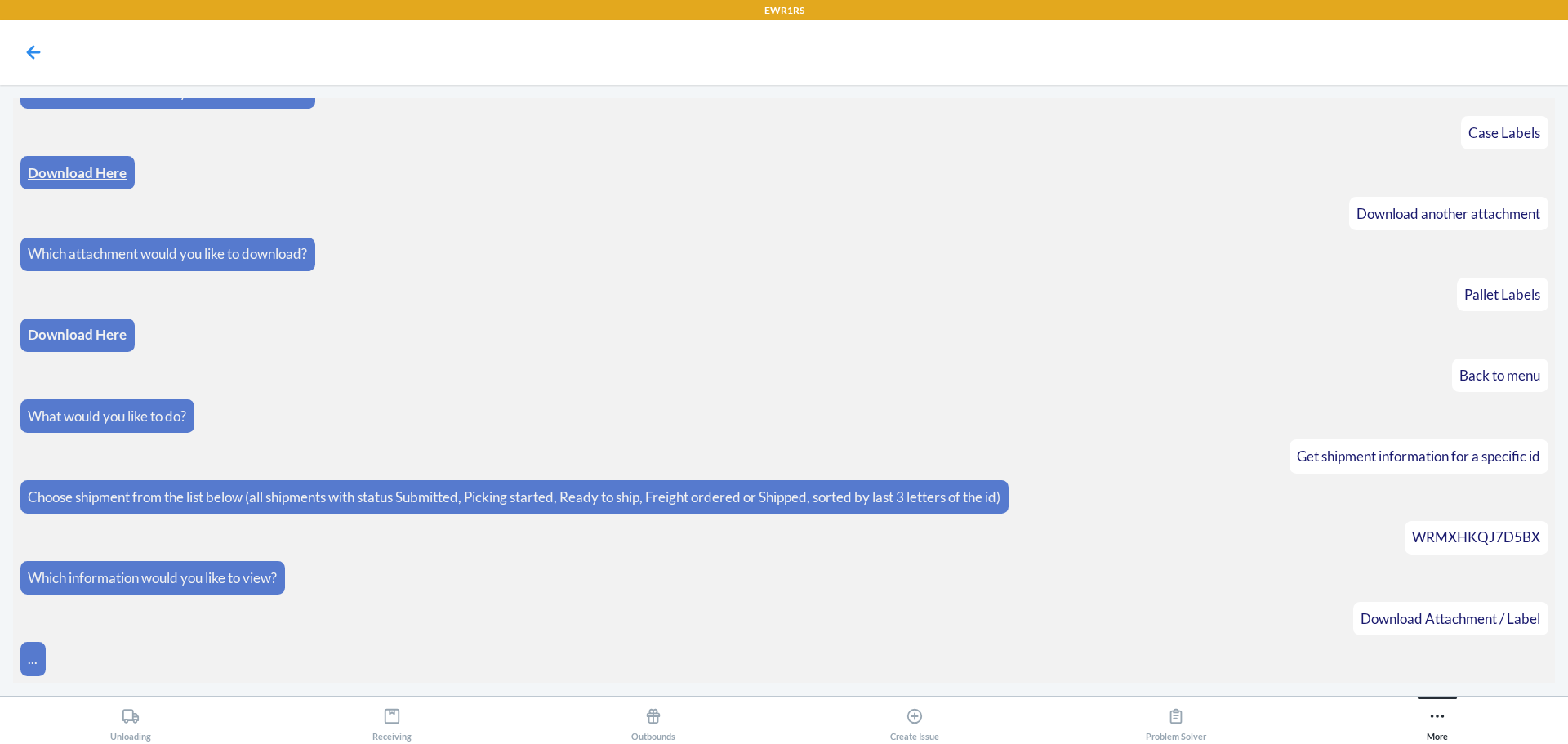
scroll to position [1222, 0]
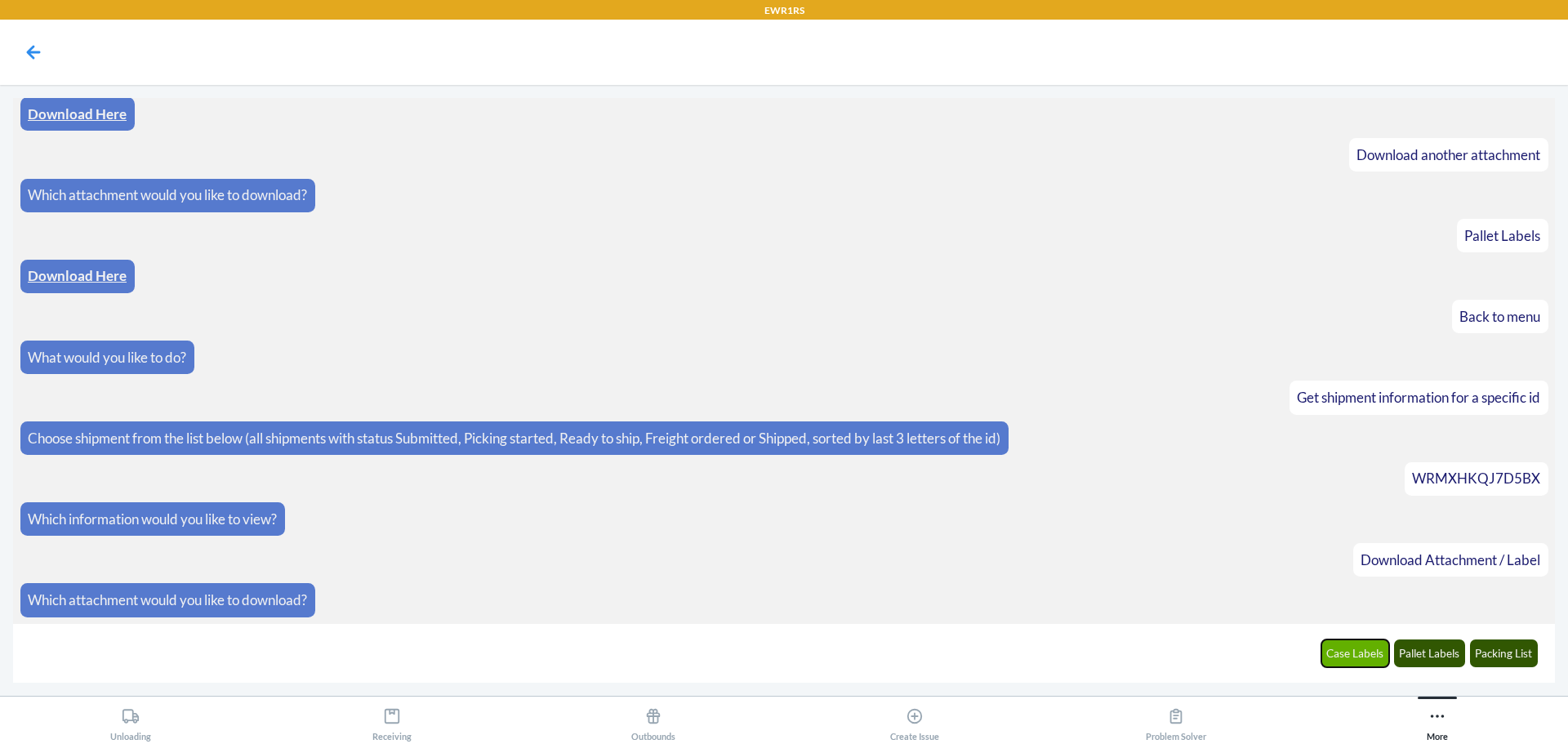
click at [1373, 657] on button "Case Labels" at bounding box center [1355, 653] width 69 height 28
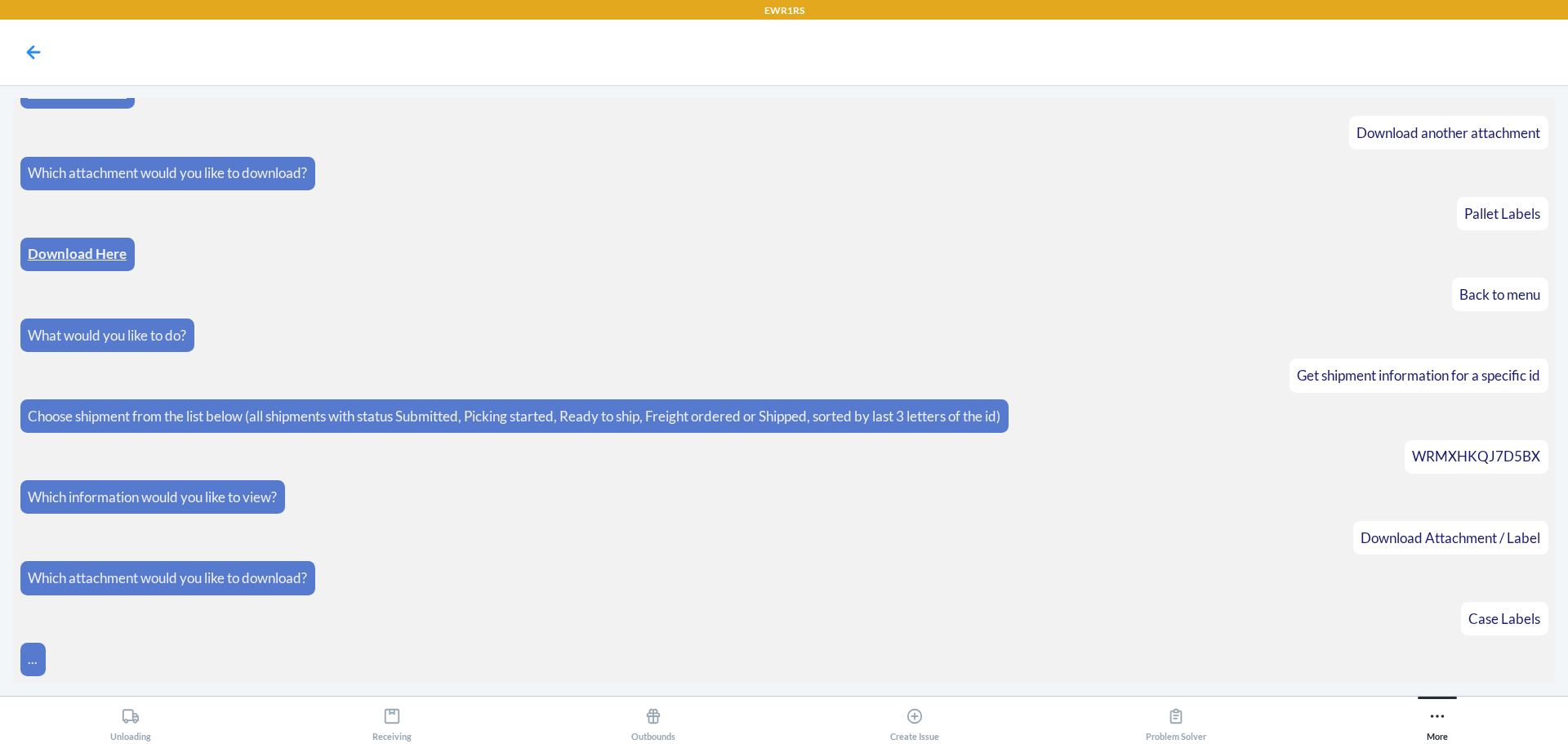
scroll to position [1303, 0]
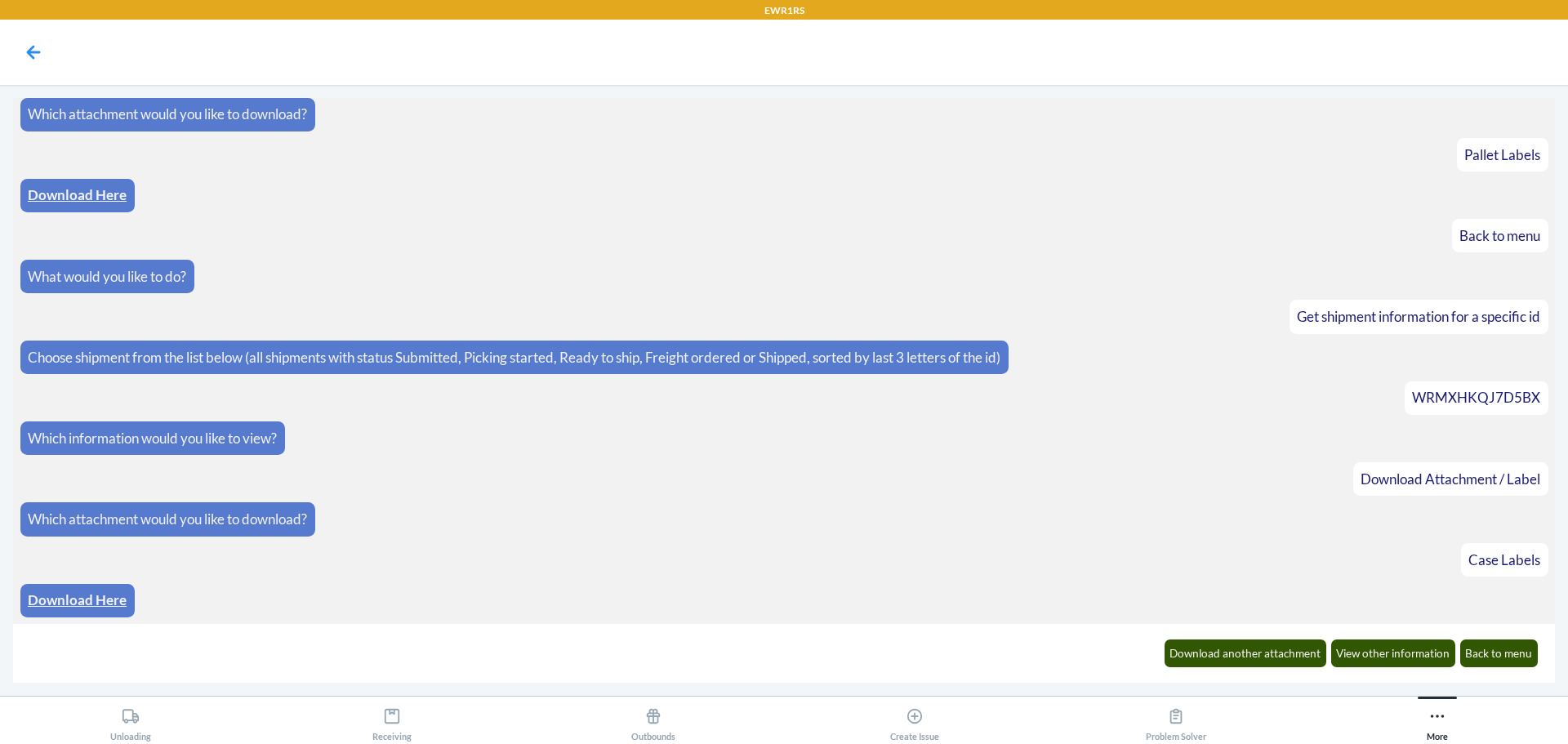
click at [72, 604] on link "Download Here" at bounding box center [77, 599] width 99 height 17
click at [1247, 661] on button "Download another attachment" at bounding box center [1246, 653] width 163 height 28
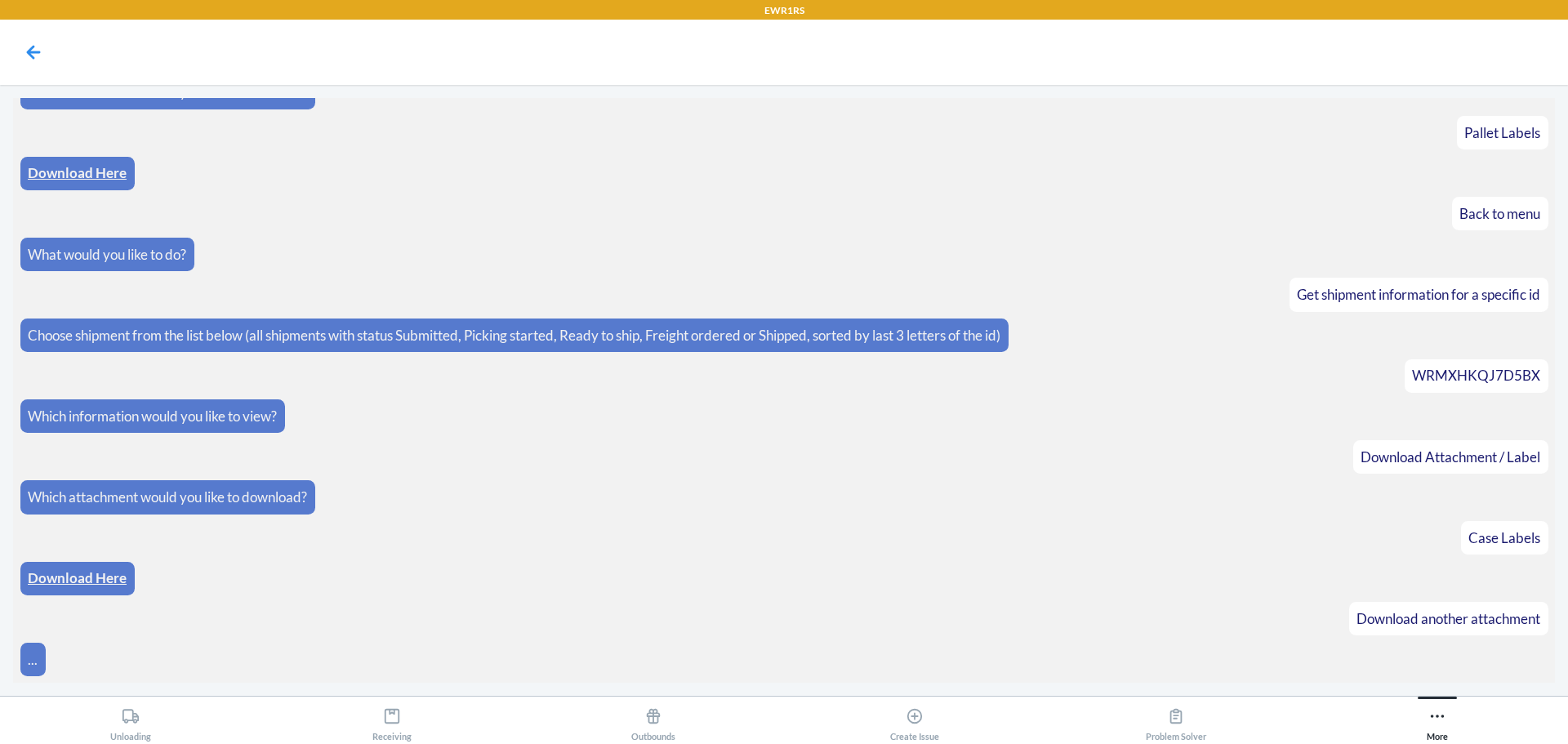
scroll to position [1384, 0]
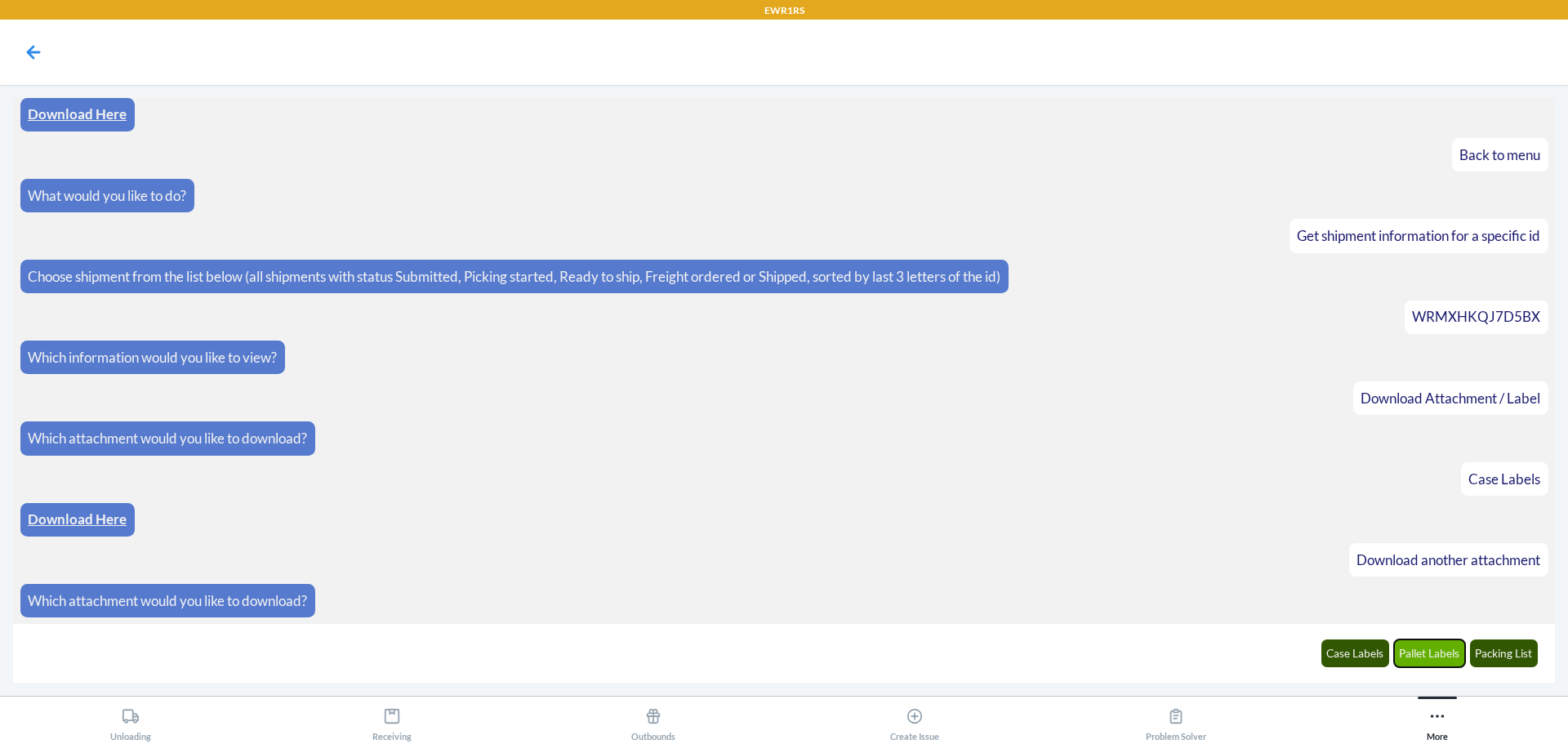
click at [1445, 659] on button "Pallet Labels" at bounding box center [1430, 653] width 72 height 28
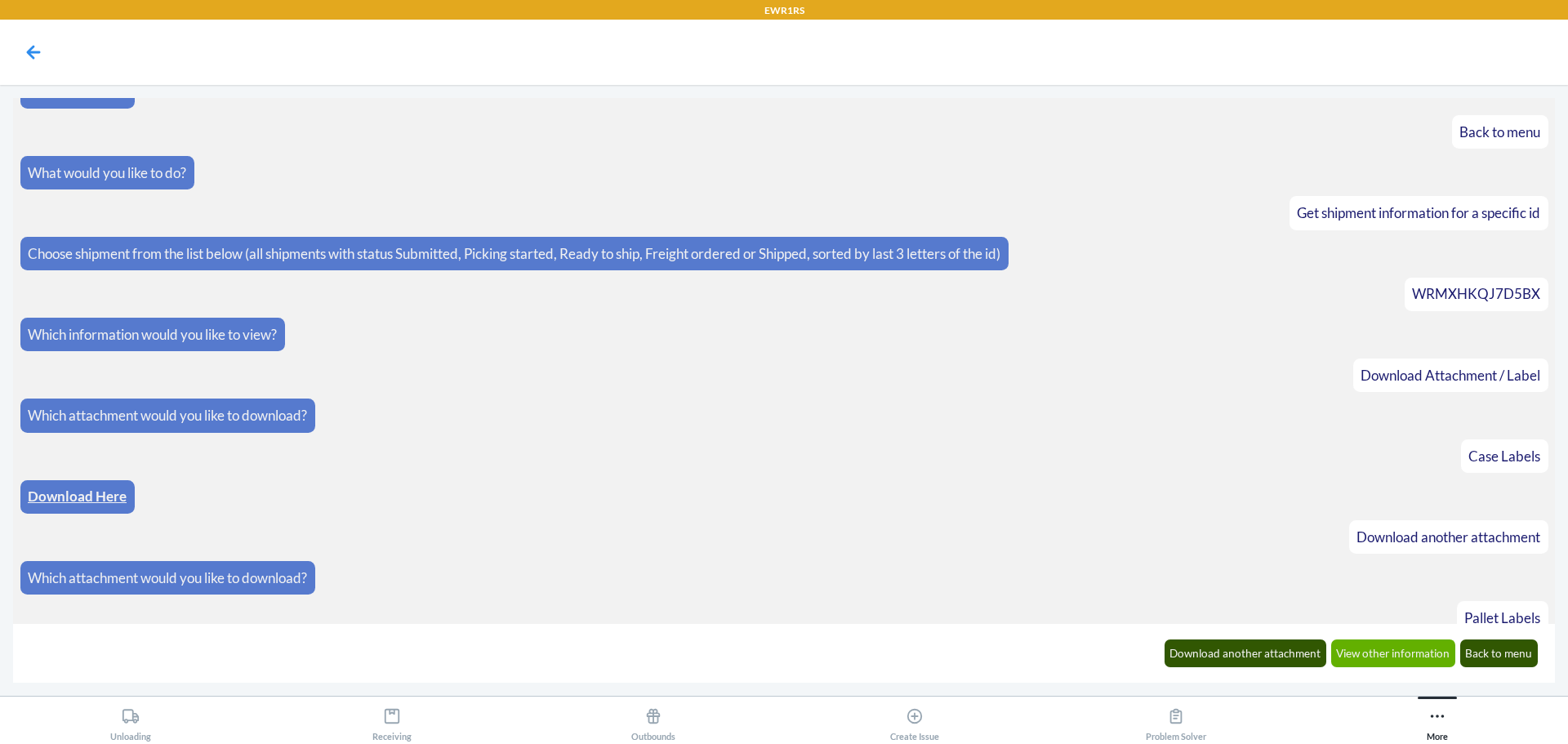
scroll to position [1465, 0]
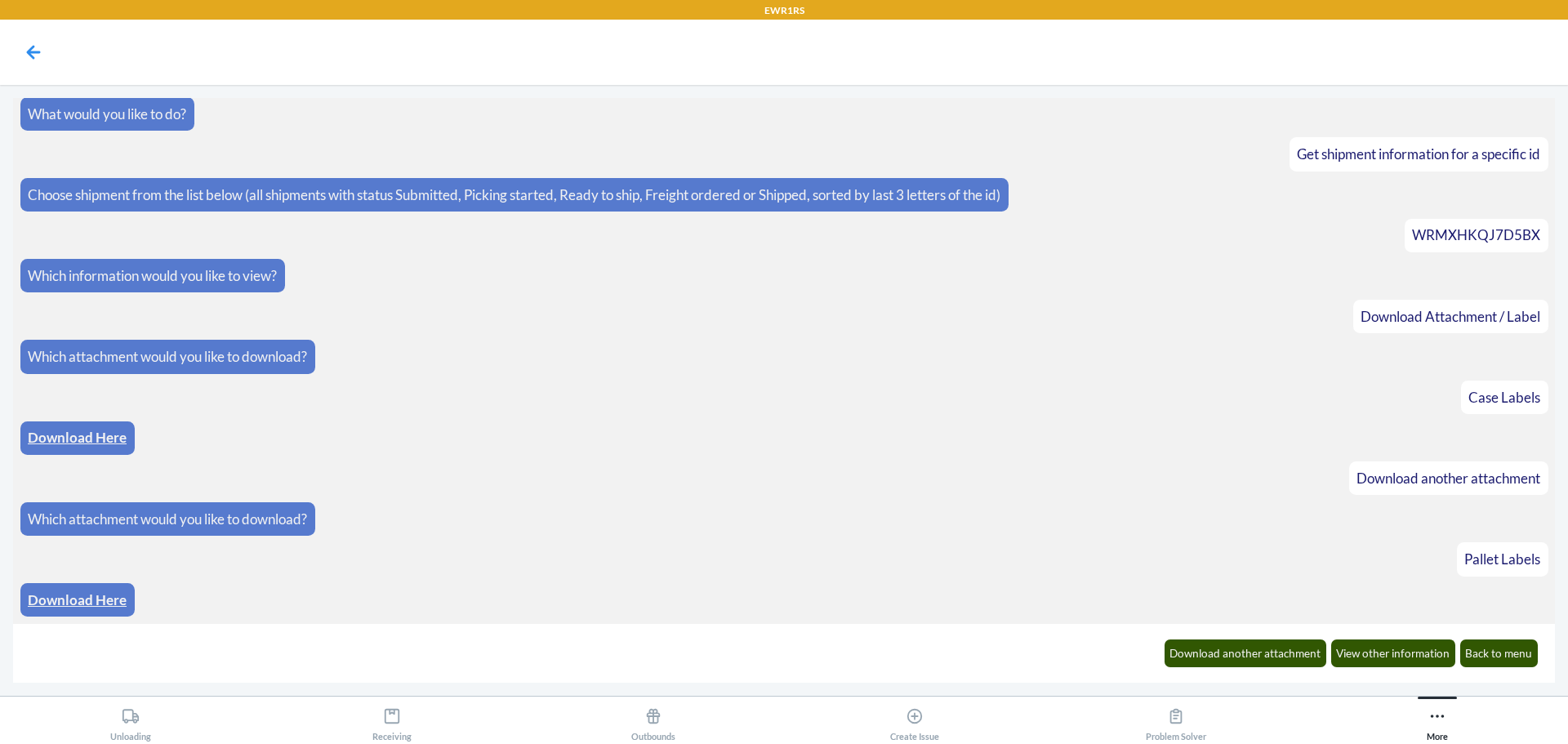
click at [54, 598] on link "Download Here" at bounding box center [77, 599] width 99 height 17
click at [1249, 658] on button "Download another attachment" at bounding box center [1246, 653] width 163 height 28
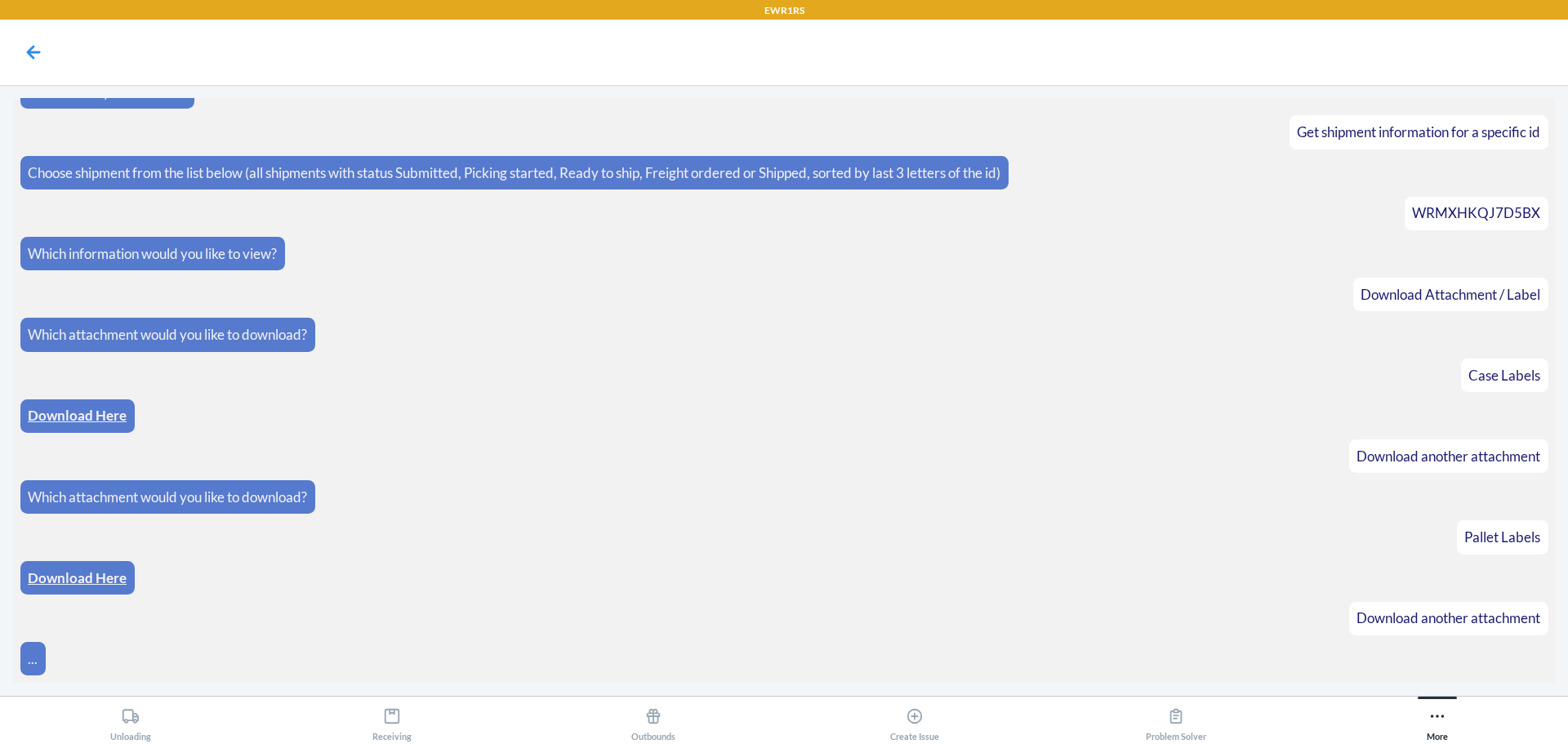
scroll to position [1546, 0]
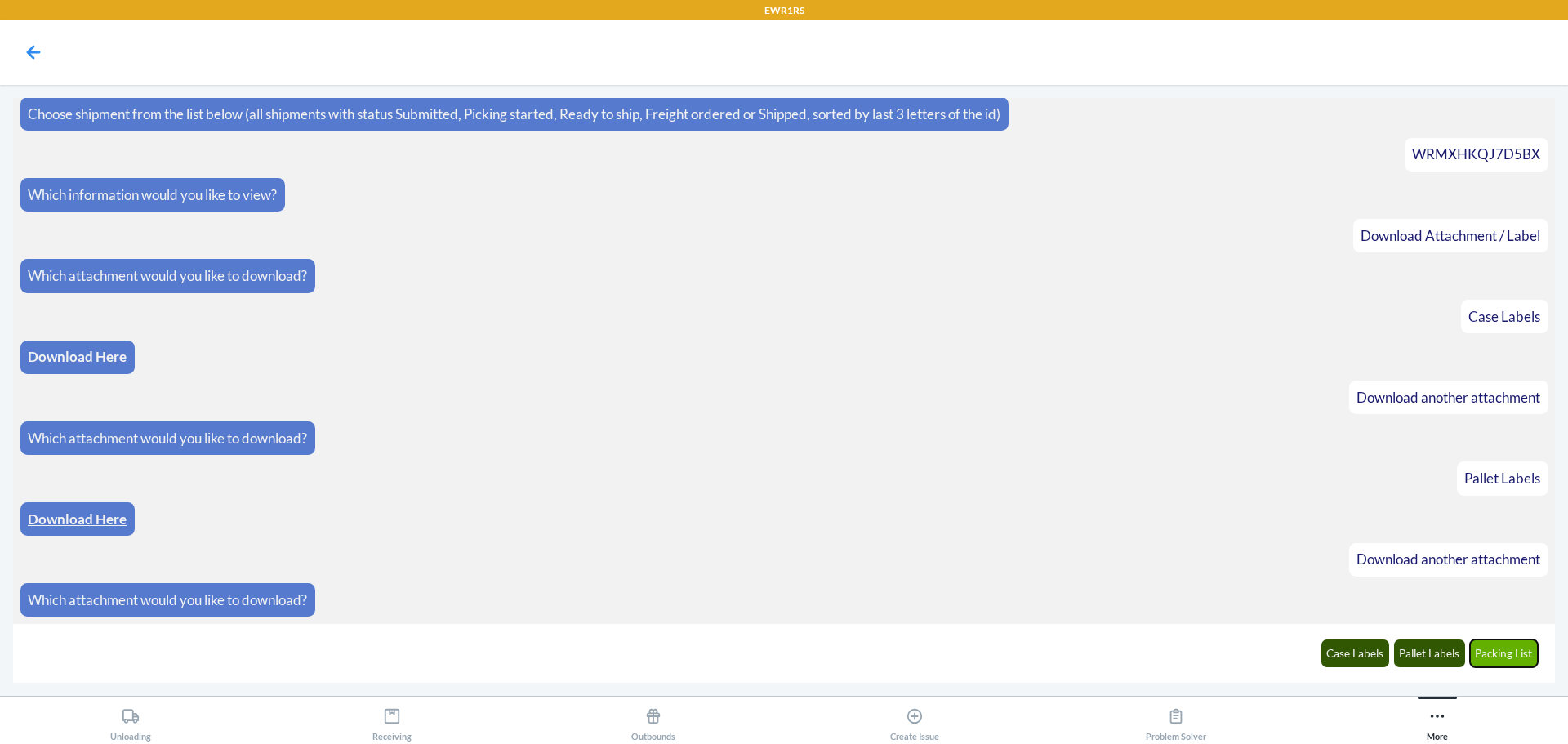
click at [1485, 656] on button "Packing List" at bounding box center [1504, 653] width 69 height 28
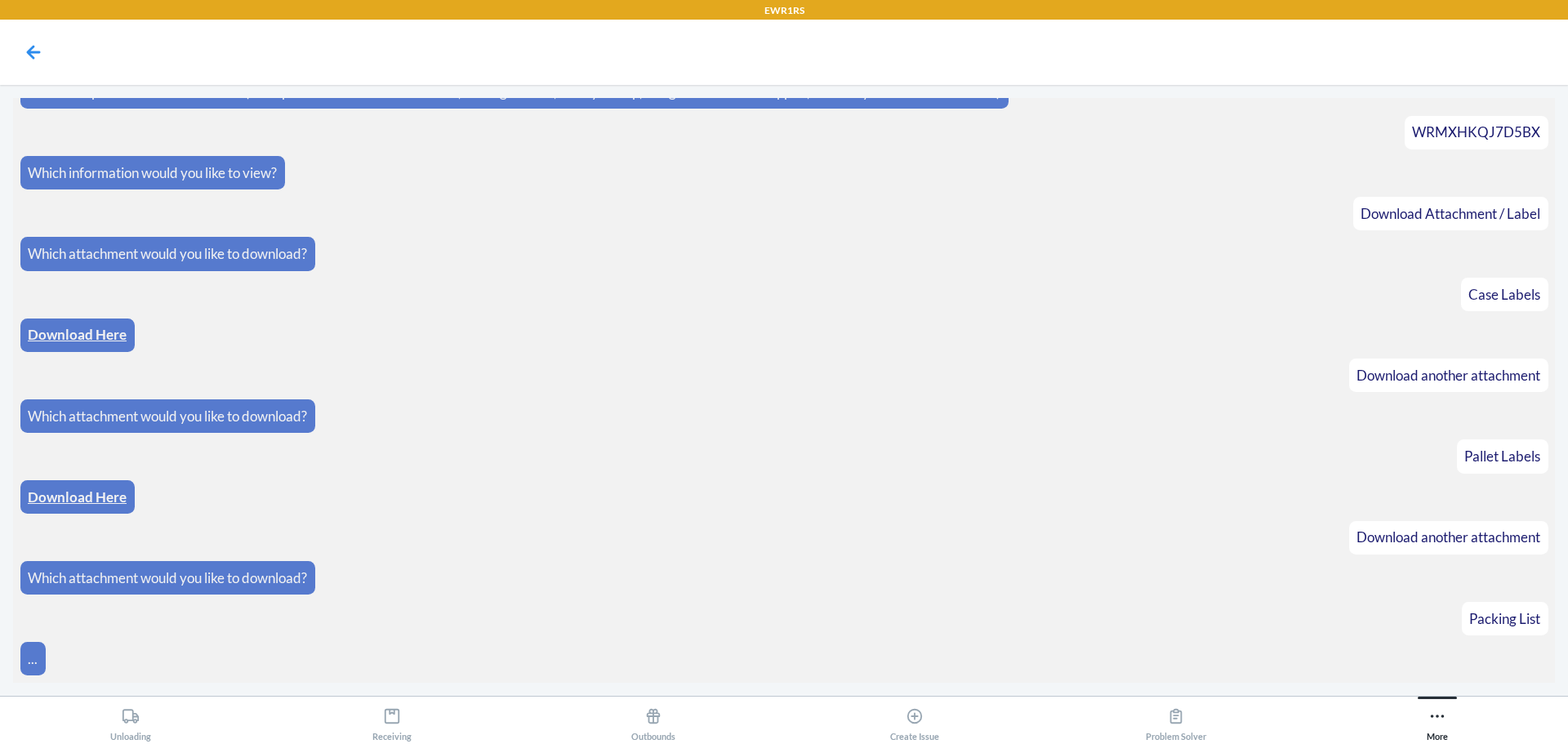
scroll to position [1627, 0]
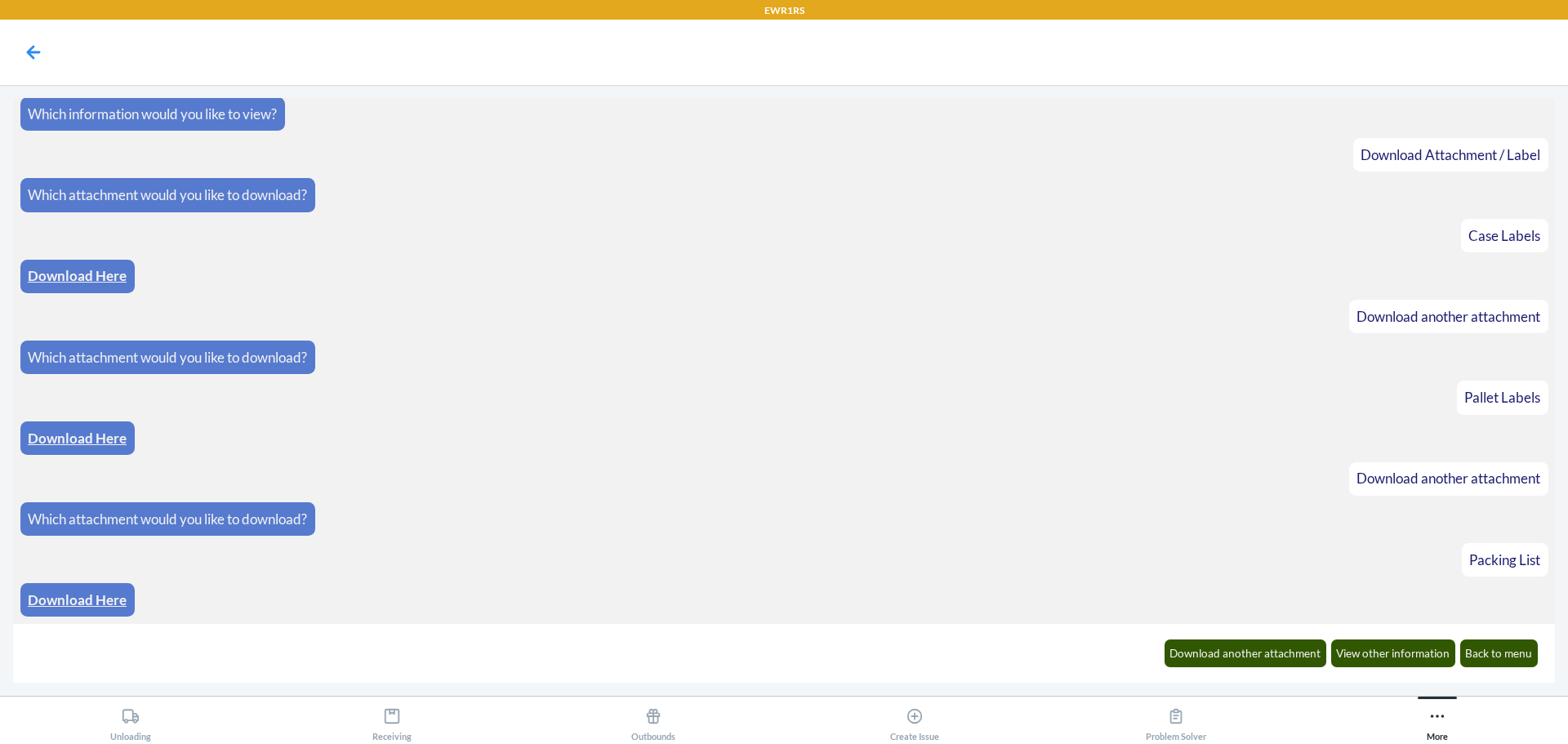
click at [119, 593] on link "Download Here" at bounding box center [77, 599] width 99 height 17
click at [1270, 655] on button "Download another attachment" at bounding box center [1246, 653] width 163 height 28
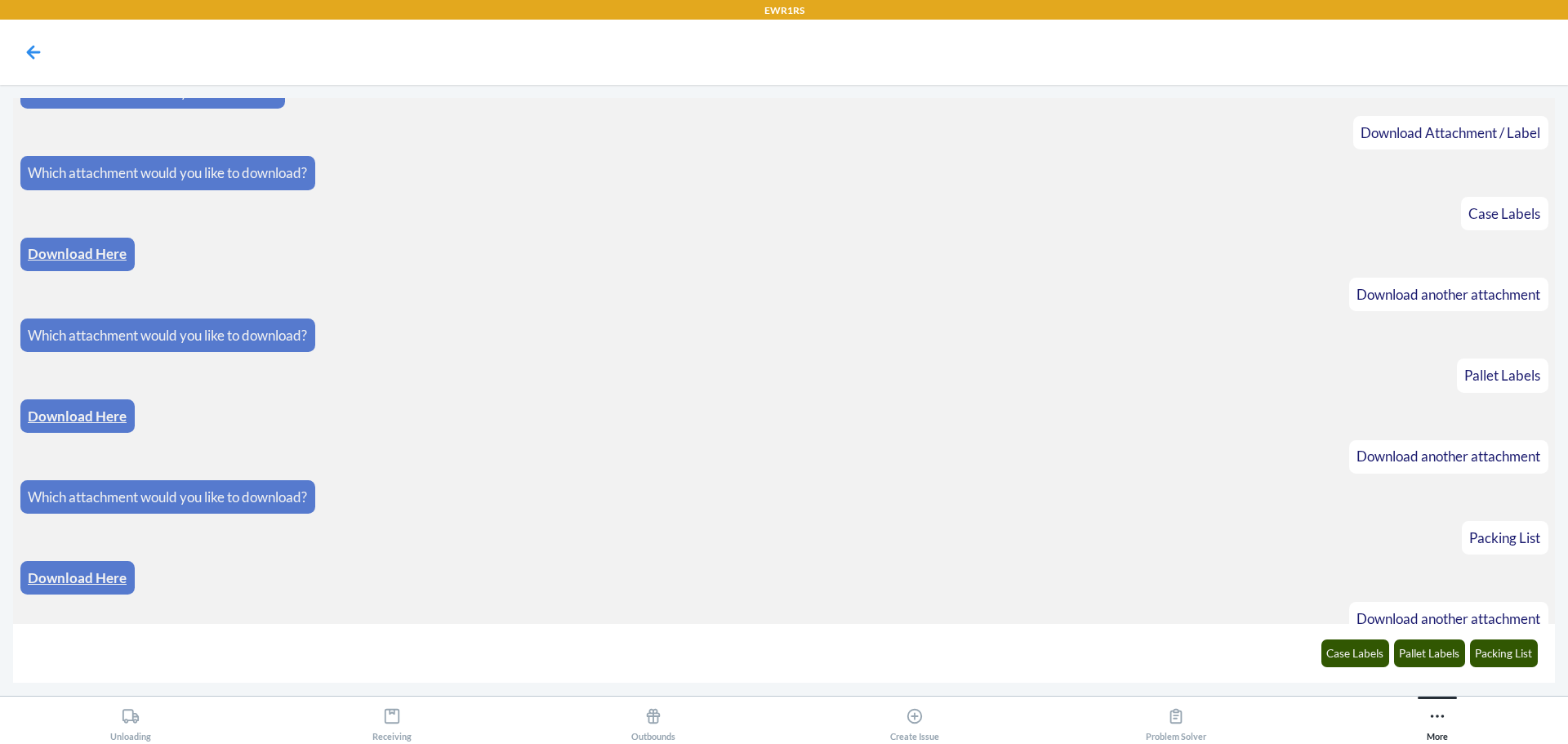
scroll to position [1708, 0]
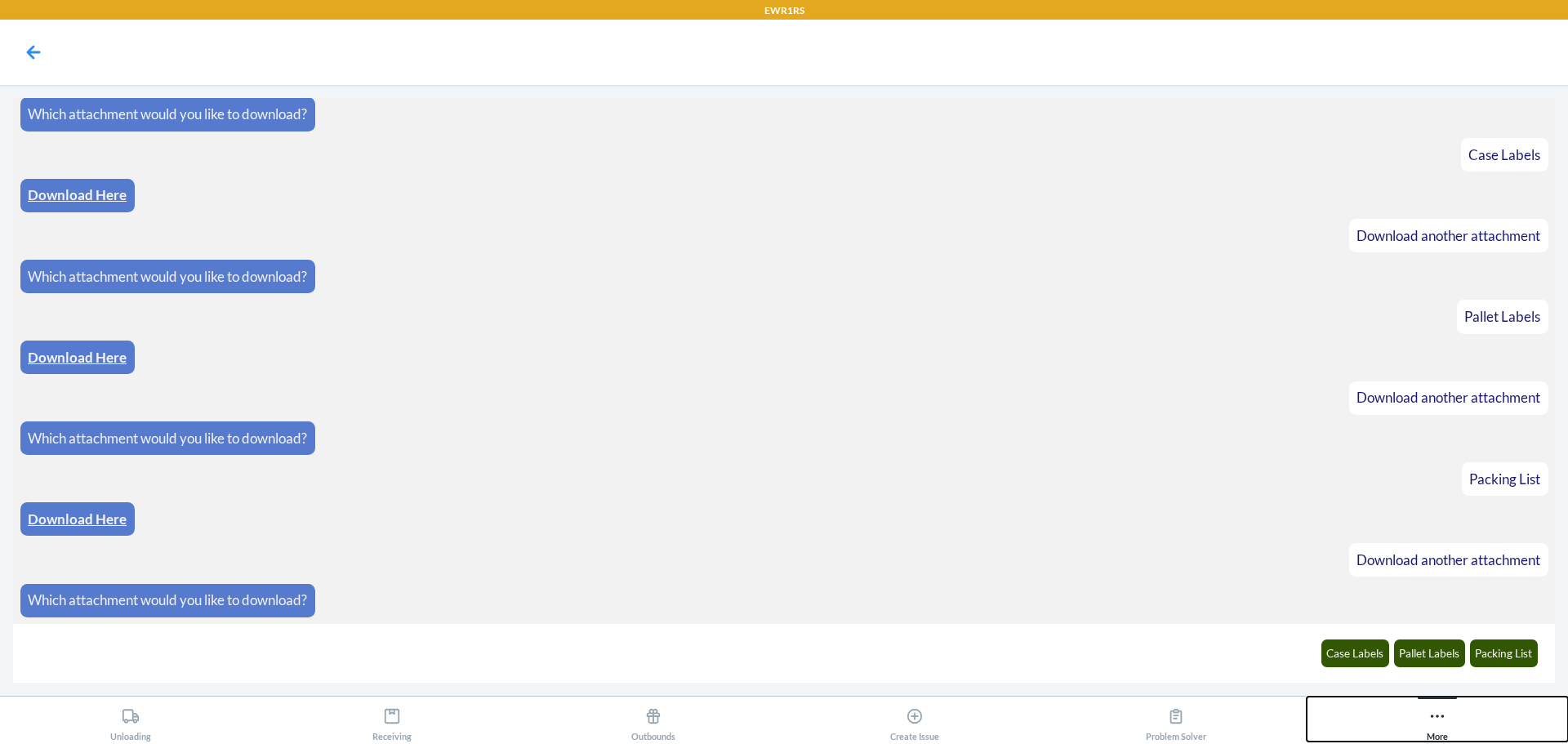
click at [1440, 710] on icon at bounding box center [1437, 715] width 18 height 18
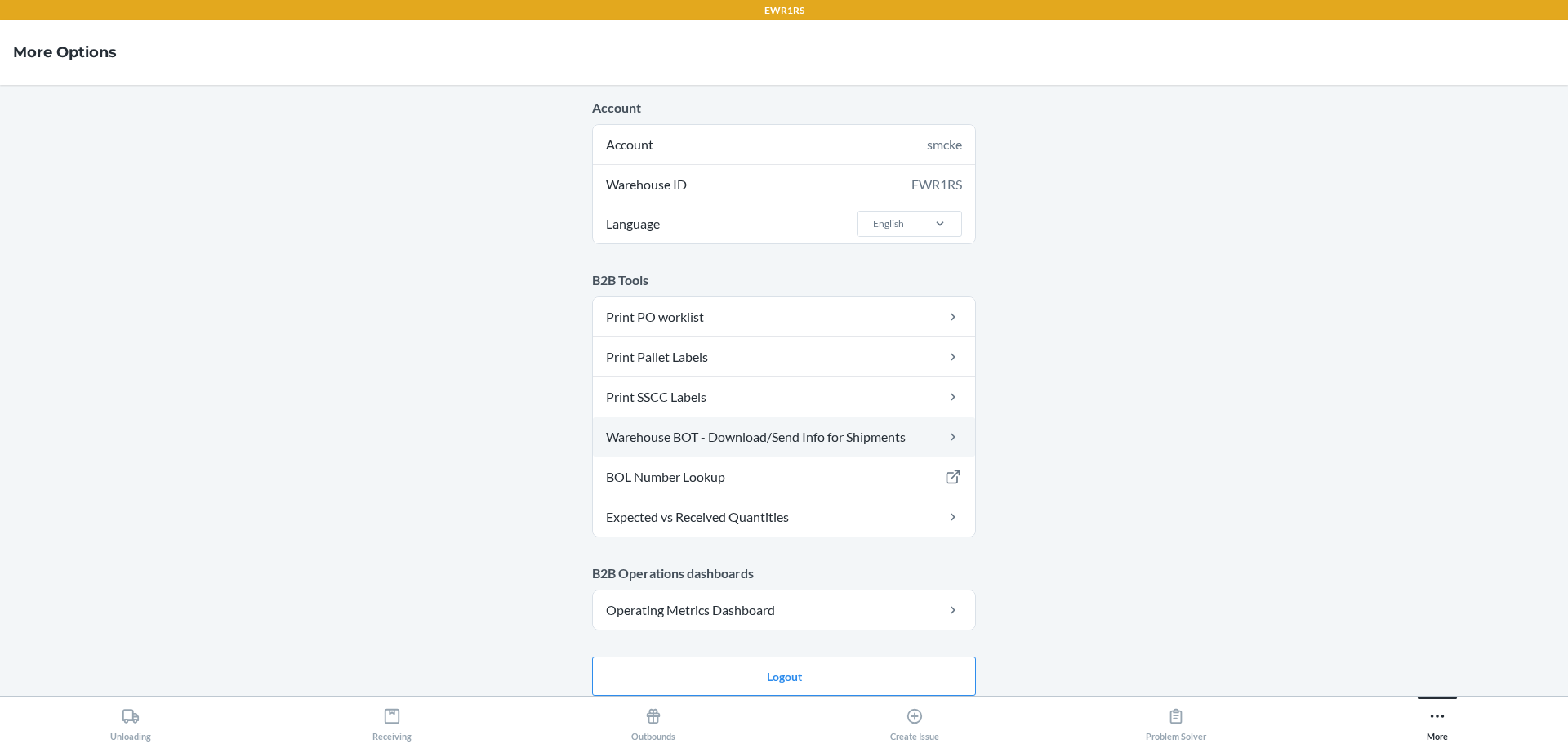
click at [738, 434] on link "Warehouse BOT - Download/Send Info for Shipments" at bounding box center [783, 437] width 382 height 39
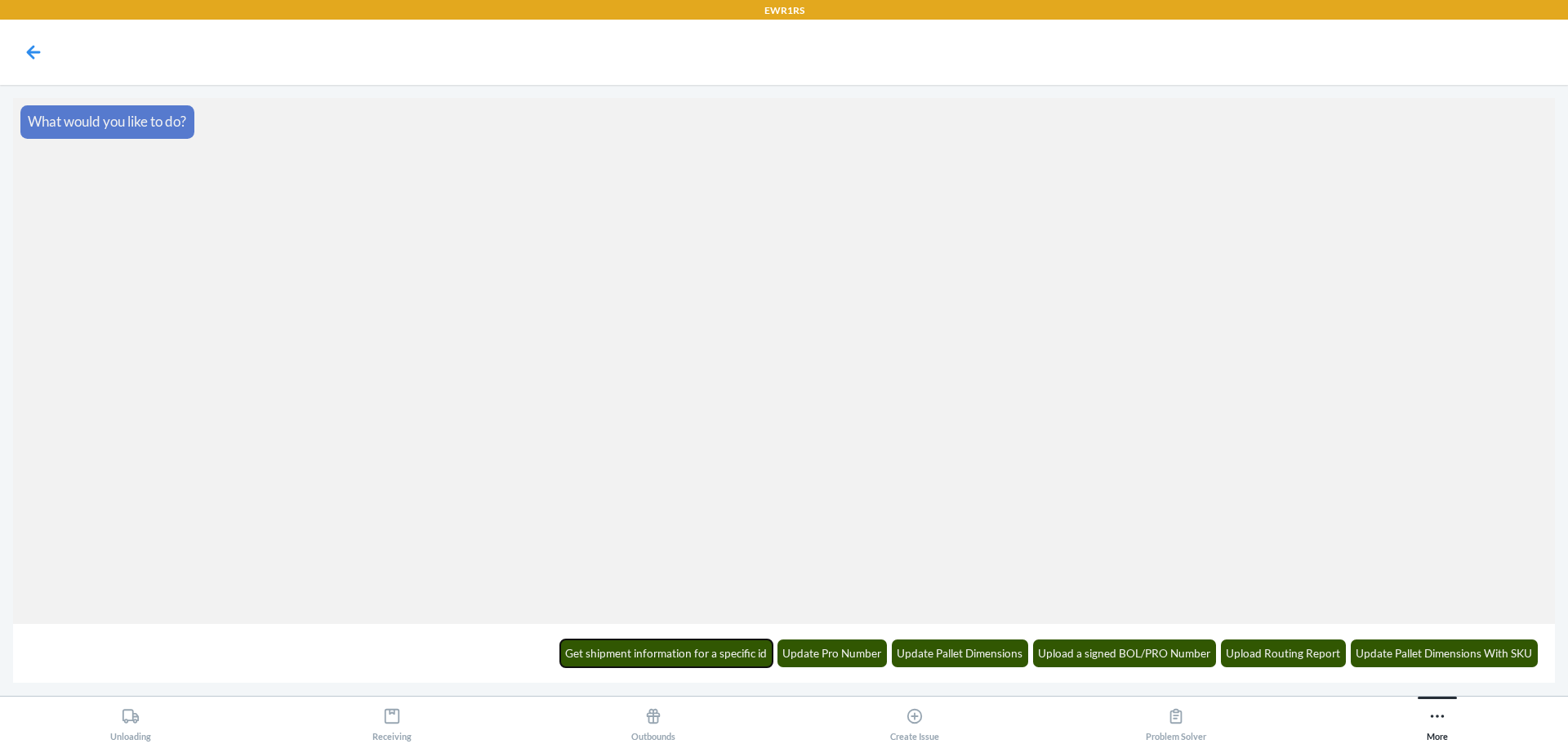
click at [732, 661] on button "Get shipment information for a specific id" at bounding box center [667, 653] width 213 height 28
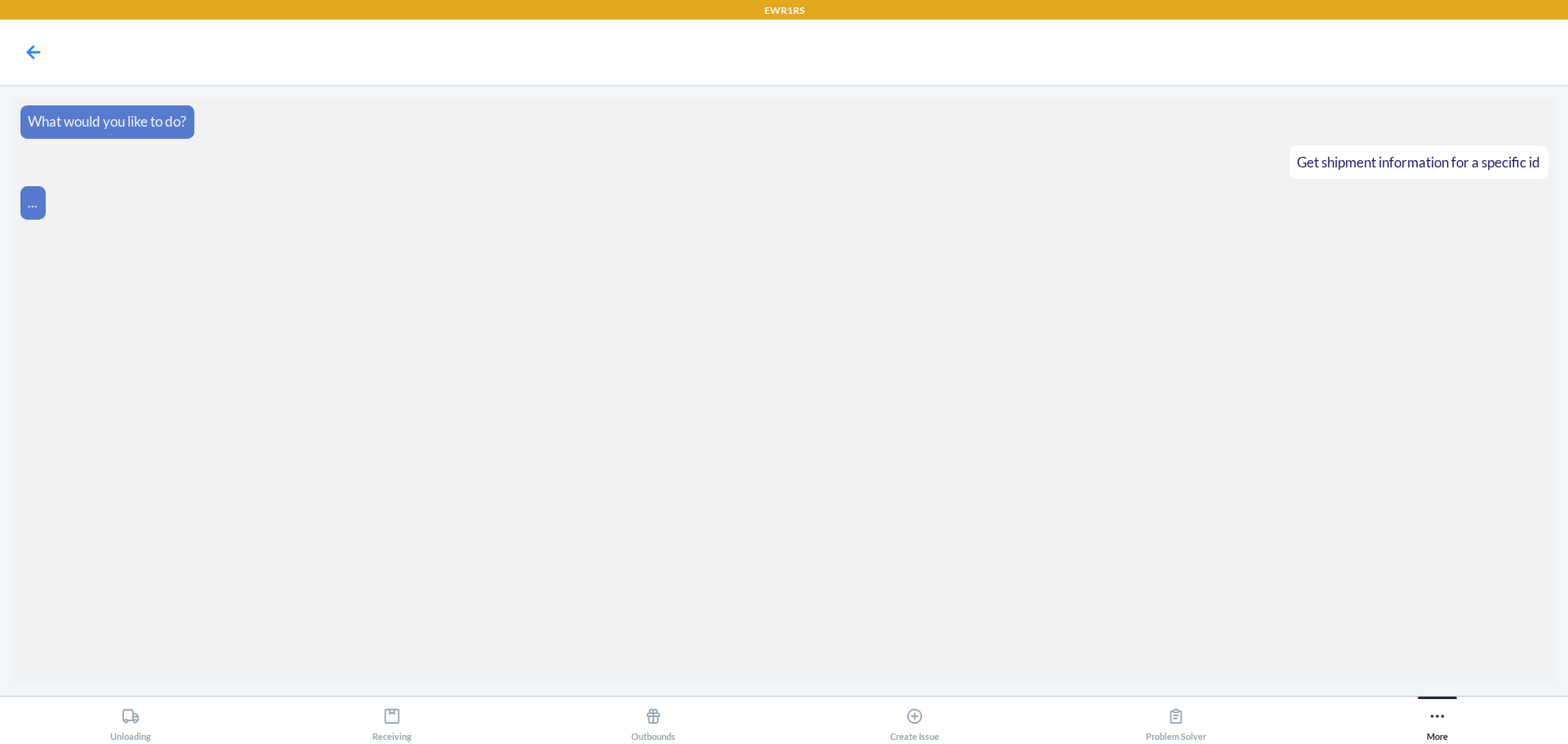
click at [1333, 653] on section "What would you like to do? Get shipment information for a specific id ..." at bounding box center [783, 390] width 1542 height 585
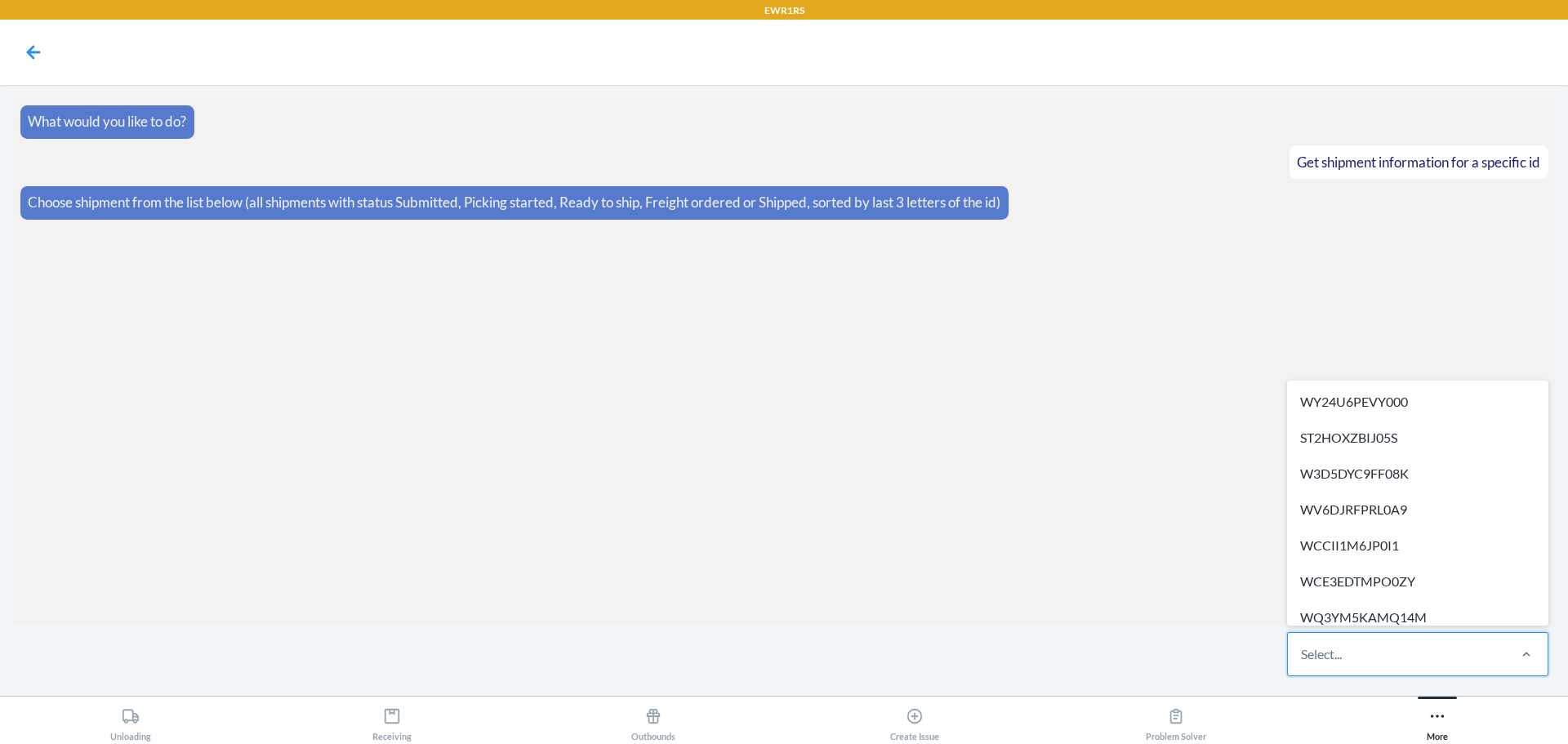
click at [1350, 664] on div "Select..." at bounding box center [1396, 654] width 218 height 42
click at [1303, 664] on input "option WY24U6PEVY000 focused, 1 of 289. 289 results available. Use Up and Down …" at bounding box center [1302, 653] width 2 height 19
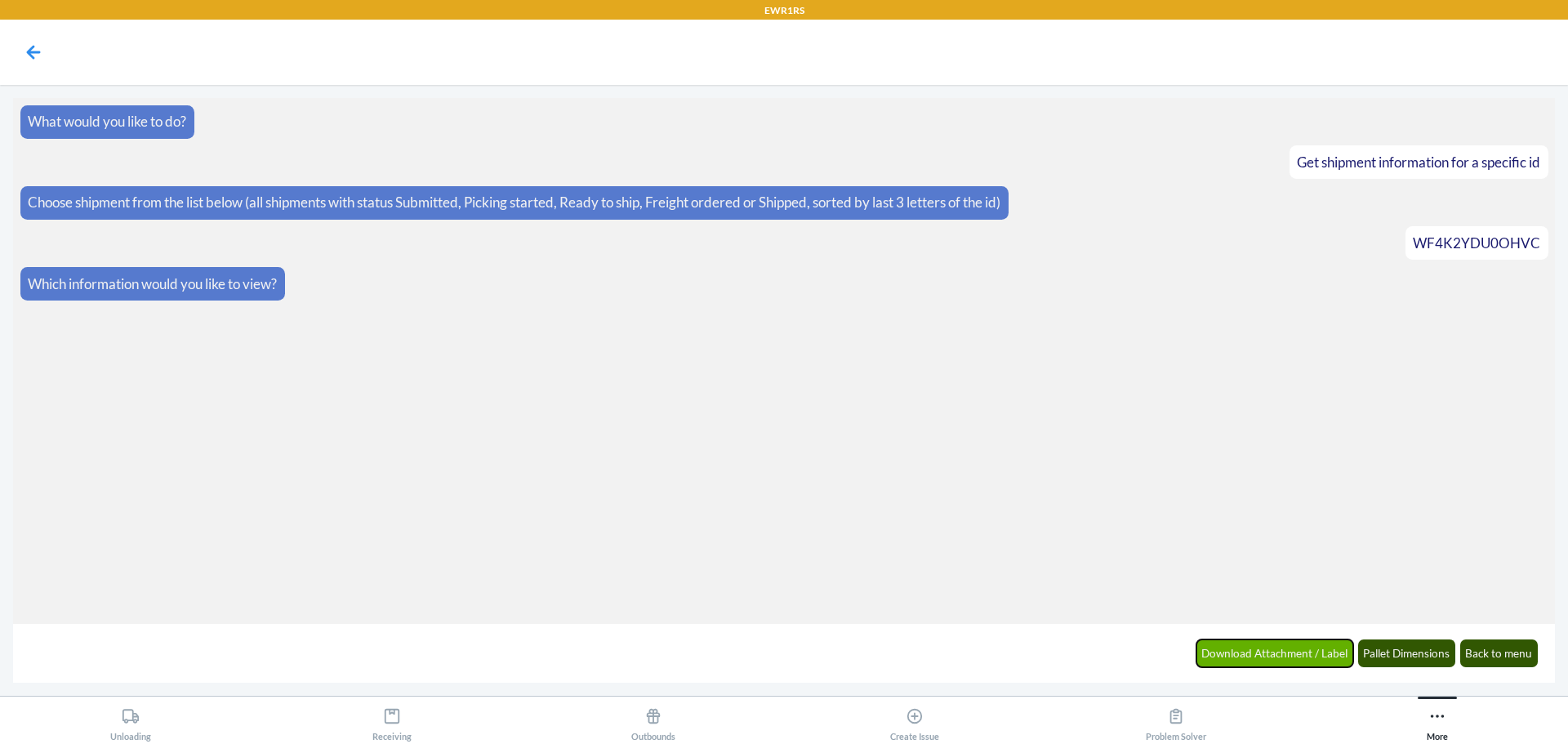
click at [1329, 653] on button "Download Attachment / Label" at bounding box center [1275, 653] width 157 height 28
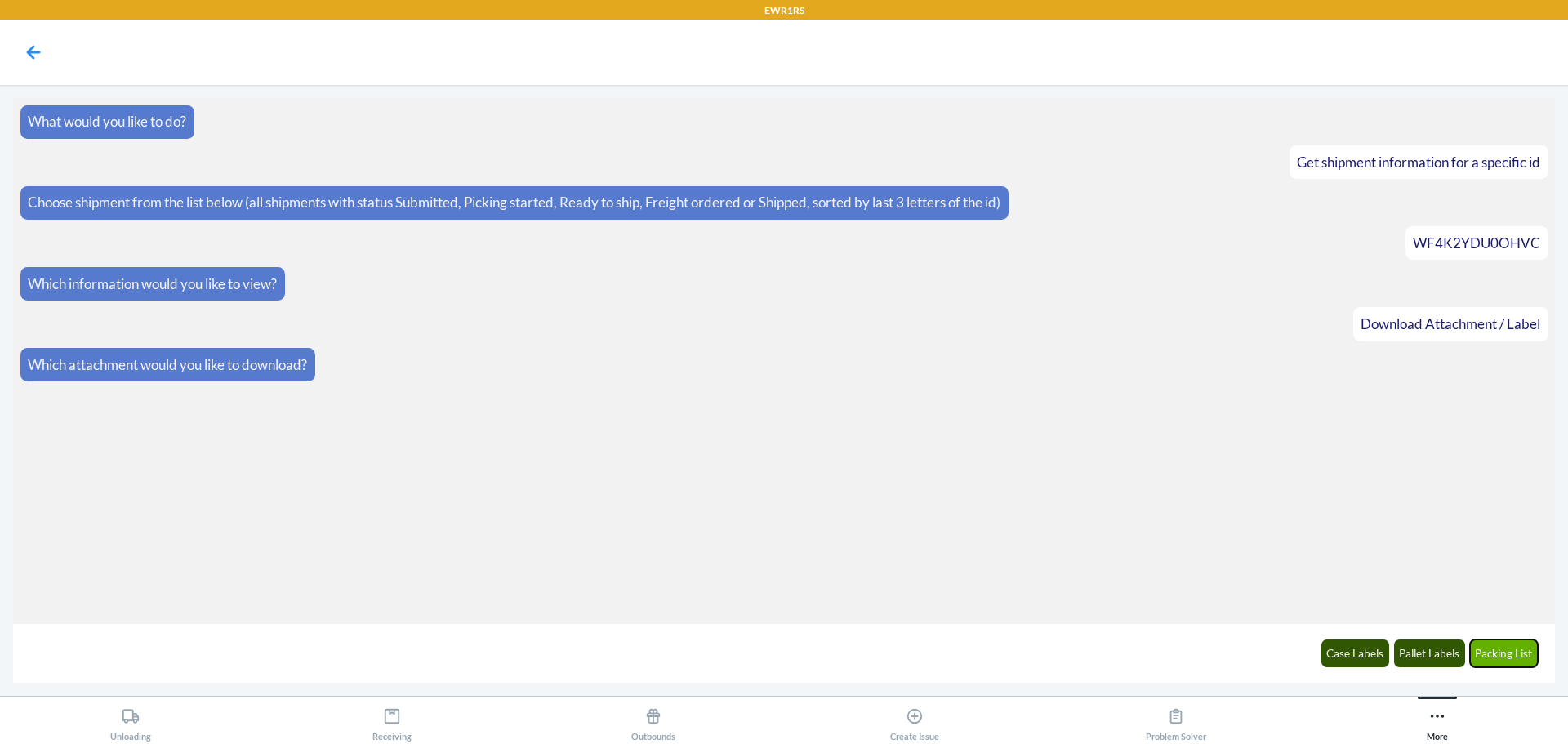
click at [1485, 662] on button "Packing List" at bounding box center [1504, 653] width 69 height 28
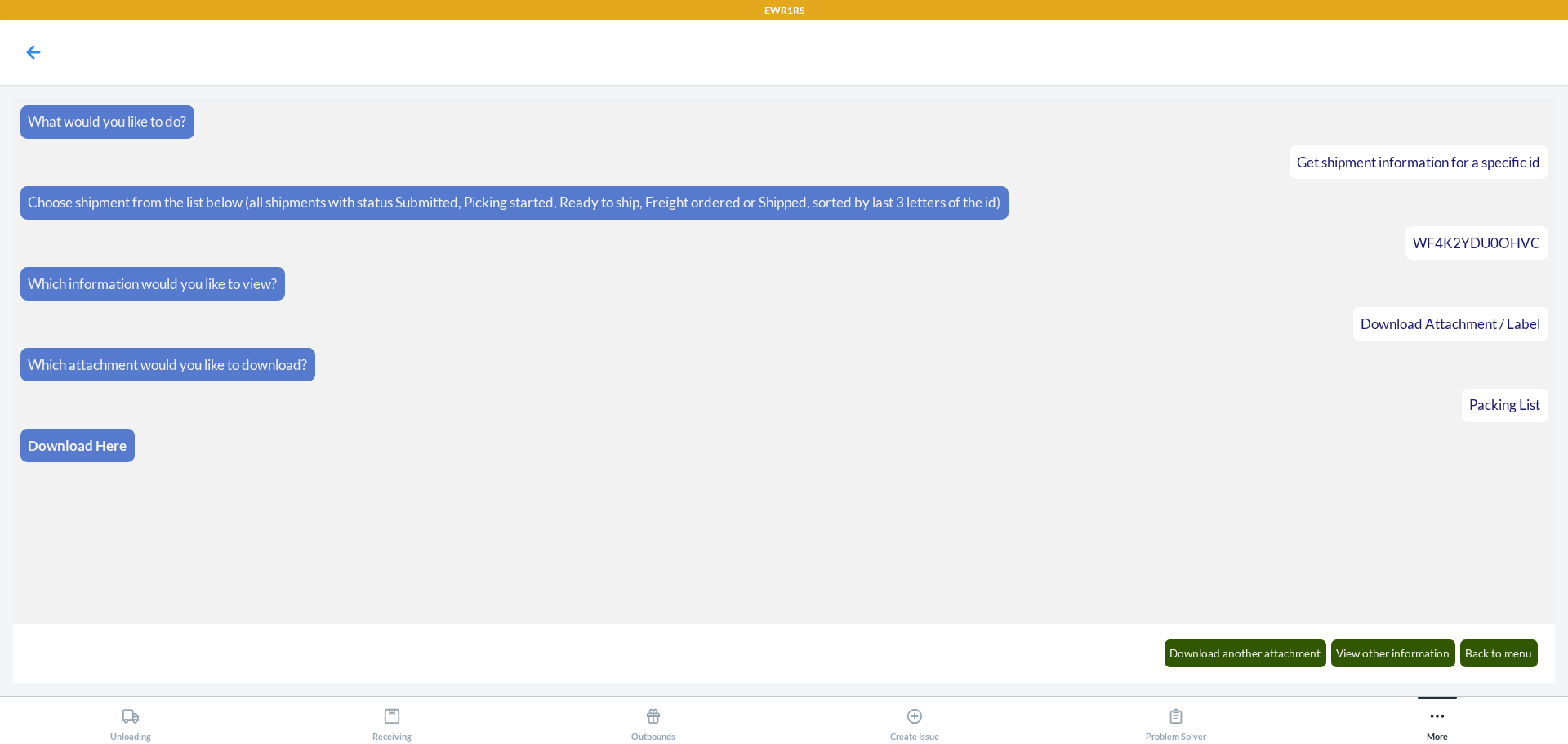
click at [80, 455] on div "Download Here" at bounding box center [77, 445] width 114 height 34
click at [83, 447] on link "Download Here" at bounding box center [77, 445] width 99 height 17
click at [1212, 653] on button "Download another attachment" at bounding box center [1246, 653] width 163 height 28
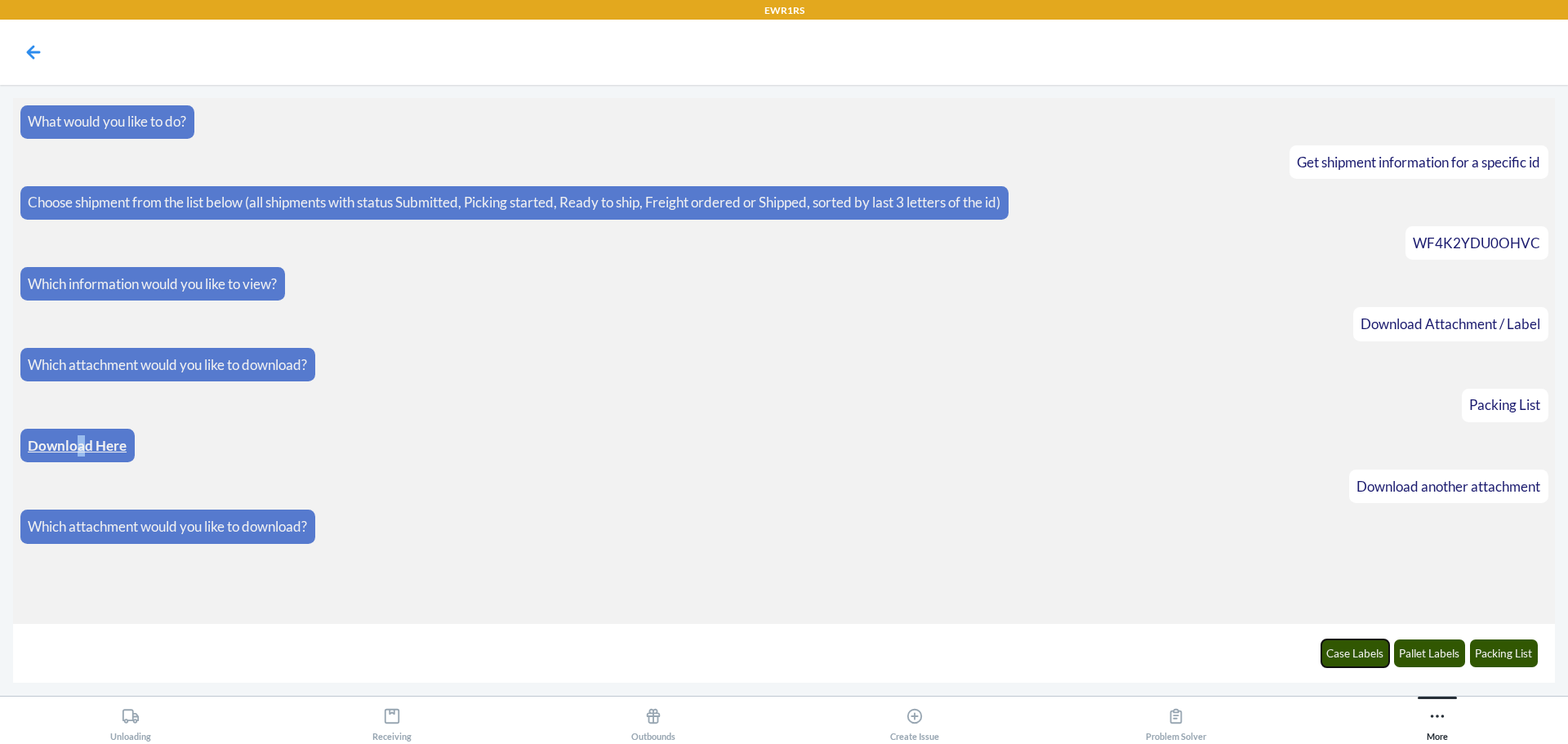
click at [1355, 657] on button "Case Labels" at bounding box center [1355, 653] width 69 height 28
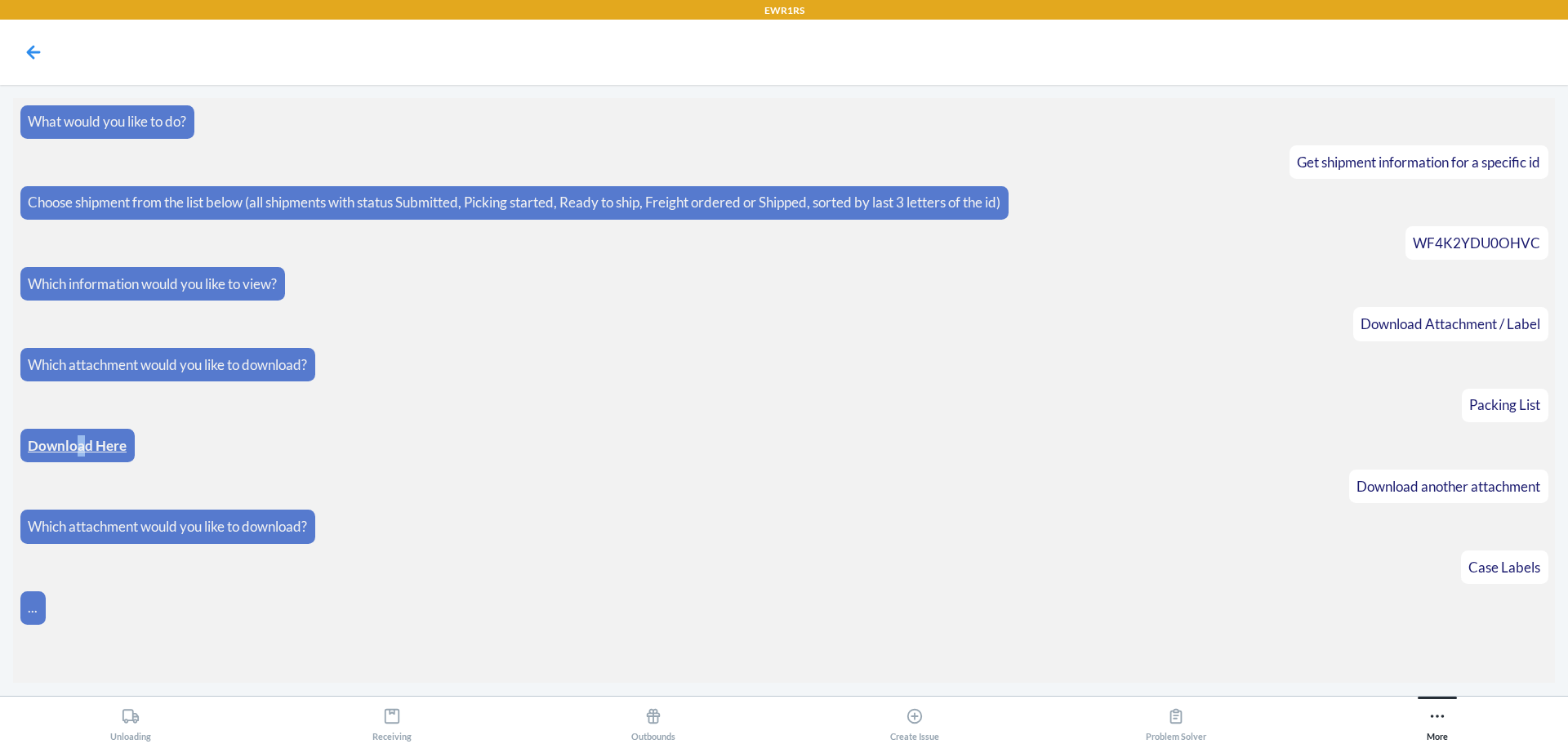
scroll to position [8, 0]
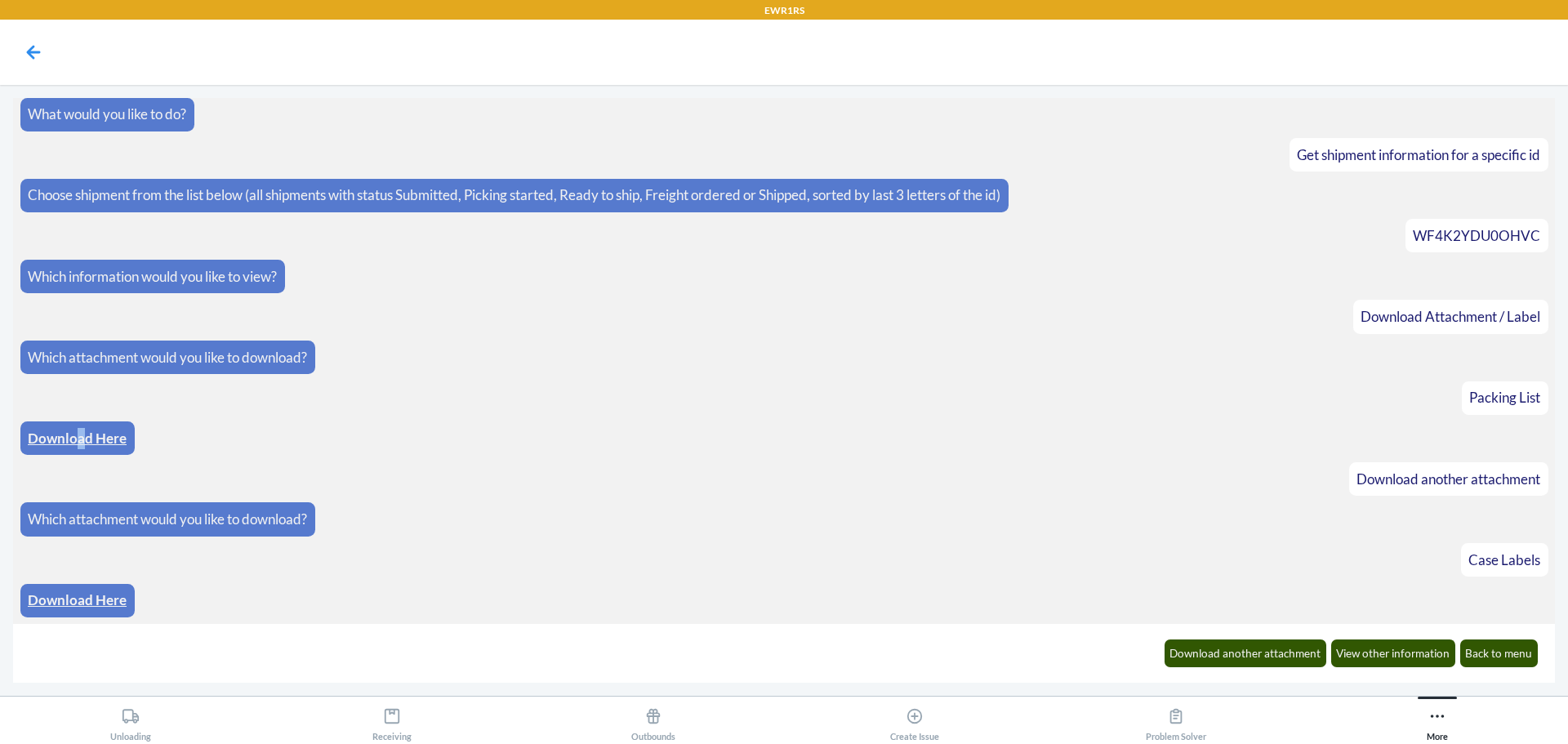
click at [68, 593] on link "Download Here" at bounding box center [77, 599] width 99 height 17
click at [1245, 644] on button "Download another attachment" at bounding box center [1246, 653] width 163 height 28
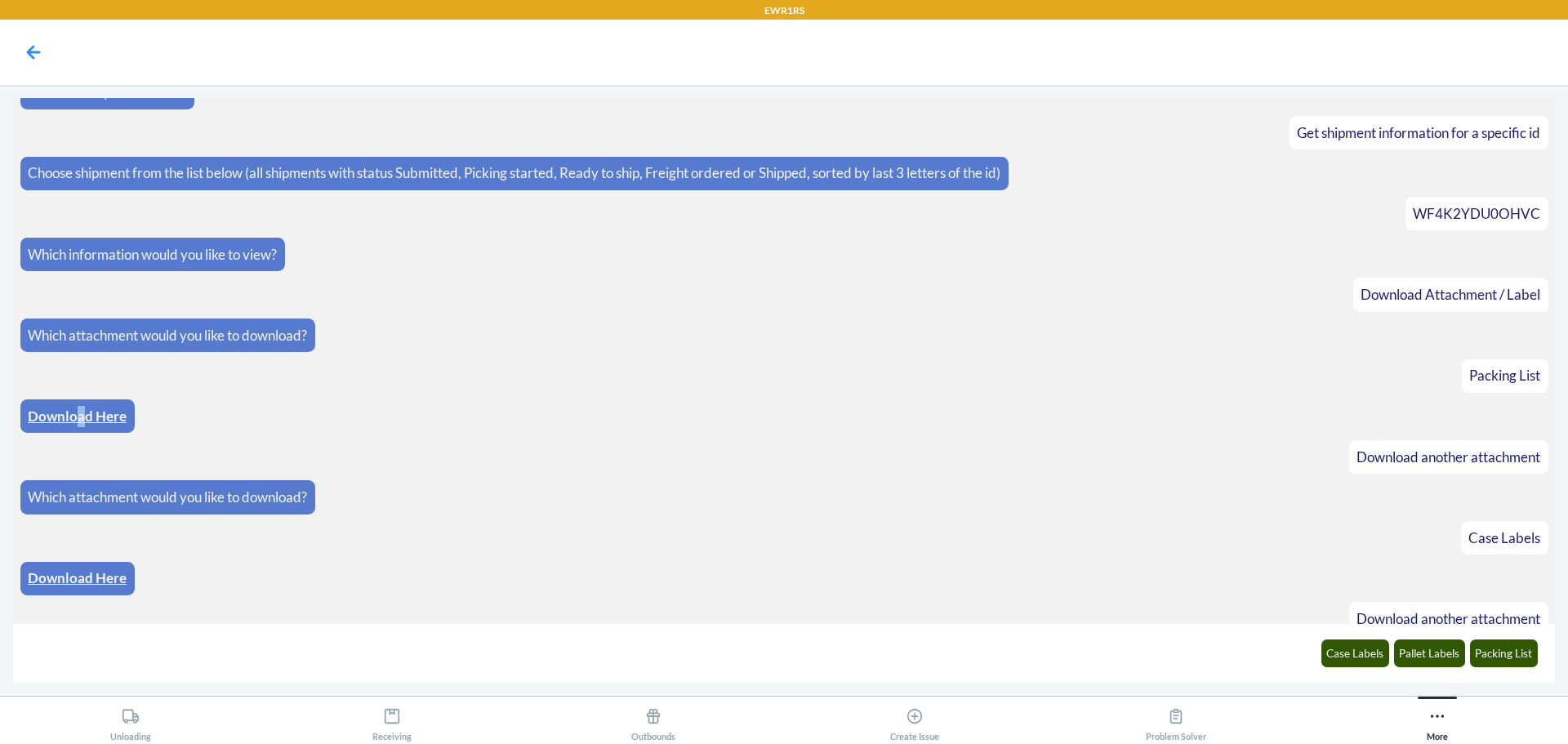
scroll to position [88, 0]
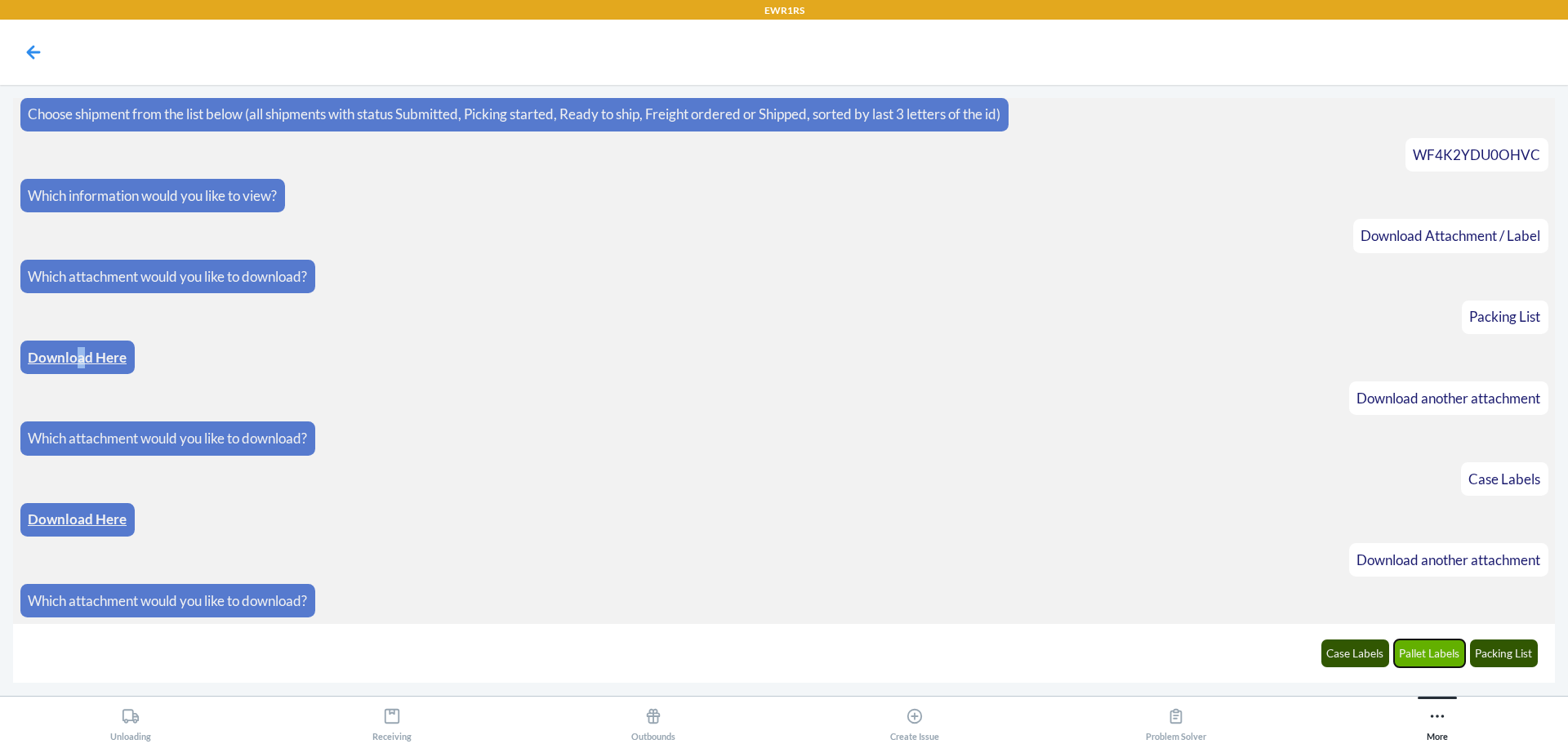
click at [1424, 654] on button "Pallet Labels" at bounding box center [1430, 653] width 72 height 28
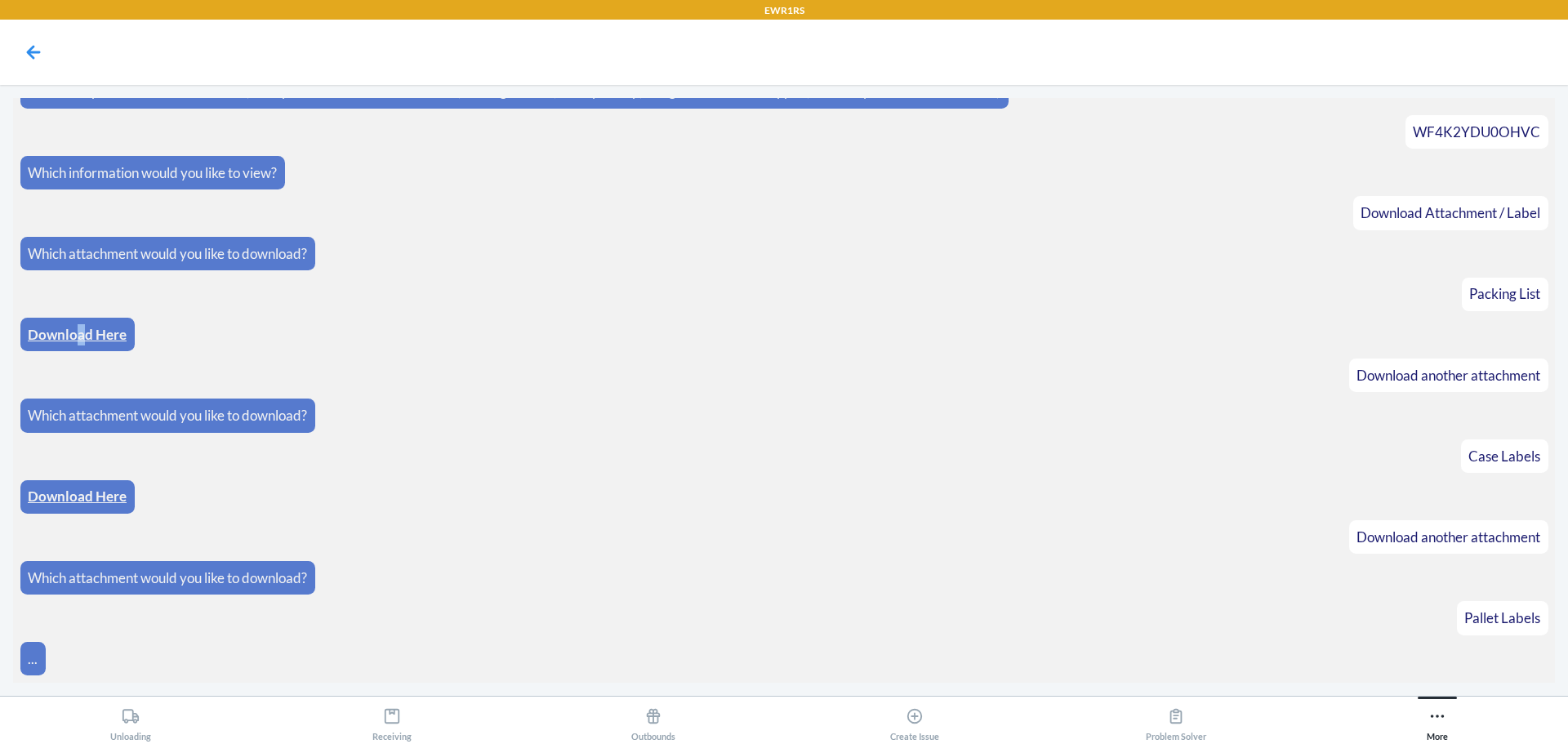
scroll to position [170, 0]
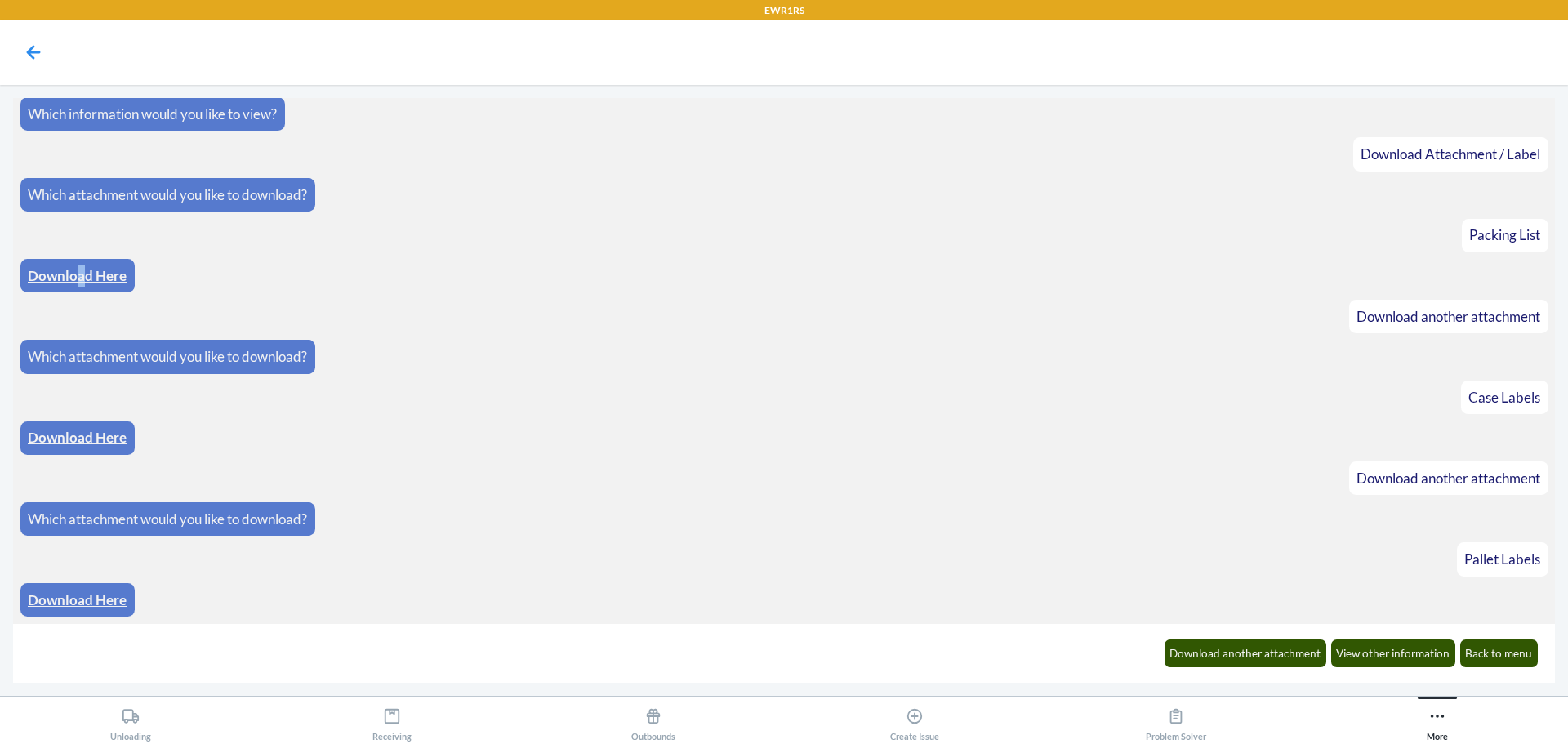
click at [113, 601] on link "Download Here" at bounding box center [77, 599] width 99 height 17
click at [1509, 658] on button "Back to menu" at bounding box center [1499, 653] width 79 height 28
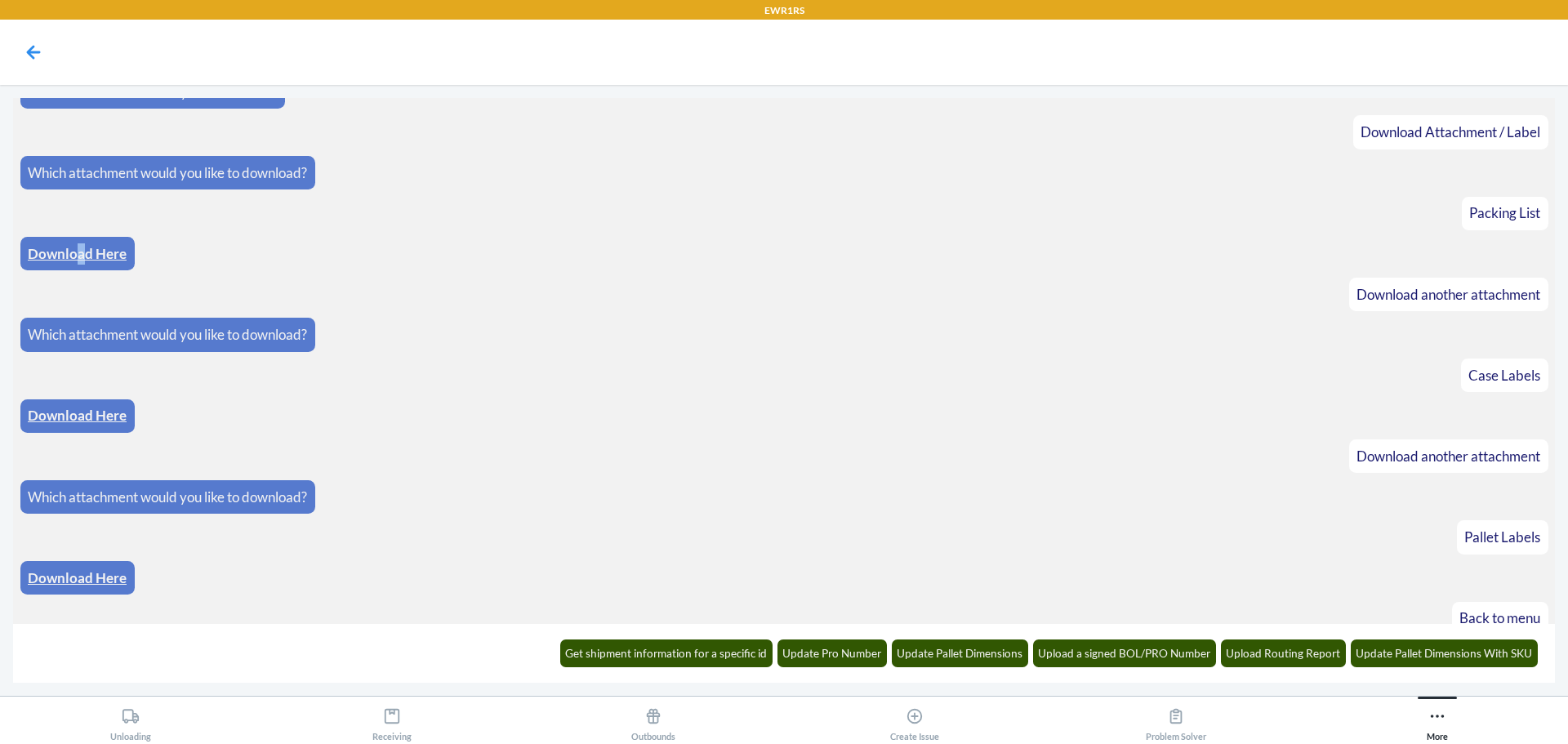
scroll to position [251, 0]
